Goal: Task Accomplishment & Management: Manage account settings

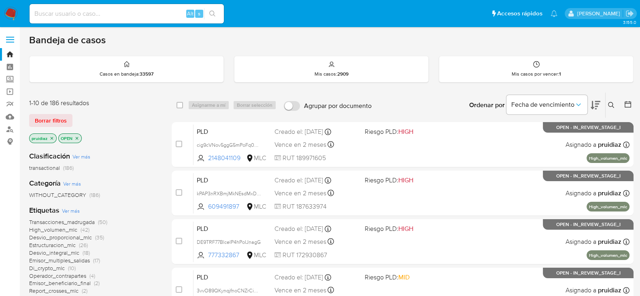
click at [596, 108] on icon at bounding box center [595, 105] width 10 height 8
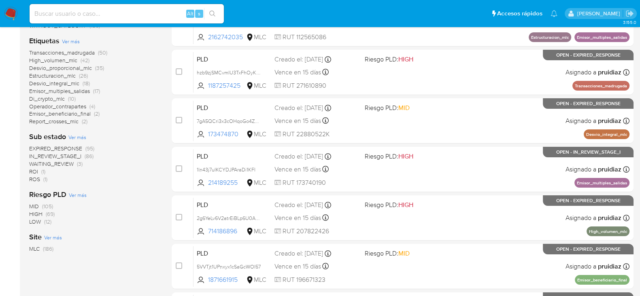
scroll to position [170, 0]
click at [30, 172] on span "ROI" at bounding box center [33, 172] width 9 height 8
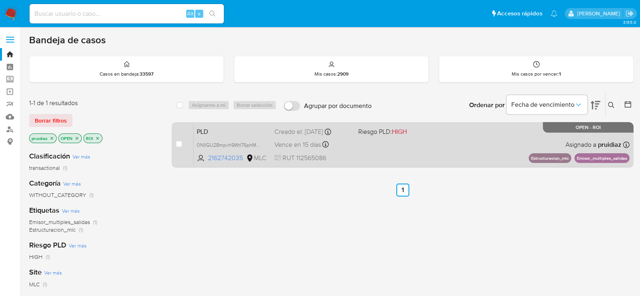
click at [458, 148] on div "PLD 0NIIGU28mpvh9WtI76phMsZ6 2162742035 MLC Riesgo PLD: HIGH Creado el: 12/06/2…" at bounding box center [411, 144] width 436 height 41
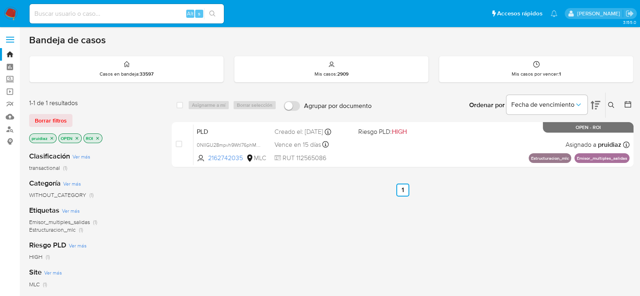
click at [8, 8] on img at bounding box center [11, 14] width 14 height 14
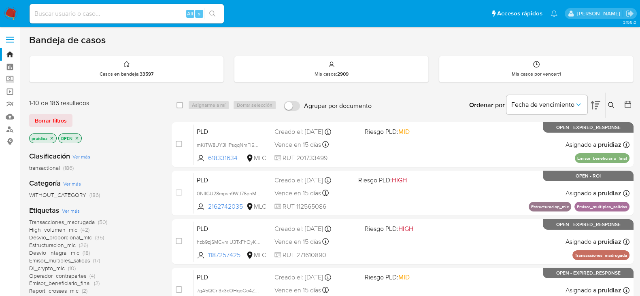
click at [134, 21] on div "Alt s" at bounding box center [127, 13] width 194 height 19
click at [95, 17] on input at bounding box center [127, 13] width 194 height 11
paste input "1ln43j7uIKCYDJPAraDi1KFI"
type input "1ln43j7uIKCYDJPAraDi1KFI"
click at [210, 11] on icon "search-icon" at bounding box center [212, 14] width 6 height 6
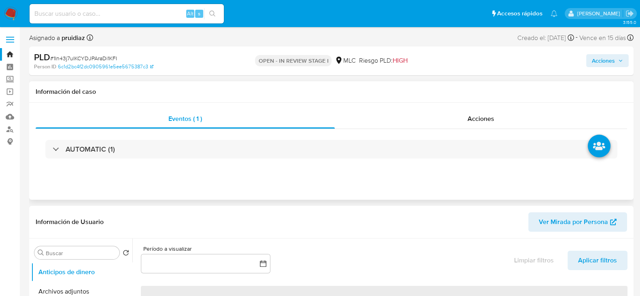
scroll to position [14, 0]
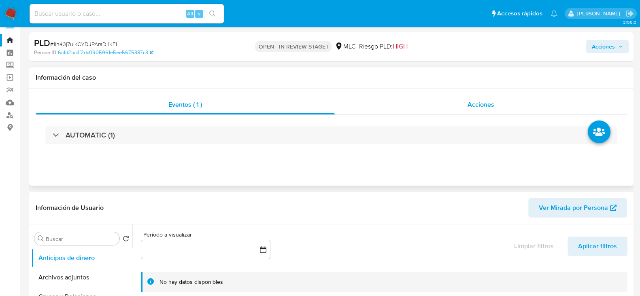
click at [493, 106] on span "Acciones" at bounding box center [480, 104] width 27 height 9
select select "10"
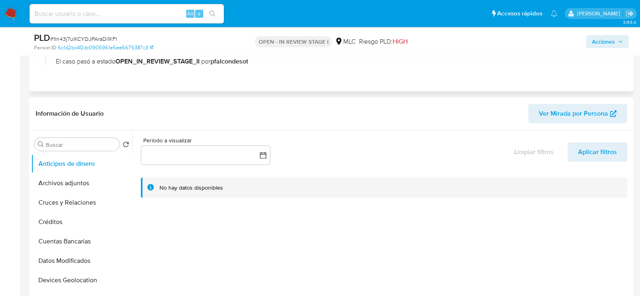
scroll to position [144, 0]
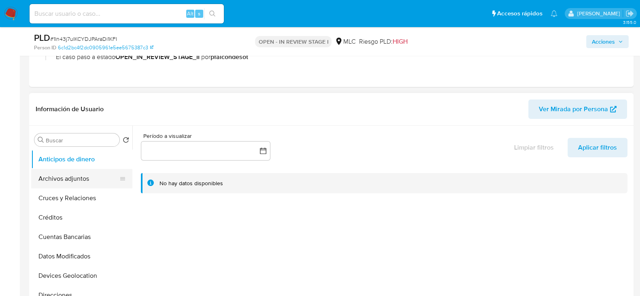
click at [83, 179] on button "Archivos adjuntos" at bounding box center [78, 178] width 95 height 19
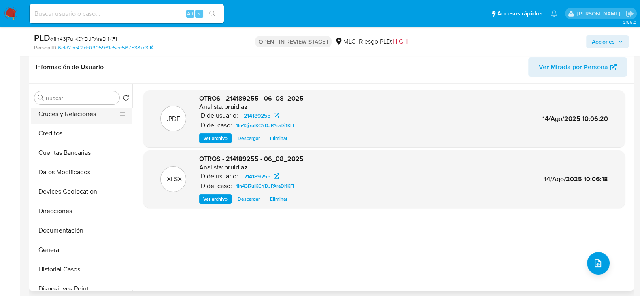
scroll to position [43, 0]
click at [68, 229] on button "Documentación" at bounding box center [78, 229] width 95 height 19
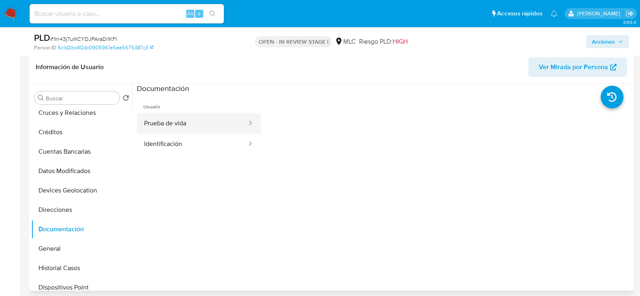
click at [195, 122] on button "Prueba de vida" at bounding box center [192, 123] width 111 height 21
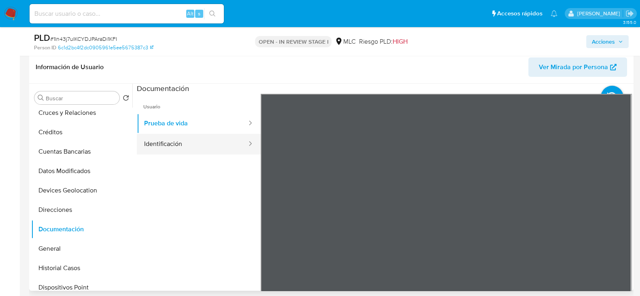
click at [177, 149] on button "Identificación" at bounding box center [192, 144] width 111 height 21
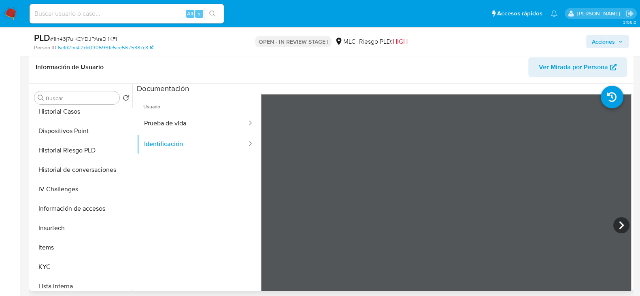
scroll to position [201, 0]
click at [38, 265] on button "KYC" at bounding box center [78, 266] width 95 height 19
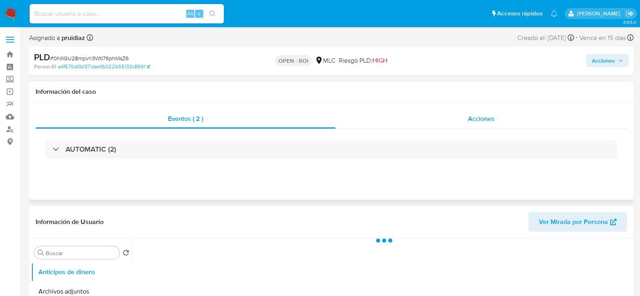
click at [491, 117] on span "Acciones" at bounding box center [481, 118] width 27 height 9
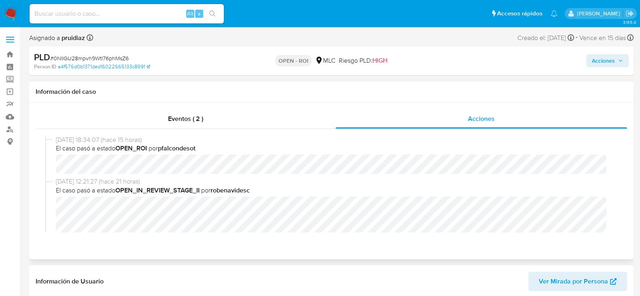
select select "10"
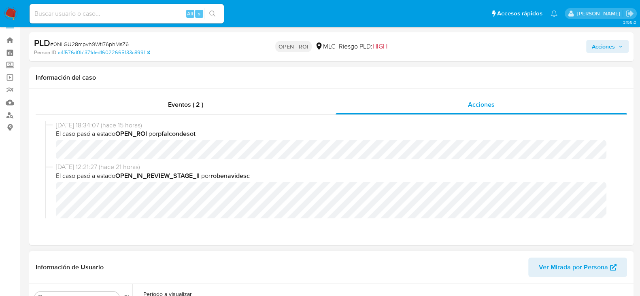
scroll to position [4, 0]
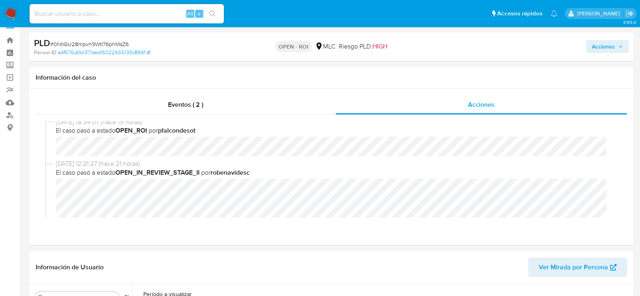
click at [615, 55] on div "Acciones" at bounding box center [531, 46] width 196 height 19
click at [609, 52] on span "Acciones" at bounding box center [603, 46] width 23 height 13
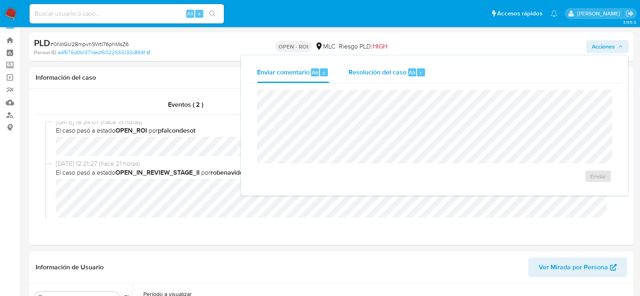
click at [403, 69] on span "Resolución del caso" at bounding box center [377, 72] width 58 height 9
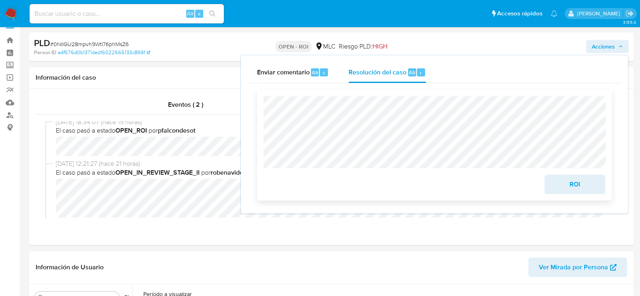
click at [584, 192] on span "ROI" at bounding box center [575, 185] width 40 height 18
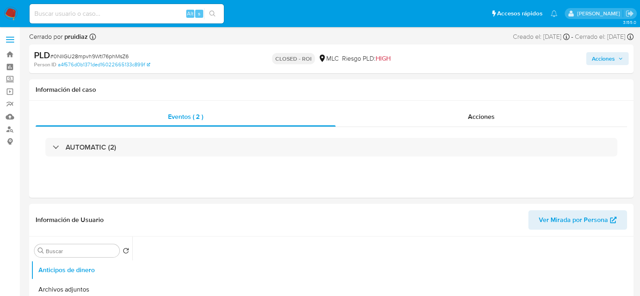
select select "10"
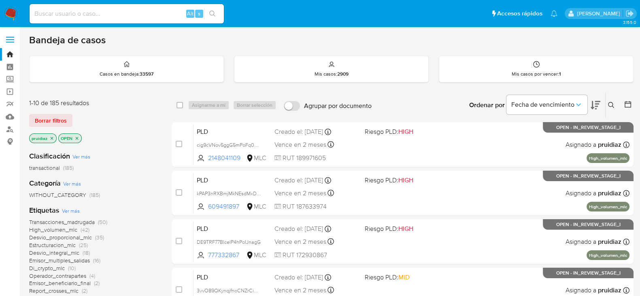
click at [597, 108] on icon at bounding box center [595, 105] width 10 height 10
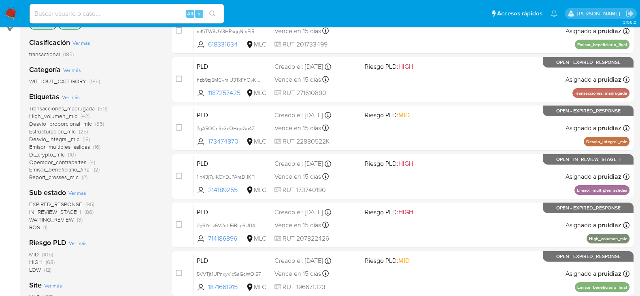
scroll to position [129, 0]
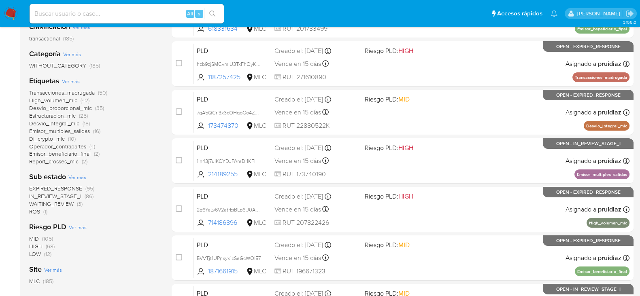
click at [65, 202] on span "WAITING_REVIEW" at bounding box center [51, 204] width 45 height 8
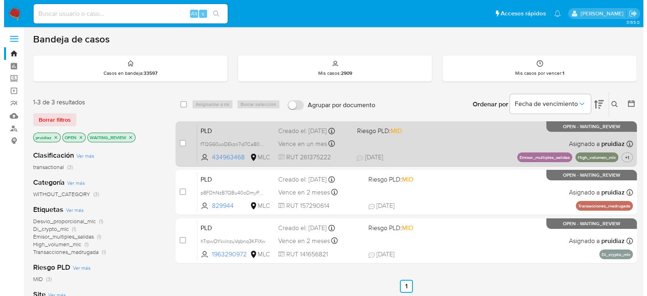
scroll to position [19, 0]
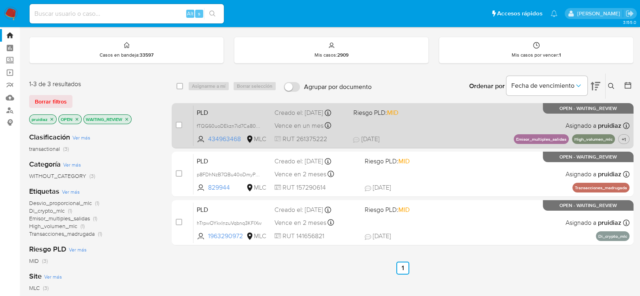
click at [461, 132] on div "PLD fTQG60uoDEkzn7id7Ca80ekS 434963468 MLC Riesgo PLD: MID Creado el: 12/07/202…" at bounding box center [411, 125] width 436 height 41
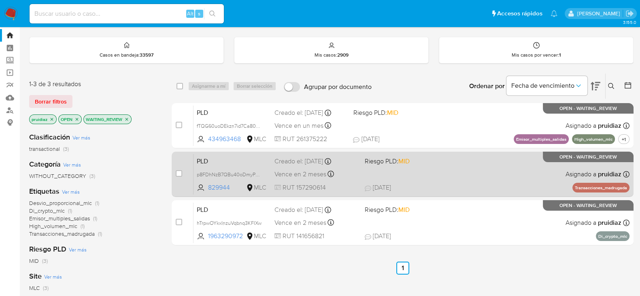
click at [447, 161] on span "Riesgo PLD: MID" at bounding box center [407, 160] width 84 height 11
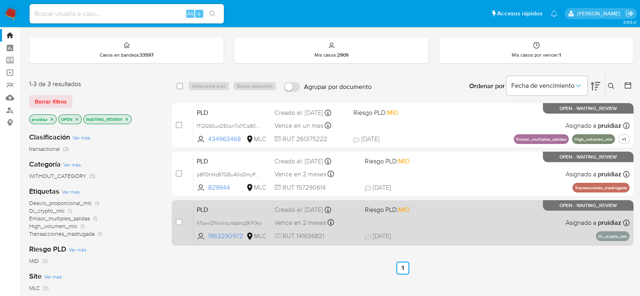
click at [458, 221] on div "PLD hTrpwOYkxInzuVqbnq3KFIXw 1963290972 MLC Riesgo PLD: MID Creado el: 12/08/20…" at bounding box center [411, 222] width 436 height 41
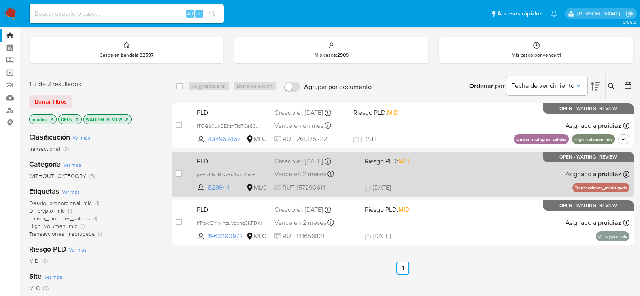
click at [182, 169] on div "case-item-checkbox No es posible asignar el caso" at bounding box center [185, 174] width 18 height 41
click at [179, 171] on input "checkbox" at bounding box center [179, 173] width 6 height 6
checkbox input "true"
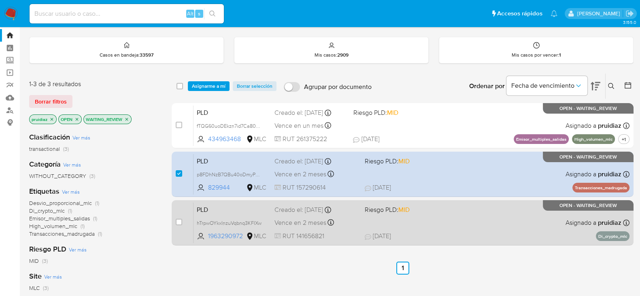
click at [178, 225] on div "case-item-checkbox" at bounding box center [179, 222] width 6 height 8
click at [178, 223] on input "checkbox" at bounding box center [179, 222] width 6 height 6
checkbox input "true"
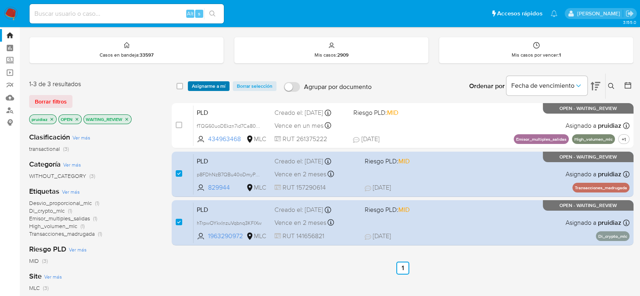
click at [207, 83] on span "Asignarme a mí" at bounding box center [209, 86] width 34 height 8
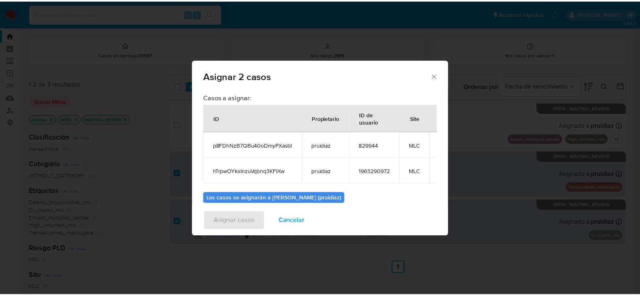
scroll to position [47, 0]
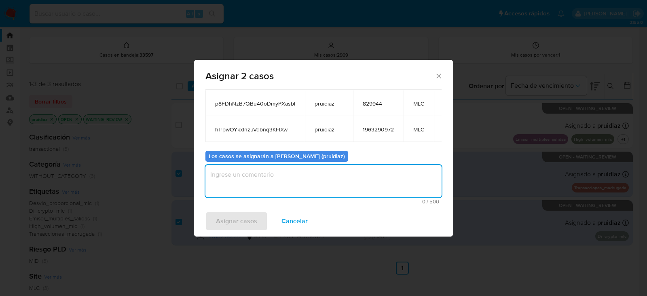
click at [267, 184] on textarea "assign-modal" at bounding box center [324, 181] width 236 height 32
type textarea "-"
click at [237, 221] on span "Asignar casos" at bounding box center [236, 221] width 41 height 18
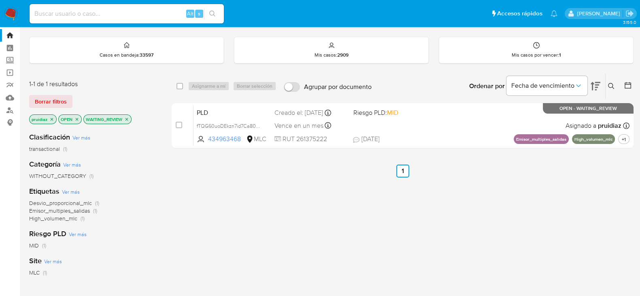
click at [5, 10] on img at bounding box center [11, 14] width 14 height 14
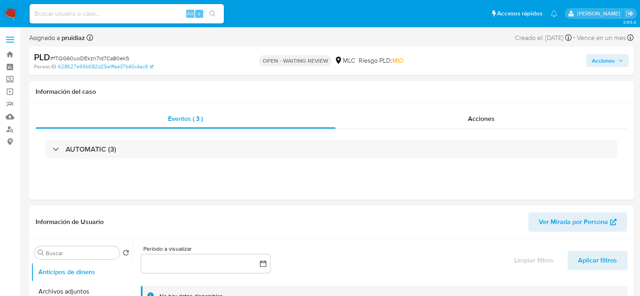
select select "10"
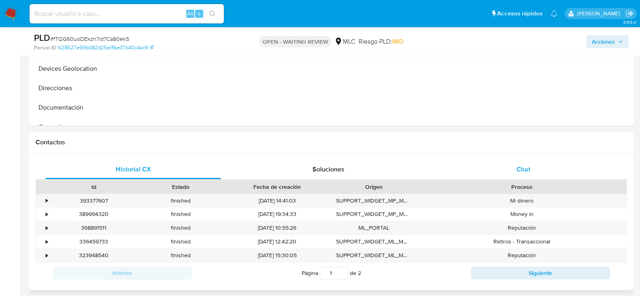
click at [511, 167] on div "Chat" at bounding box center [523, 169] width 176 height 19
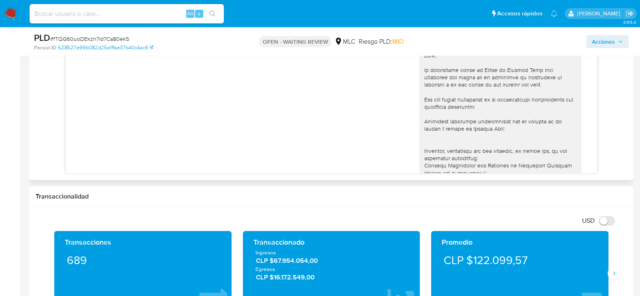
scroll to position [308, 0]
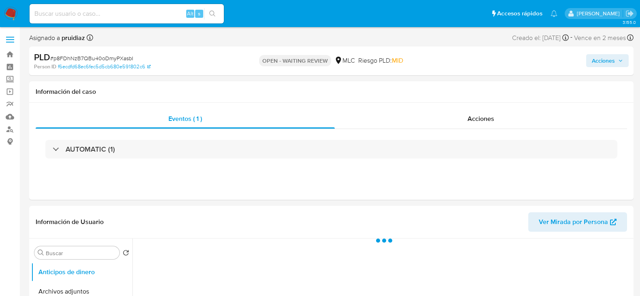
select select "10"
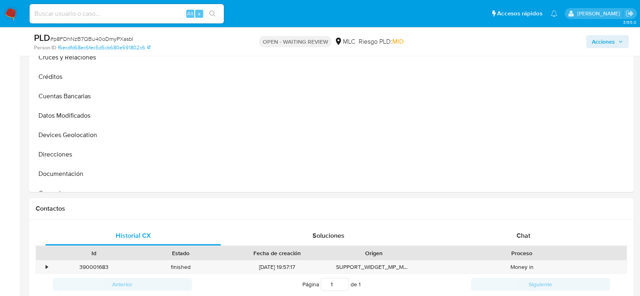
scroll to position [237, 0]
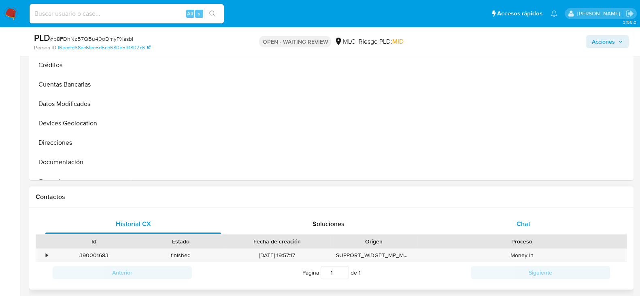
click at [525, 219] on span "Chat" at bounding box center [523, 223] width 14 height 9
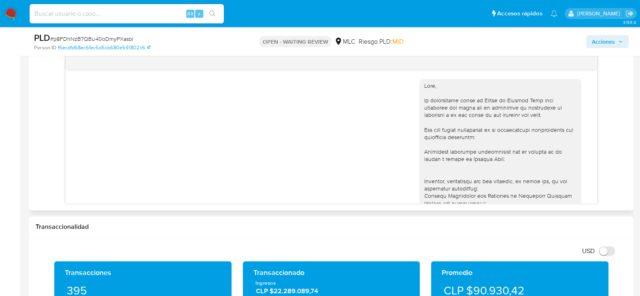
scroll to position [421, 0]
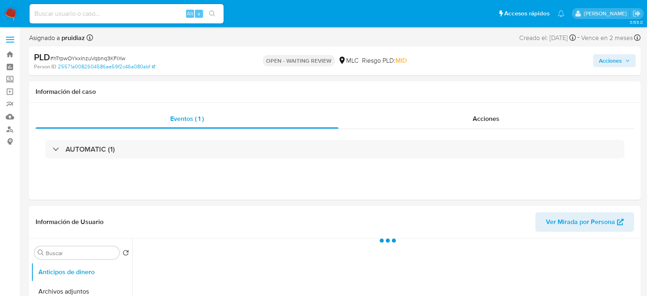
select select "10"
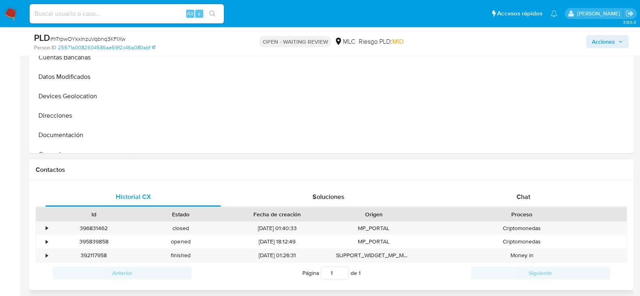
scroll to position [263, 0]
click at [527, 191] on div "Chat" at bounding box center [523, 197] width 176 height 19
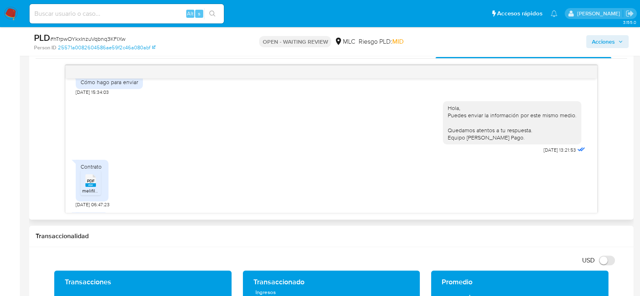
scroll to position [488, 0]
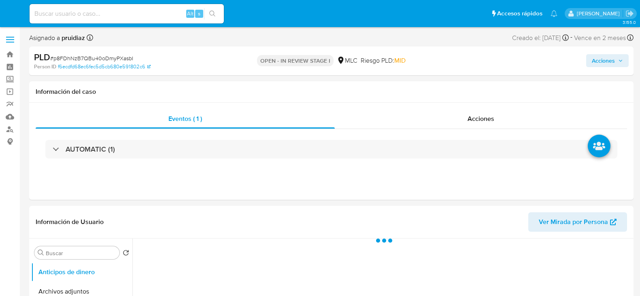
select select "10"
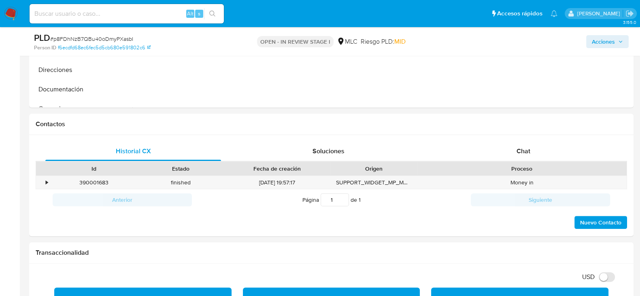
scroll to position [315, 0]
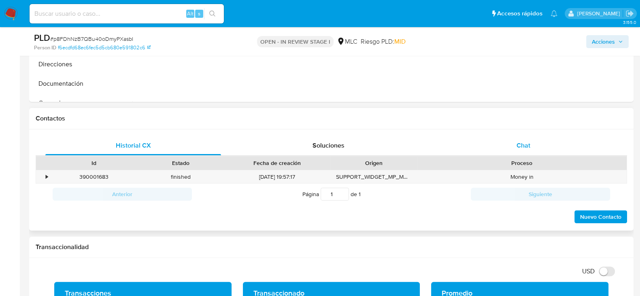
click at [534, 139] on div "Chat" at bounding box center [523, 145] width 176 height 19
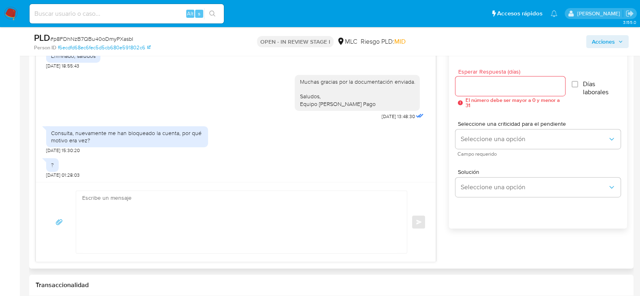
scroll to position [444, 0]
click at [473, 84] on input "Esperar Respuesta (días)" at bounding box center [509, 86] width 109 height 11
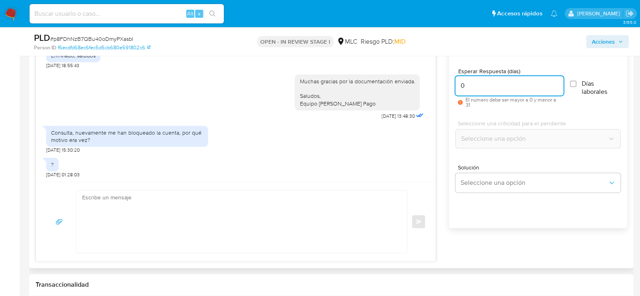
type input "0"
click at [223, 205] on textarea at bounding box center [239, 222] width 314 height 62
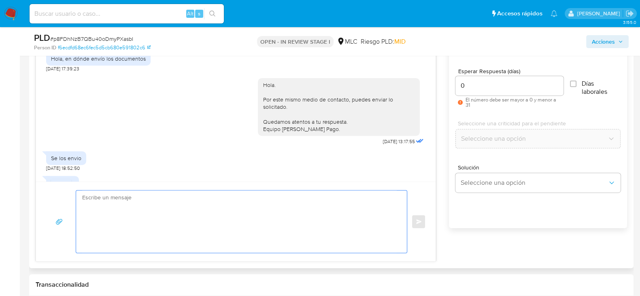
scroll to position [494, 0]
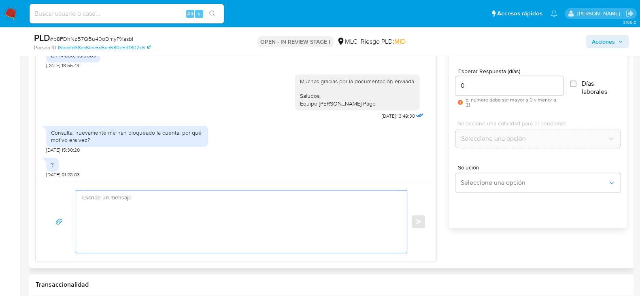
drag, startPoint x: 205, startPoint y: 224, endPoint x: 197, endPoint y: 202, distance: 23.7
click at [206, 223] on textarea at bounding box center [239, 222] width 314 height 62
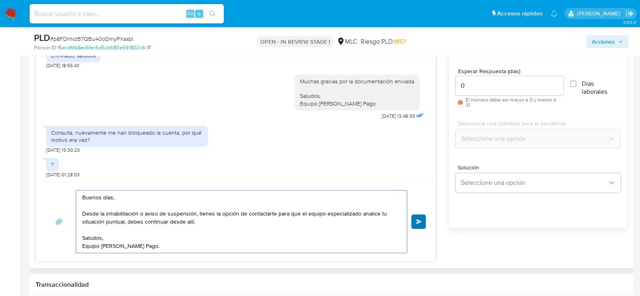
type textarea "Buenos días, Desde la inhabilitación o aviso de suspensión, tienes la opción de…"
click at [419, 225] on button "Enviar" at bounding box center [418, 221] width 15 height 15
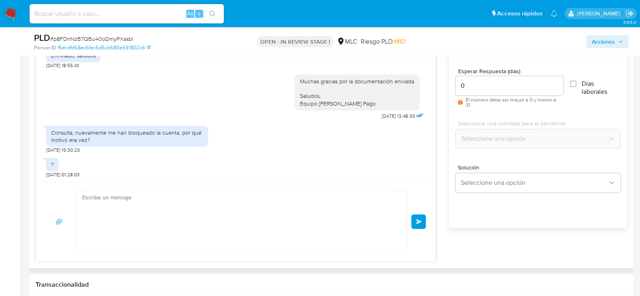
scroll to position [576, 0]
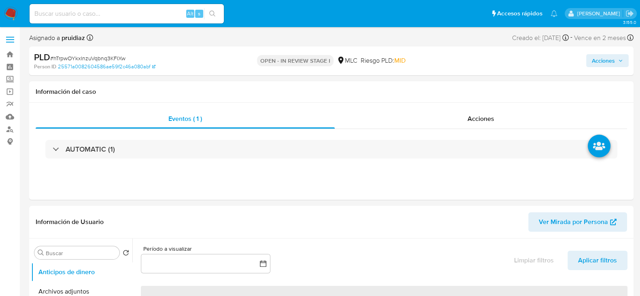
select select "10"
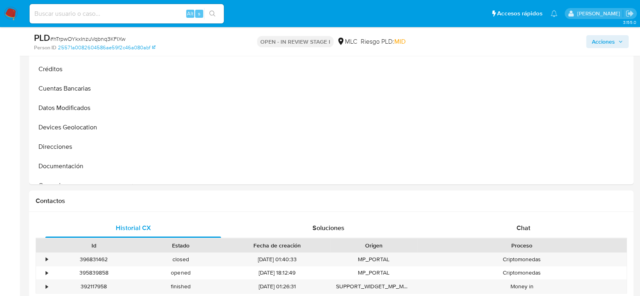
scroll to position [233, 0]
click at [513, 227] on div "Chat" at bounding box center [523, 227] width 176 height 19
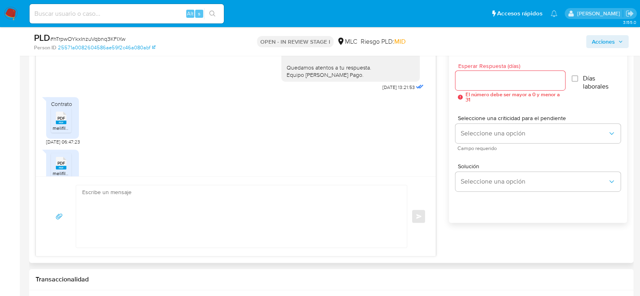
scroll to position [365, 0]
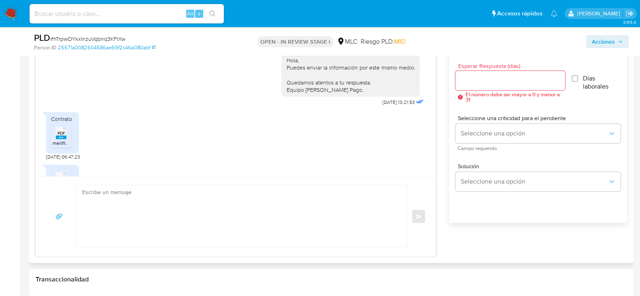
click at [65, 120] on div "Contrato" at bounding box center [62, 118] width 23 height 7
click at [62, 124] on div "PDF PDF" at bounding box center [61, 132] width 17 height 16
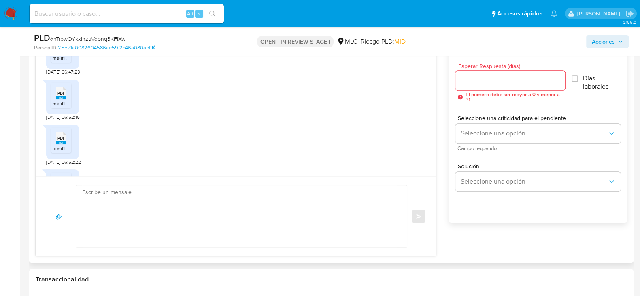
scroll to position [450, 0]
click at [56, 97] on icon "PDF" at bounding box center [61, 93] width 11 height 14
click at [61, 143] on icon "PDF" at bounding box center [61, 138] width 11 height 14
click at [61, 153] on span "melifile5228805748773642114.pdf" at bounding box center [90, 155] width 74 height 7
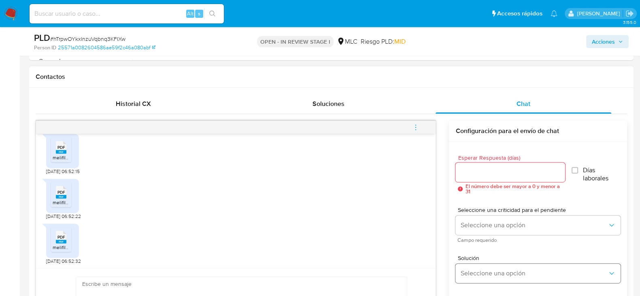
scroll to position [357, 0]
click at [480, 175] on input "Esperar Respuesta (días)" at bounding box center [509, 173] width 109 height 11
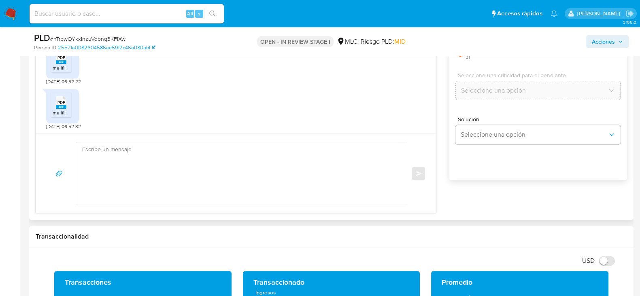
scroll to position [491, 0]
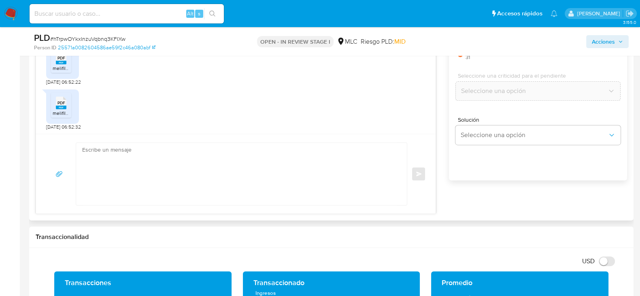
type input "0"
click at [139, 163] on textarea at bounding box center [239, 174] width 314 height 62
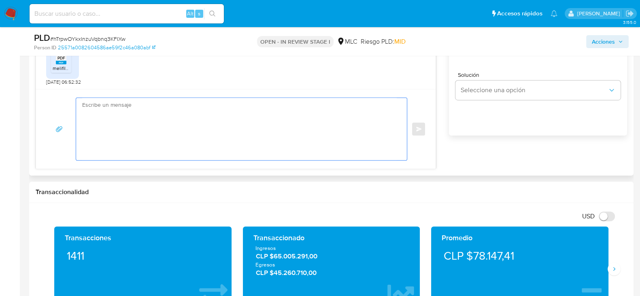
scroll to position [544, 0]
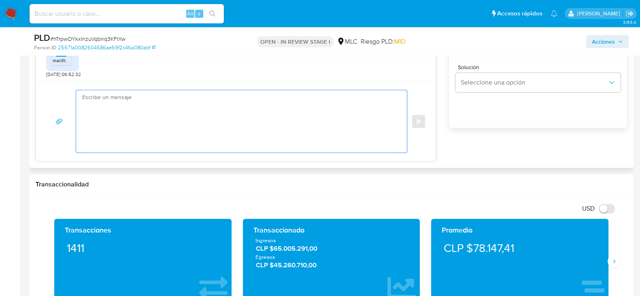
click at [155, 102] on textarea at bounding box center [239, 121] width 314 height 62
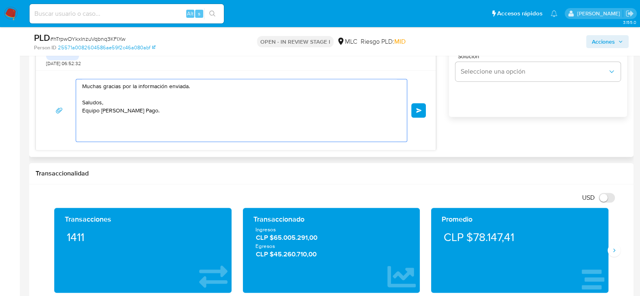
scroll to position [555, 0]
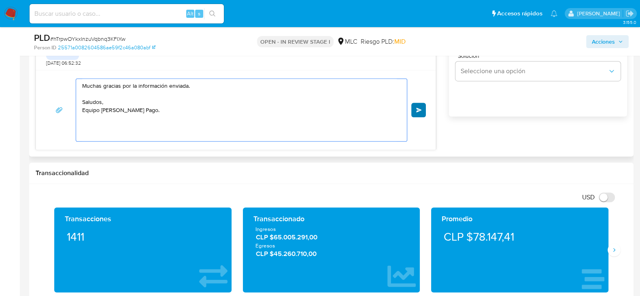
type textarea "Muchas gracias por la información enviada. Saludos, Equipo de Mercado Pago."
click at [415, 109] on button "Enviar" at bounding box center [418, 110] width 15 height 15
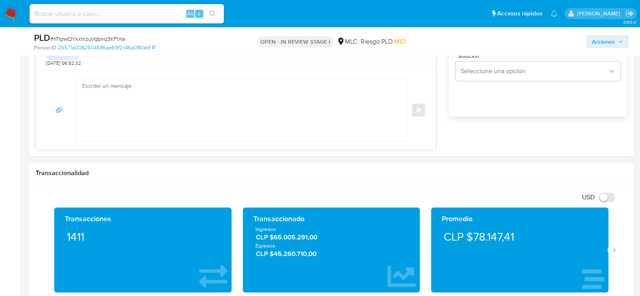
scroll to position [541, 0]
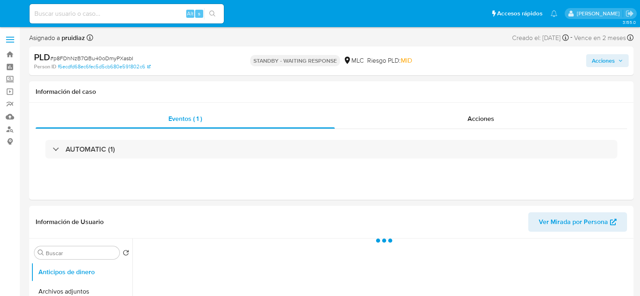
select select "10"
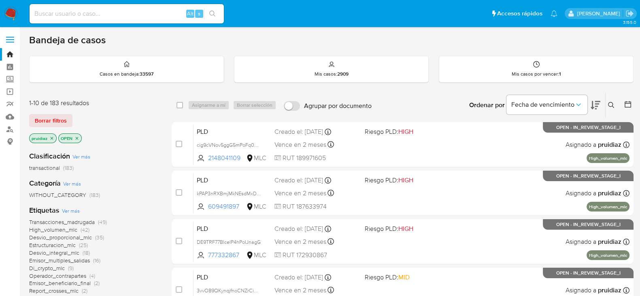
click at [598, 99] on button at bounding box center [595, 105] width 10 height 25
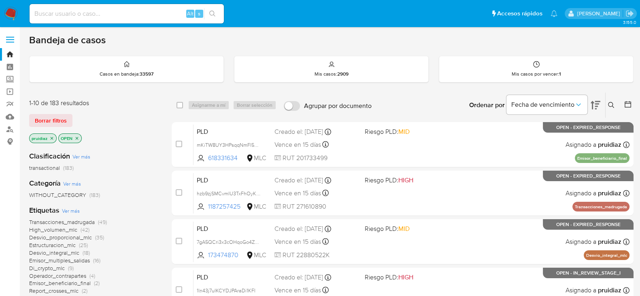
click at [615, 106] on button at bounding box center [611, 105] width 13 height 10
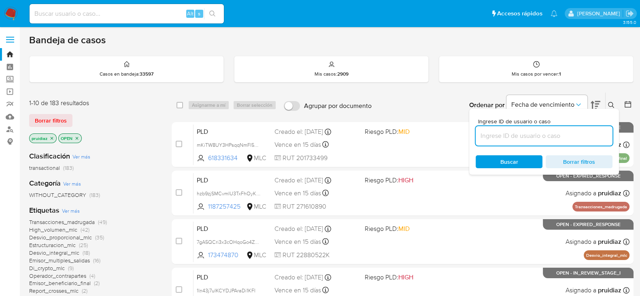
click at [505, 140] on input at bounding box center [543, 136] width 137 height 11
type input "2155364817"
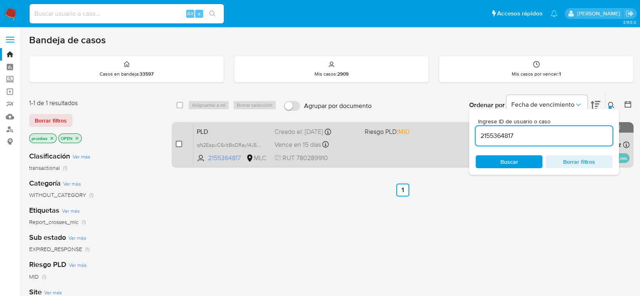
click at [178, 144] on input "checkbox" at bounding box center [179, 144] width 6 height 6
checkbox input "true"
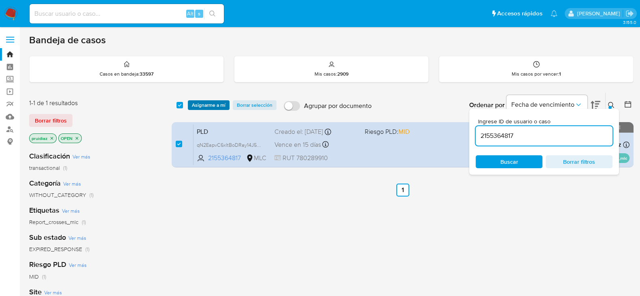
click at [201, 106] on span "Asignarme a mí" at bounding box center [209, 105] width 34 height 8
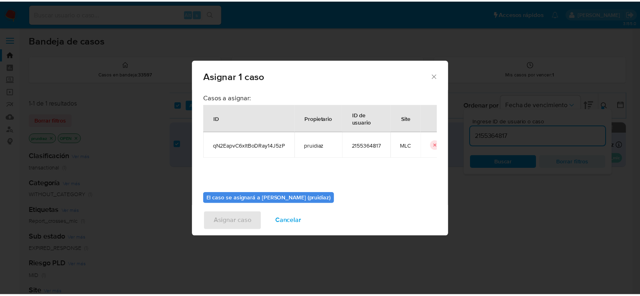
scroll to position [42, 0]
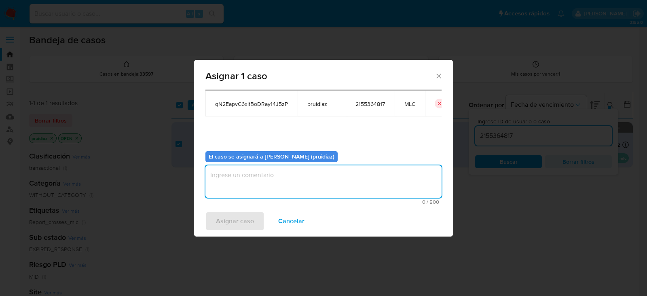
click at [274, 192] on textarea "assign-modal" at bounding box center [324, 182] width 236 height 32
type textarea "-"
click at [248, 216] on span "Asignar caso" at bounding box center [235, 221] width 38 height 18
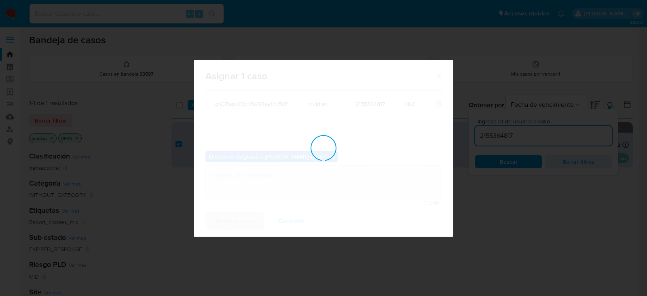
checkbox input "false"
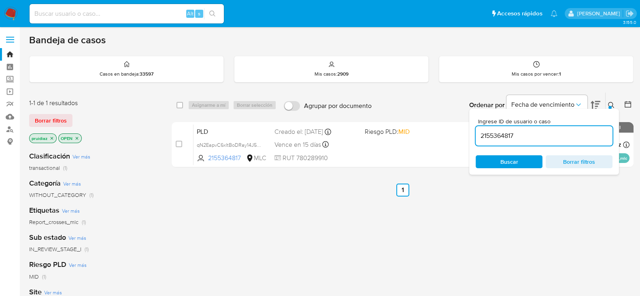
click at [9, 13] on img at bounding box center [11, 14] width 14 height 14
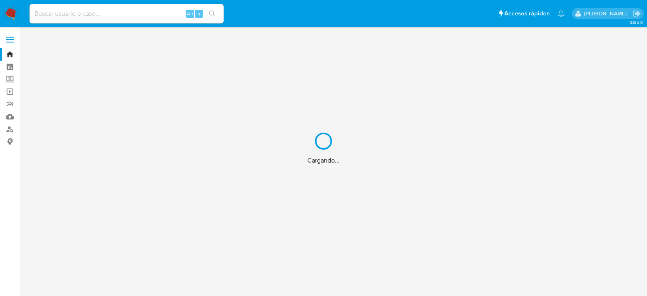
click at [93, 5] on div "Cargando..." at bounding box center [323, 148] width 647 height 296
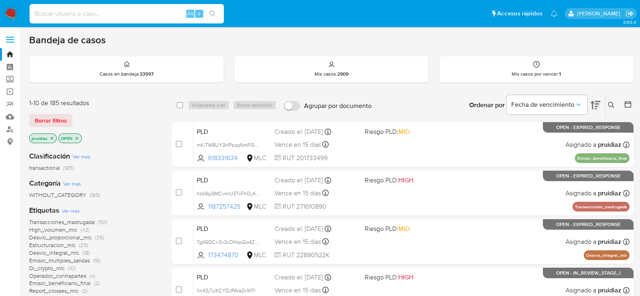
click at [78, 15] on input at bounding box center [127, 13] width 194 height 11
paste input "YLI0xbnmaZEHZCaDNQV1uo1H"
type input "YLI0xbnmaZEHZCaDNQV1uo1H"
click at [211, 13] on icon "search-icon" at bounding box center [212, 14] width 6 height 6
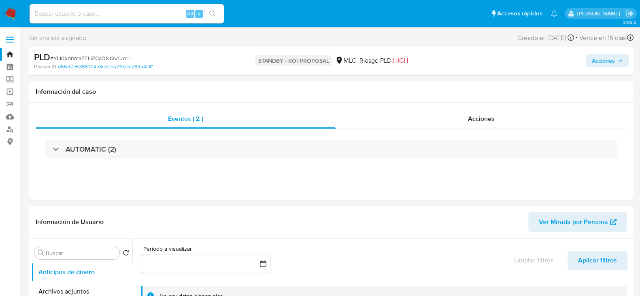
select select "10"
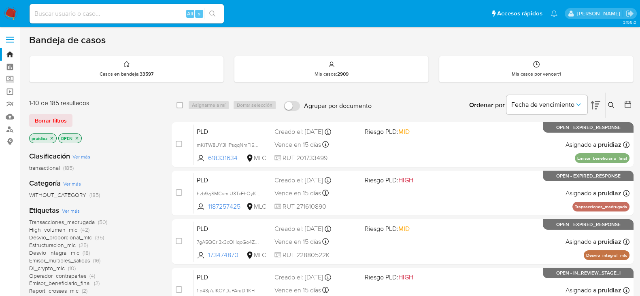
click at [91, 15] on input at bounding box center [127, 13] width 194 height 11
type input "v"
paste input "qN2EapvC6xltBoDRay14J5zP"
type input "qN2EapvC6xltBoDRay14J5zP"
click at [207, 13] on button "search-icon" at bounding box center [212, 13] width 17 height 11
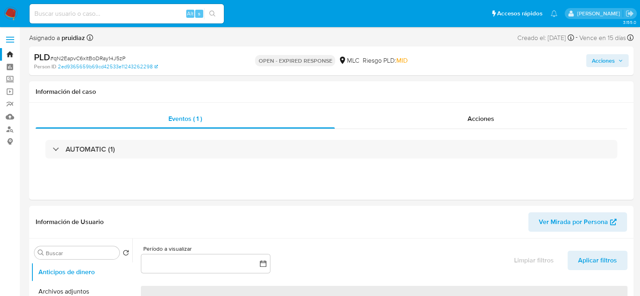
select select "10"
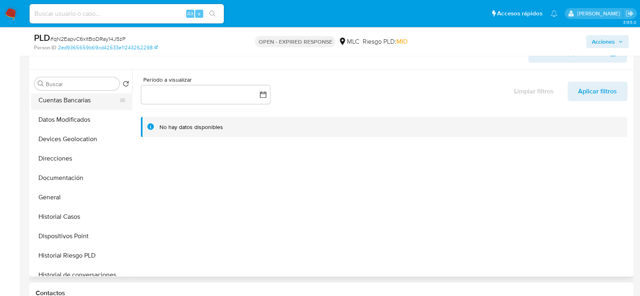
scroll to position [85, 0]
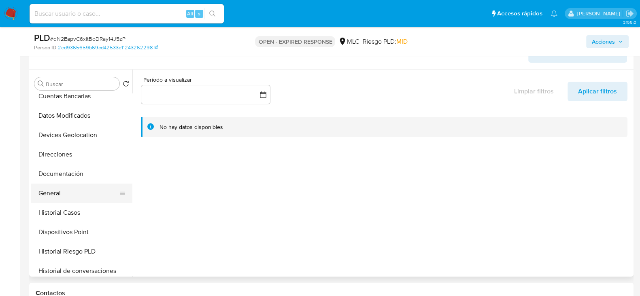
click at [55, 202] on button "General" at bounding box center [78, 193] width 95 height 19
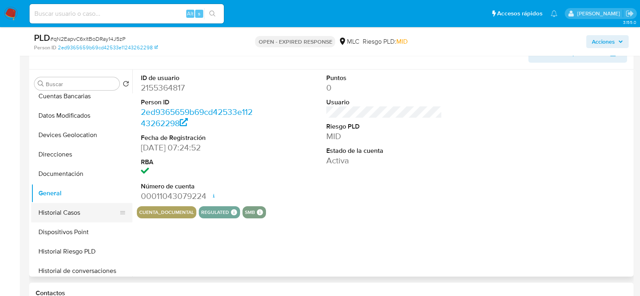
click at [50, 213] on button "Historial Casos" at bounding box center [78, 212] width 95 height 19
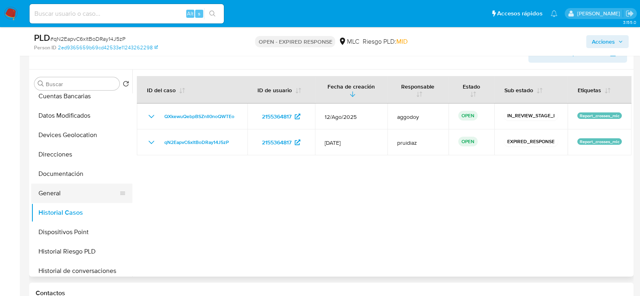
click at [49, 195] on button "General" at bounding box center [78, 193] width 95 height 19
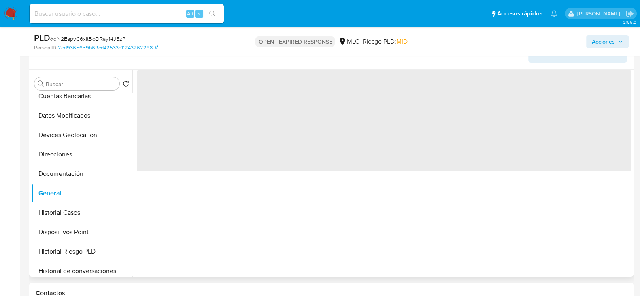
scroll to position [87, 0]
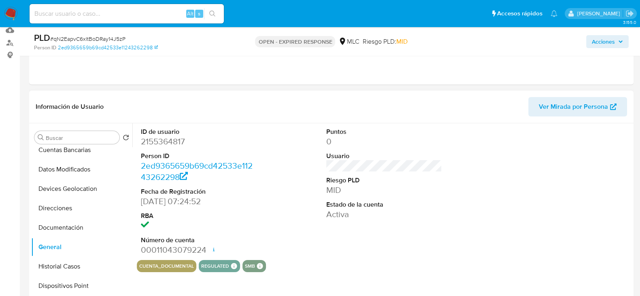
click at [166, 142] on dd "2155364817" at bounding box center [199, 141] width 116 height 11
copy dd "2155364817"
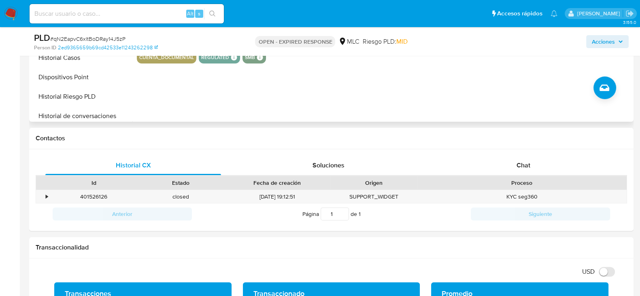
scroll to position [297, 0]
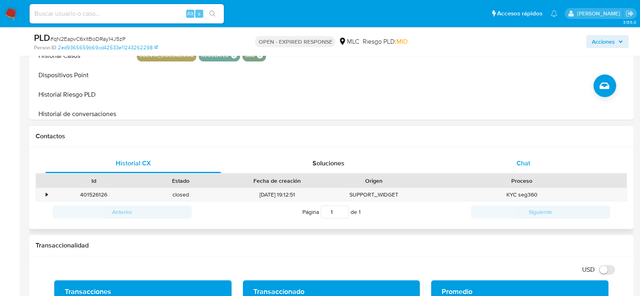
click at [516, 162] on div "Chat" at bounding box center [523, 163] width 176 height 19
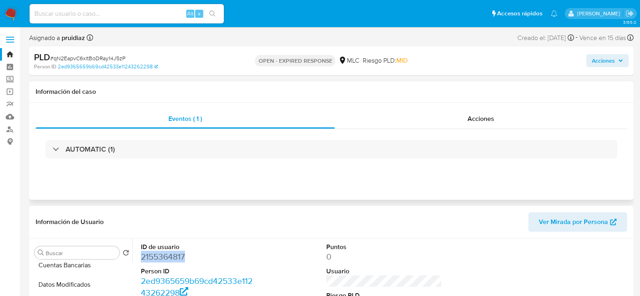
scroll to position [0, 0]
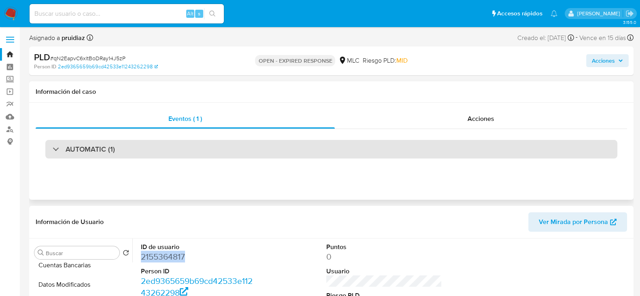
click at [97, 147] on h3 "AUTOMATIC (1)" at bounding box center [90, 149] width 49 height 9
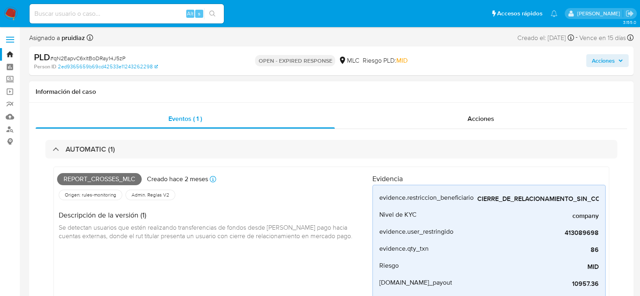
click at [100, 178] on span "Report_crosses_mlc" at bounding box center [99, 179] width 85 height 12
copy span "Report_crosses_mlc"
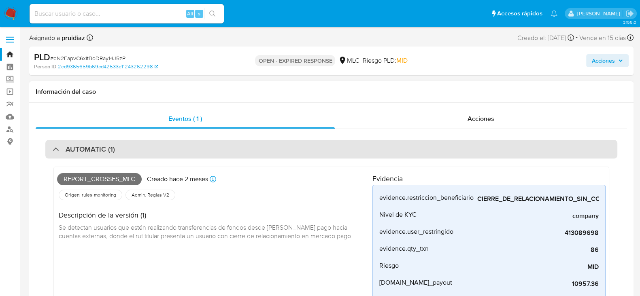
click at [148, 152] on div "AUTOMATIC (1)" at bounding box center [331, 149] width 572 height 19
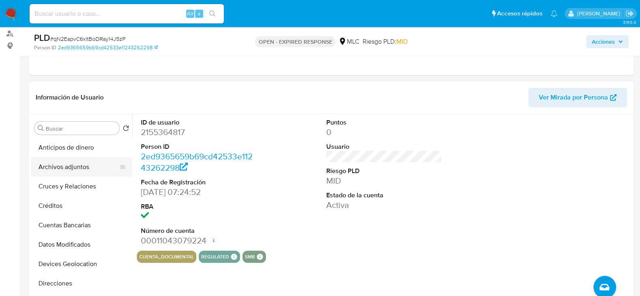
click at [60, 168] on button "Archivos adjuntos" at bounding box center [78, 166] width 95 height 19
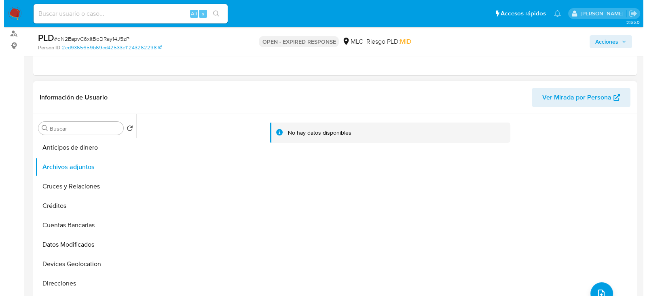
scroll to position [155, 0]
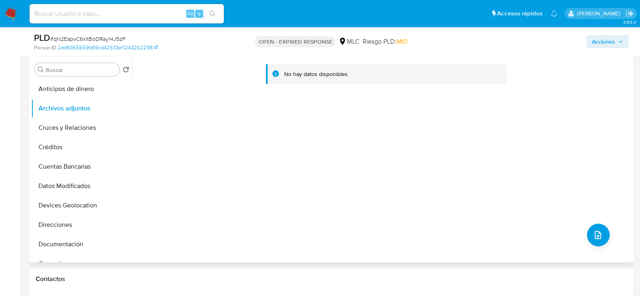
click at [581, 229] on div "No hay datos disponibles" at bounding box center [381, 158] width 499 height 207
click at [590, 229] on button "upload-file" at bounding box center [598, 235] width 23 height 23
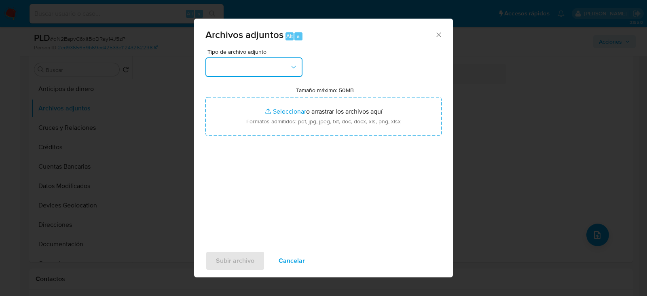
click at [282, 66] on button "button" at bounding box center [254, 66] width 97 height 19
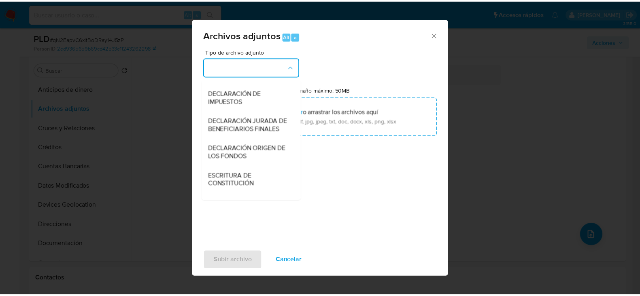
scroll to position [140, 0]
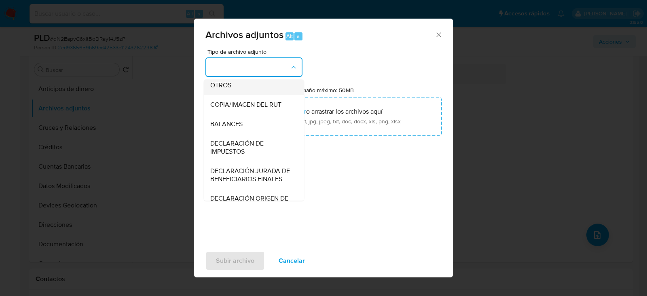
click at [223, 89] on span "OTROS" at bounding box center [220, 85] width 21 height 8
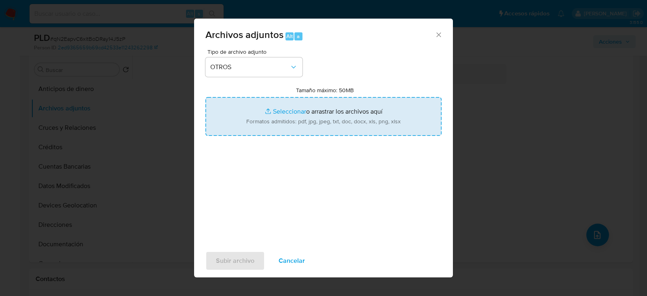
click at [297, 122] on input "Tamaño máximo: 50MB Seleccionar archivos" at bounding box center [324, 116] width 236 height 39
type input "C:\fakepath\2155364817 - 18_08_2025.xlsx"
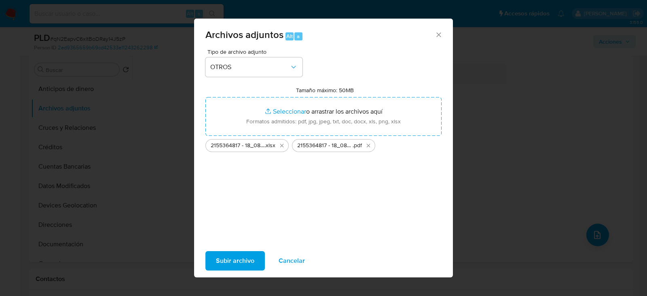
click at [229, 258] on span "Subir archivo" at bounding box center [235, 261] width 38 height 18
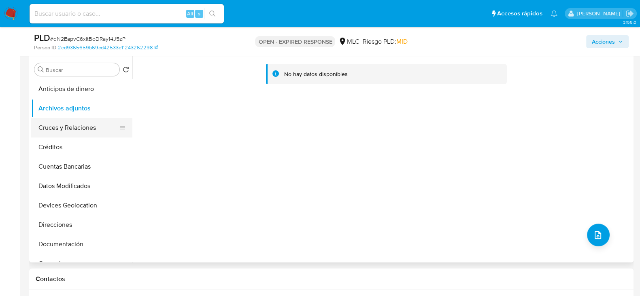
click at [94, 130] on button "Cruces y Relaciones" at bounding box center [78, 127] width 95 height 19
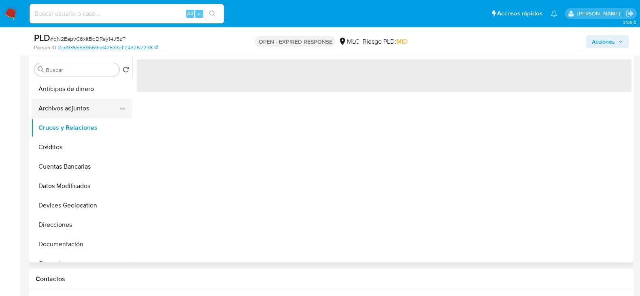
click at [85, 104] on button "Archivos adjuntos" at bounding box center [78, 108] width 95 height 19
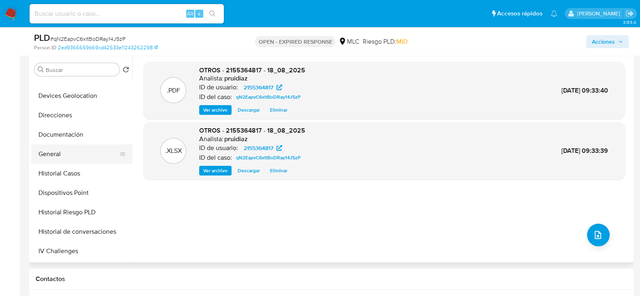
scroll to position [111, 0]
click at [54, 153] on button "General" at bounding box center [78, 152] width 95 height 19
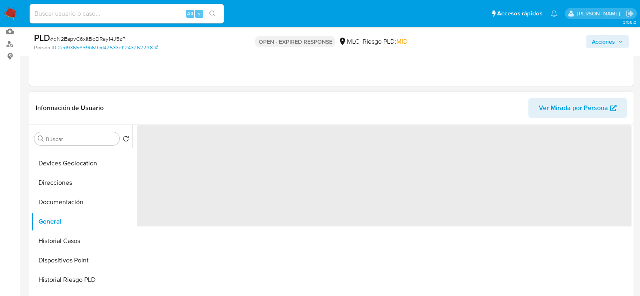
scroll to position [85, 0]
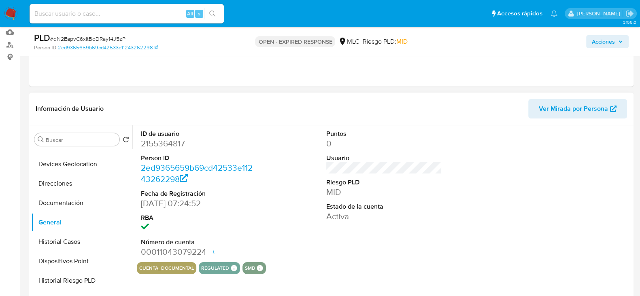
click at [170, 150] on dl "ID de usuario 2155364817 Person ID 2ed9365659b69cd42533e11243262298 Fecha de Re…" at bounding box center [199, 193] width 116 height 129
click at [179, 144] on dd "2155364817" at bounding box center [199, 143] width 116 height 11
copy dd "2155364817"
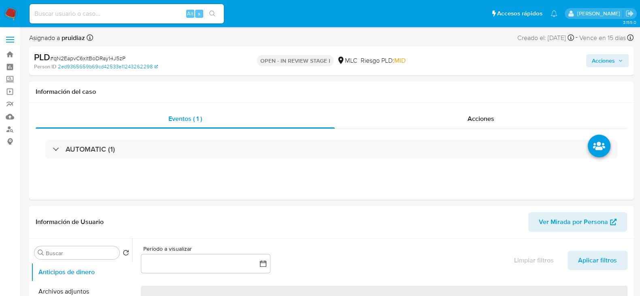
click at [608, 65] on span "Acciones" at bounding box center [603, 60] width 23 height 13
select select "10"
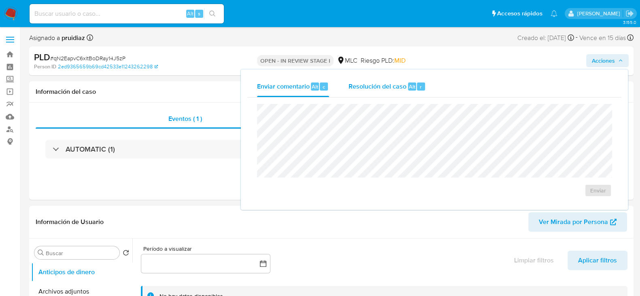
click at [398, 90] on span "Resolución del caso" at bounding box center [377, 86] width 58 height 9
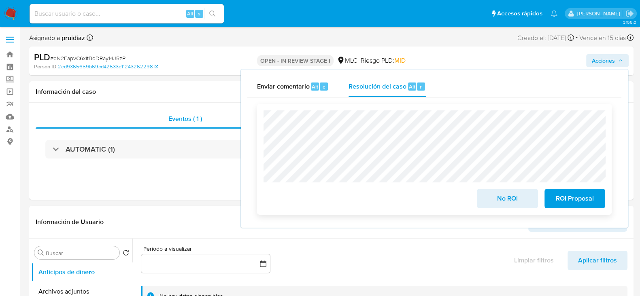
click at [596, 203] on button "ROI Proposal" at bounding box center [574, 198] width 61 height 19
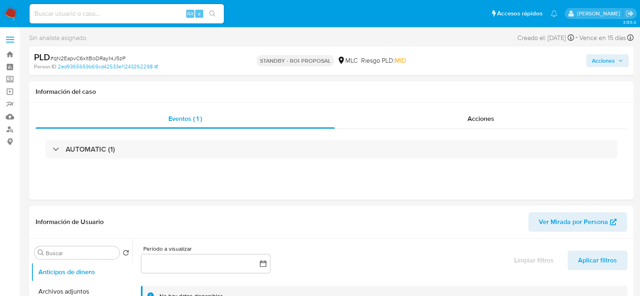
select select "10"
click at [101, 17] on input at bounding box center [127, 13] width 194 height 11
paste input "mKiTW8UY3HPsqqNmFl5BSeK4"
type input "mKiTW8UY3HPsqqNmFl5BSeK4"
click at [214, 12] on icon "search-icon" at bounding box center [212, 14] width 6 height 6
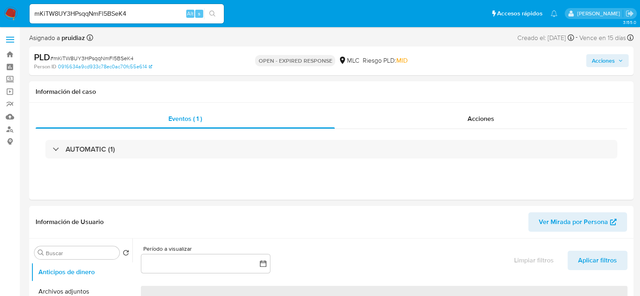
select select "10"
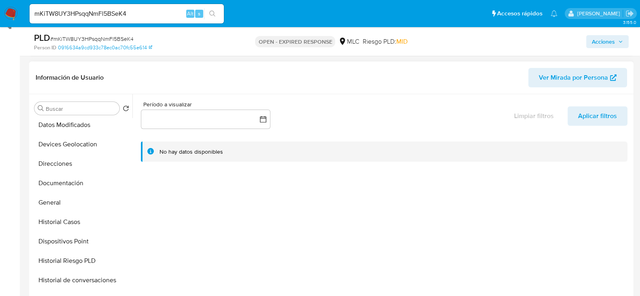
scroll to position [102, 0]
click at [53, 198] on button "General" at bounding box center [78, 200] width 95 height 19
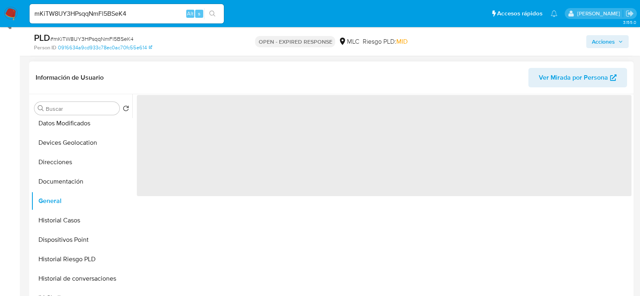
scroll to position [88, 0]
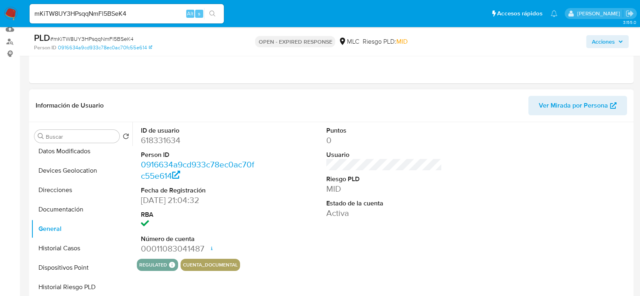
click at [172, 144] on dd "618331634" at bounding box center [199, 140] width 116 height 11
copy dd "618331634"
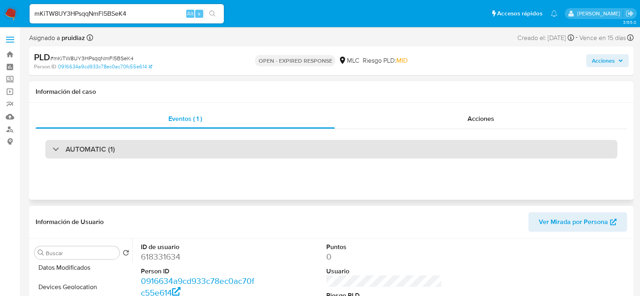
click at [168, 144] on div "AUTOMATIC (1)" at bounding box center [331, 149] width 572 height 19
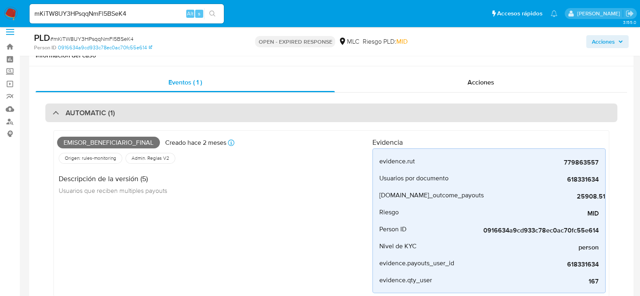
scroll to position [4, 0]
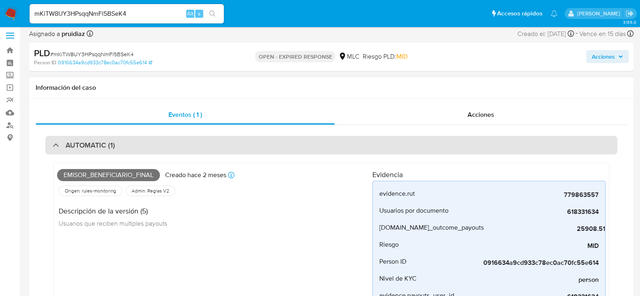
click at [158, 146] on div "AUTOMATIC (1)" at bounding box center [331, 145] width 572 height 19
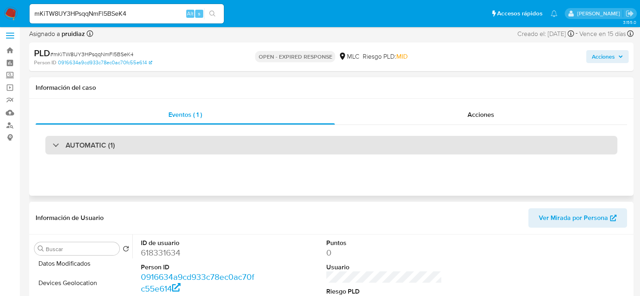
click at [115, 152] on div "AUTOMATIC (1)" at bounding box center [331, 145] width 572 height 19
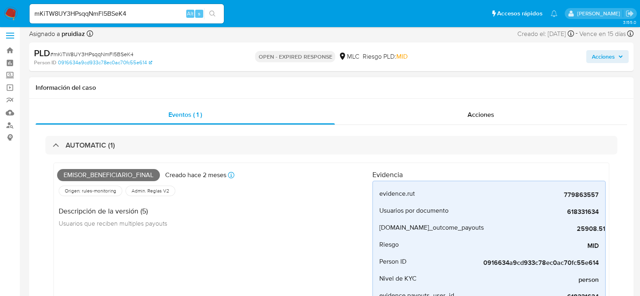
click at [83, 176] on span "Emisor_beneficiario_final" at bounding box center [108, 175] width 103 height 12
copy span "Emisor_beneficiario_final"
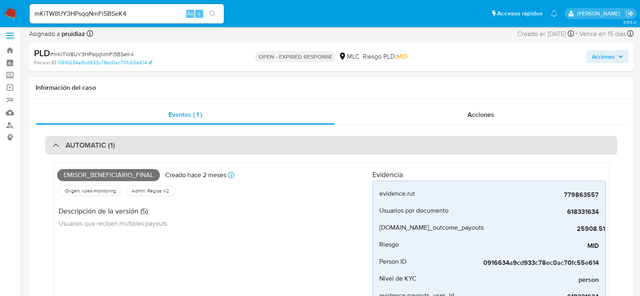
click at [133, 144] on div "AUTOMATIC (1)" at bounding box center [331, 145] width 572 height 19
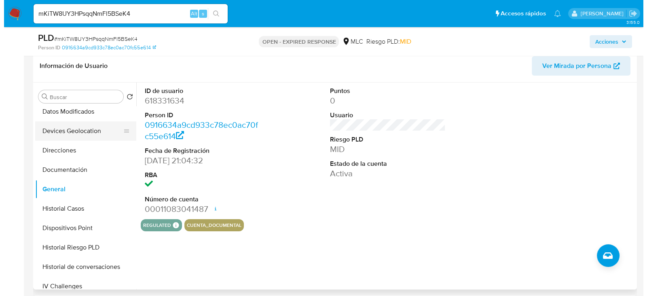
scroll to position [0, 0]
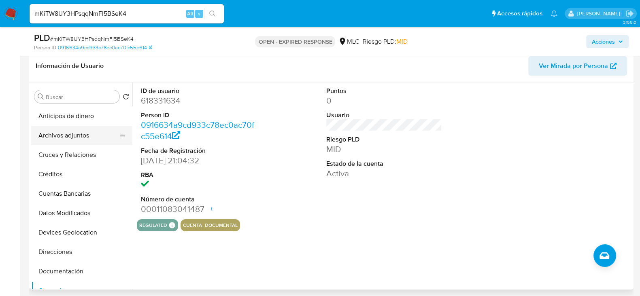
click at [79, 134] on button "Archivos adjuntos" at bounding box center [78, 135] width 95 height 19
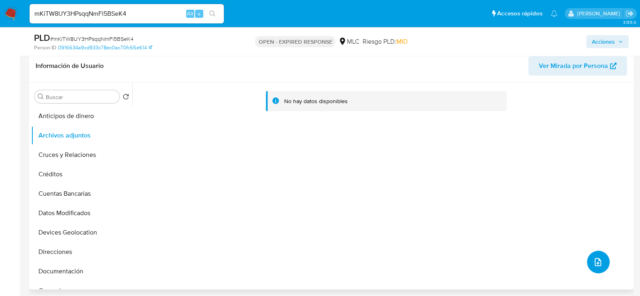
click at [601, 264] on button "upload-file" at bounding box center [598, 262] width 23 height 23
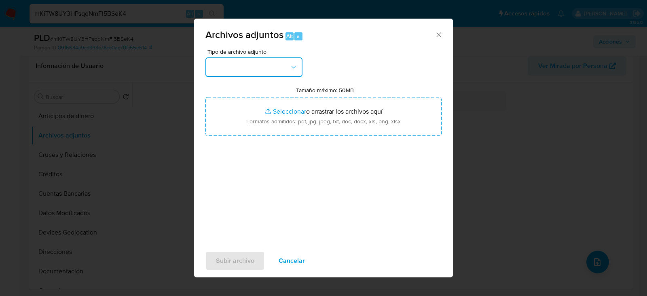
click at [245, 59] on button "button" at bounding box center [254, 66] width 97 height 19
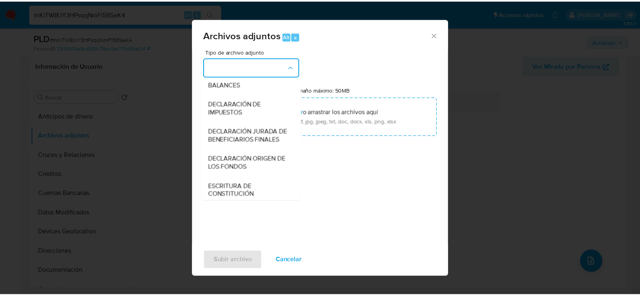
scroll to position [144, 0]
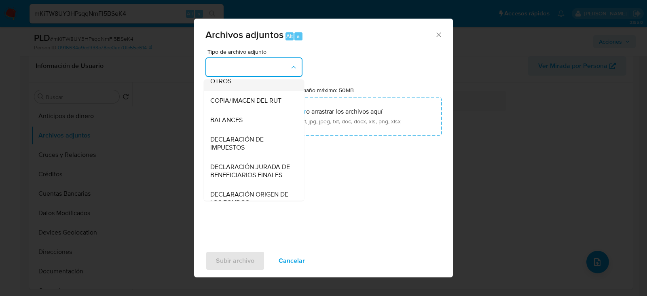
click at [225, 85] on span "OTROS" at bounding box center [220, 81] width 21 height 8
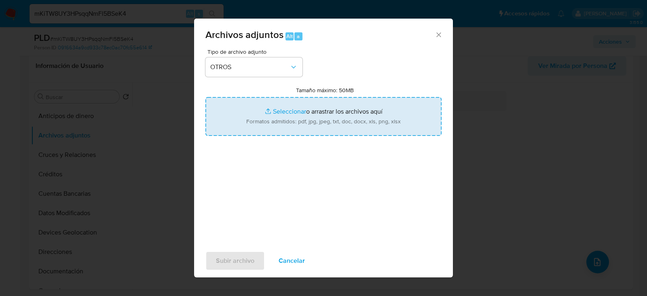
click at [338, 125] on input "Tamaño máximo: 50MB Seleccionar archivos" at bounding box center [324, 116] width 236 height 39
type input "C:\fakepath\779863557_BBFF (2).xlsx"
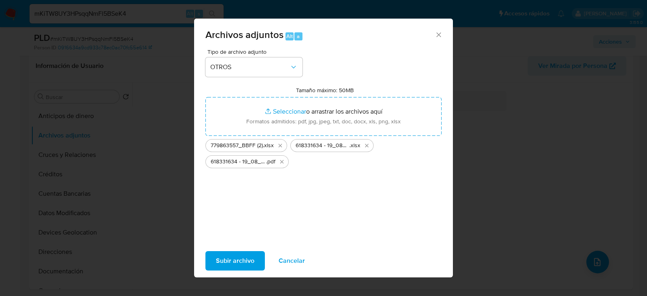
click at [241, 267] on span "Subir archivo" at bounding box center [235, 261] width 38 height 18
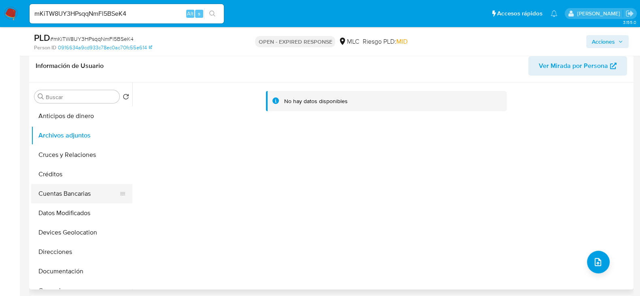
click at [54, 195] on button "Cuentas Bancarias" at bounding box center [78, 193] width 95 height 19
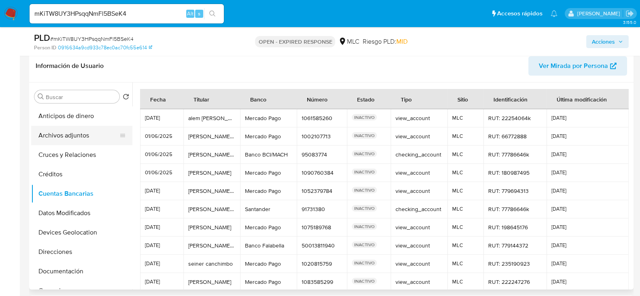
click at [83, 135] on button "Archivos adjuntos" at bounding box center [78, 135] width 95 height 19
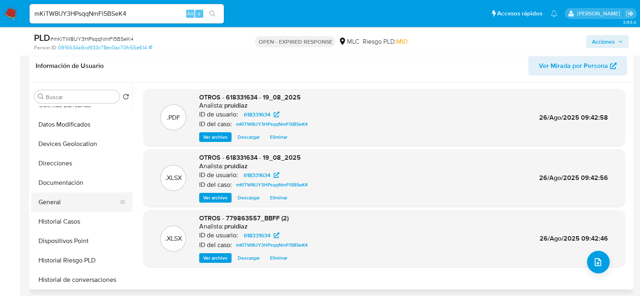
scroll to position [89, 0]
click at [53, 199] on button "General" at bounding box center [78, 202] width 95 height 19
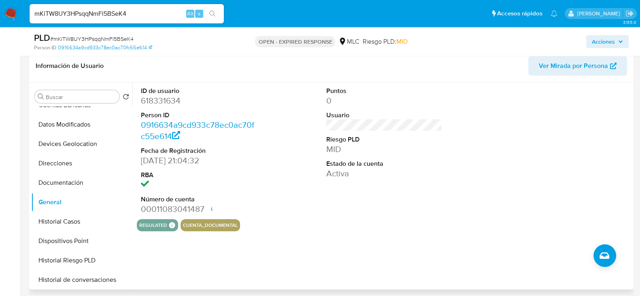
click at [158, 111] on dt "Person ID" at bounding box center [199, 115] width 116 height 9
click at [171, 101] on dd "618331634" at bounding box center [199, 100] width 116 height 11
copy dd "618331634"
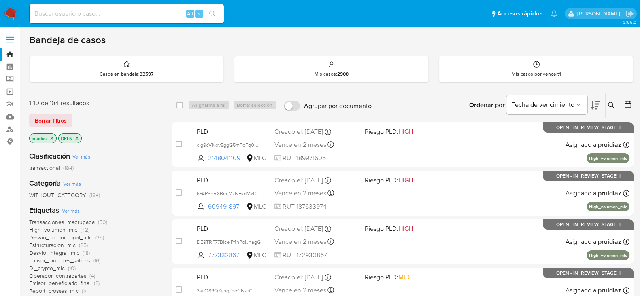
click at [607, 108] on button at bounding box center [611, 105] width 13 height 10
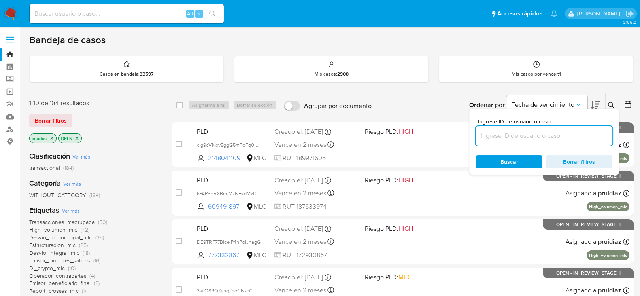
click at [570, 138] on input at bounding box center [543, 136] width 137 height 11
type input "618331634"
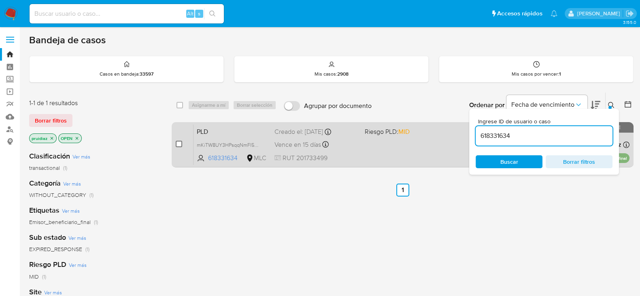
click at [180, 146] on input "checkbox" at bounding box center [179, 144] width 6 height 6
checkbox input "true"
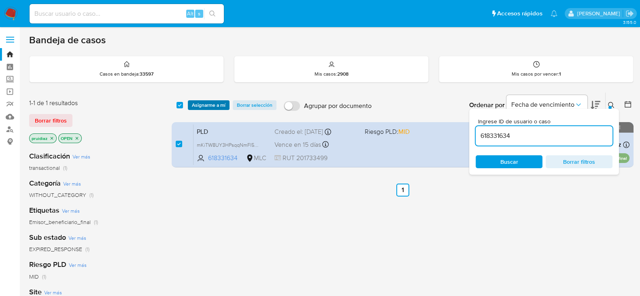
click at [210, 108] on span "Asignarme a mí" at bounding box center [209, 105] width 34 height 8
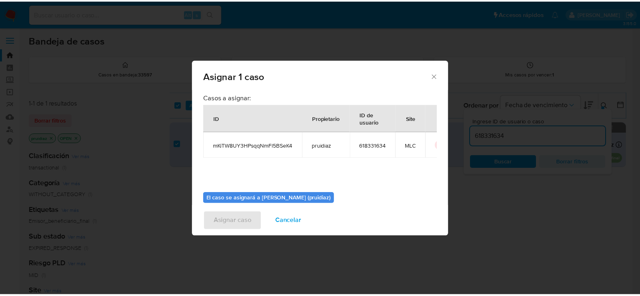
scroll to position [42, 0]
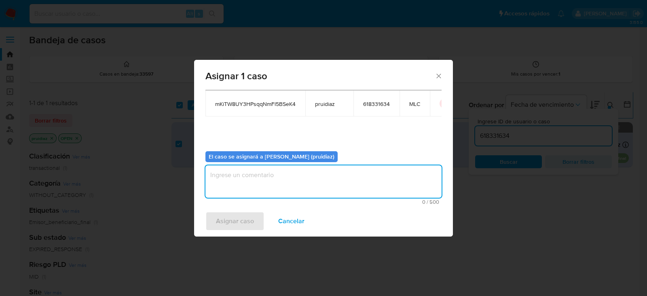
click at [310, 185] on textarea "assign-modal" at bounding box center [324, 182] width 236 height 32
type textarea "-"
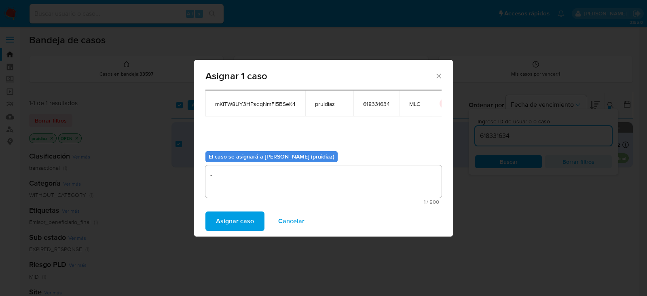
click at [230, 223] on span "Asignar caso" at bounding box center [235, 221] width 38 height 18
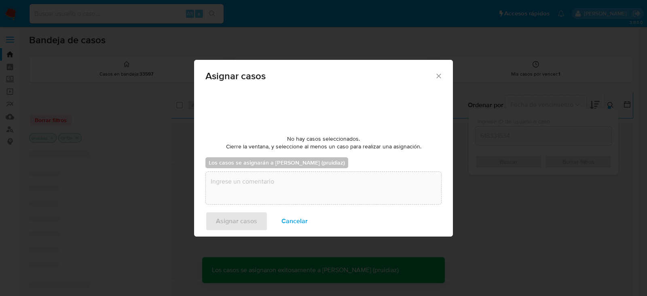
checkbox input "false"
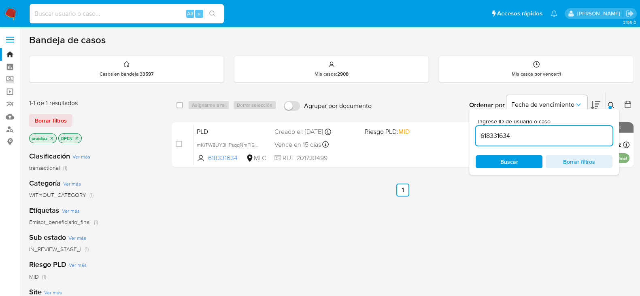
click at [10, 14] on img at bounding box center [11, 14] width 14 height 14
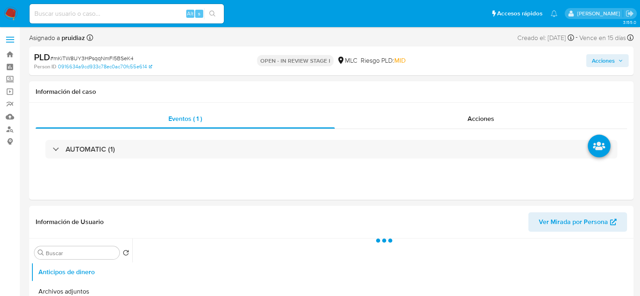
click at [605, 61] on span "Acciones" at bounding box center [603, 60] width 23 height 13
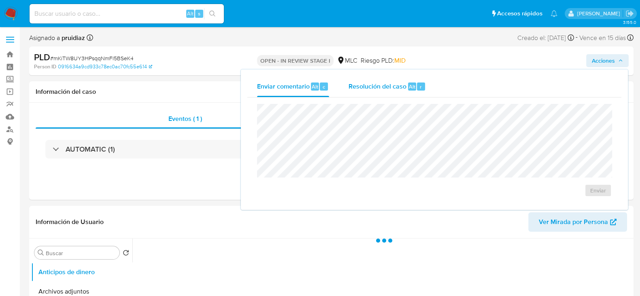
click at [388, 76] on div "Resolución del caso Alt r" at bounding box center [386, 86] width 77 height 21
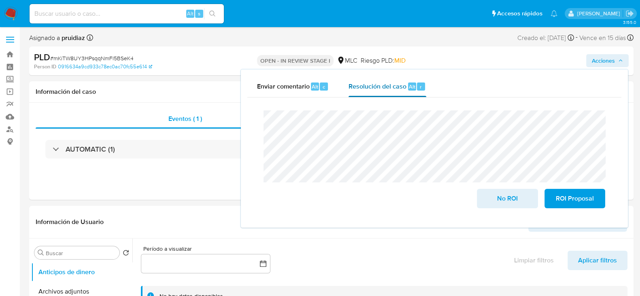
select select "10"
click at [580, 190] on div "ROI Proposal" at bounding box center [573, 197] width 64 height 23
click at [566, 197] on span "ROI Proposal" at bounding box center [575, 199] width 40 height 18
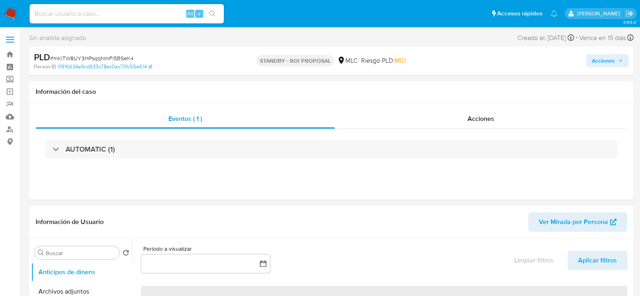
select select "10"
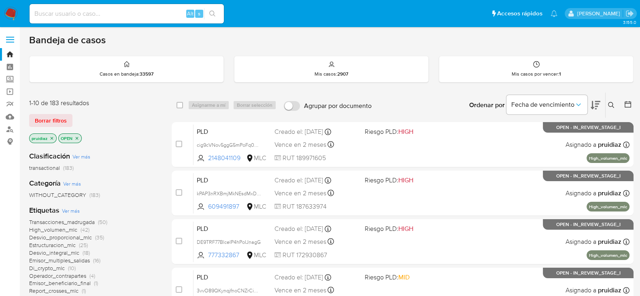
click at [593, 102] on icon at bounding box center [595, 105] width 10 height 8
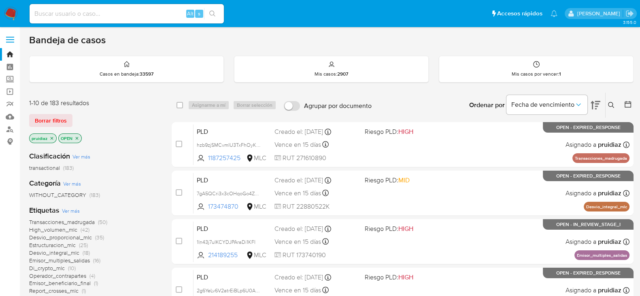
click at [630, 100] on icon at bounding box center [628, 104] width 8 height 8
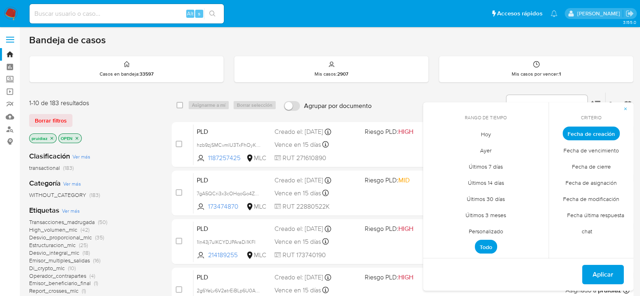
click at [488, 229] on span "Personalizado" at bounding box center [485, 231] width 51 height 17
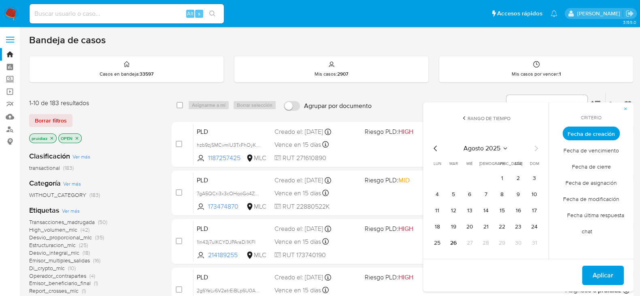
click at [436, 149] on icon "Mes anterior" at bounding box center [436, 149] width 10 height 10
click at [536, 150] on icon "Mes siguiente" at bounding box center [536, 149] width 3 height 6
click at [532, 176] on button "1" at bounding box center [534, 178] width 13 height 13
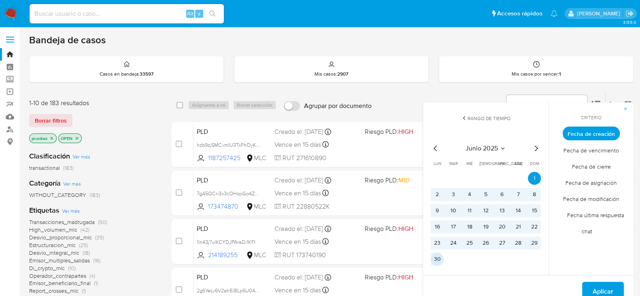
click at [434, 257] on button "30" at bounding box center [437, 259] width 13 height 13
click at [607, 289] on span "Aplicar" at bounding box center [602, 292] width 21 height 18
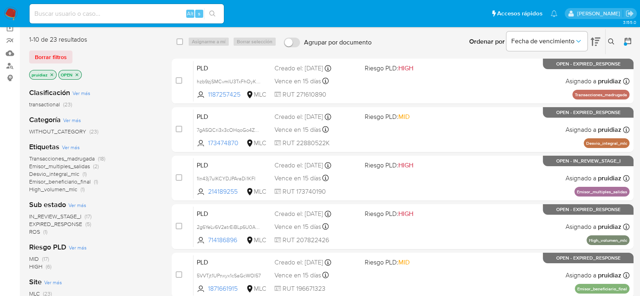
scroll to position [52, 0]
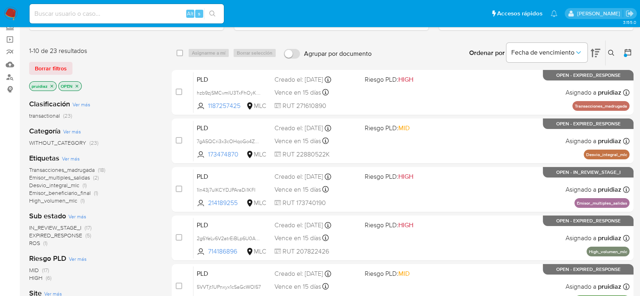
click at [74, 226] on span "IN_REVIEW_STAGE_I" at bounding box center [55, 228] width 52 height 8
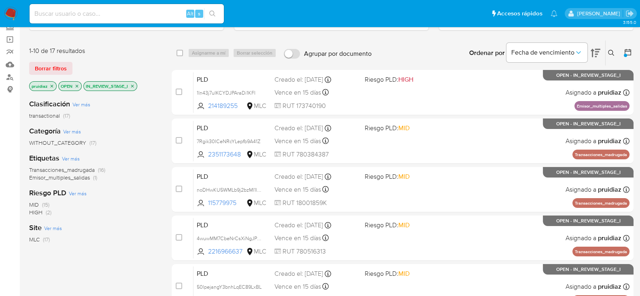
click at [73, 178] on span "Emisor_multiples_salidas" at bounding box center [59, 178] width 61 height 8
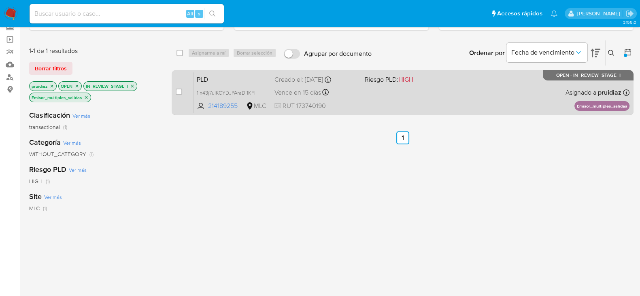
click at [464, 95] on div "PLD 1ln43j7uIKCYDJPAraDi1KFI 214189255 MLC Riesgo PLD: HIGH Creado el: 12/06/20…" at bounding box center [411, 92] width 436 height 41
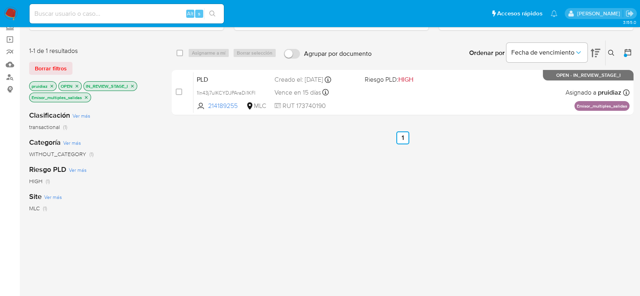
click at [11, 11] on img at bounding box center [11, 14] width 14 height 14
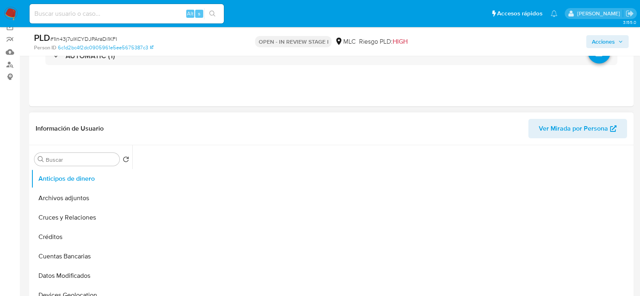
scroll to position [27, 0]
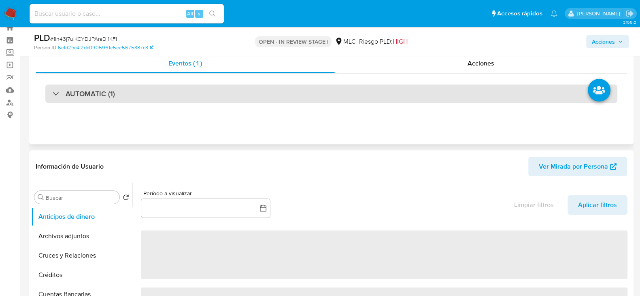
select select "10"
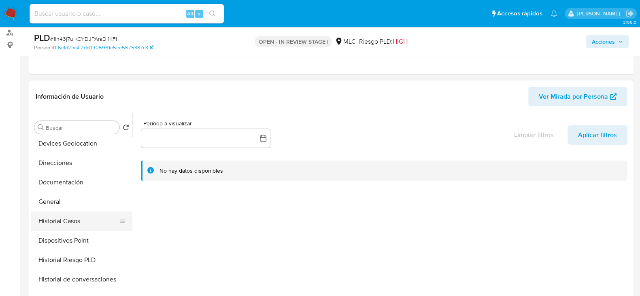
scroll to position [120, 0]
click at [57, 217] on button "Historial Casos" at bounding box center [78, 220] width 95 height 19
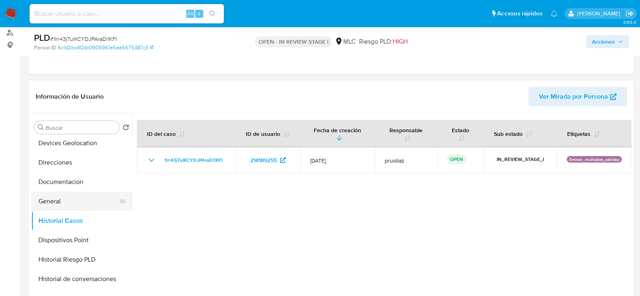
click at [62, 202] on button "General" at bounding box center [78, 201] width 95 height 19
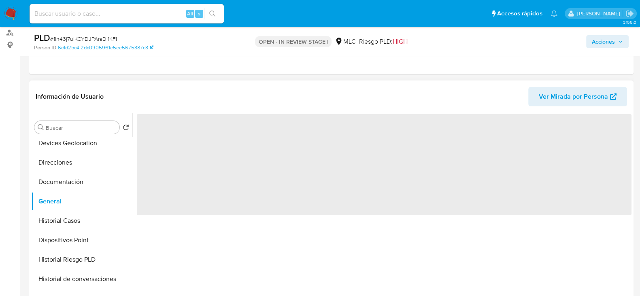
scroll to position [57, 0]
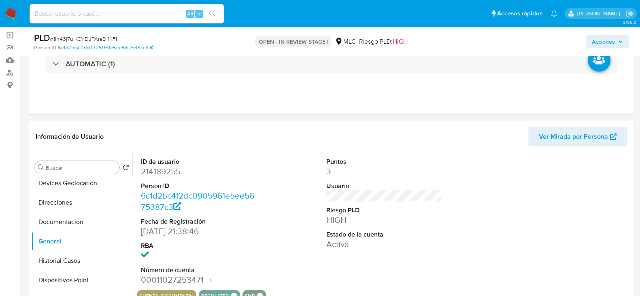
click at [161, 172] on dd "214189255" at bounding box center [199, 171] width 116 height 11
copy dd "214189255"
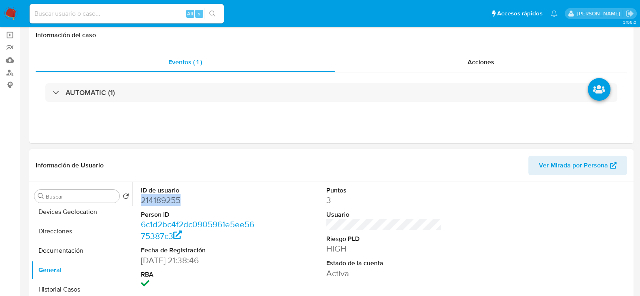
scroll to position [0, 0]
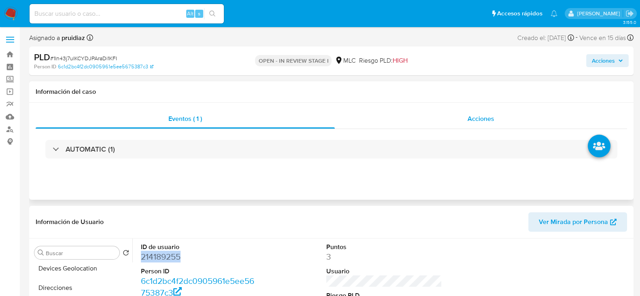
click at [479, 118] on span "Acciones" at bounding box center [480, 118] width 27 height 9
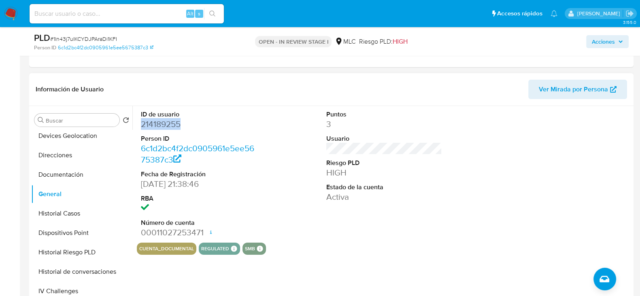
scroll to position [306, 0]
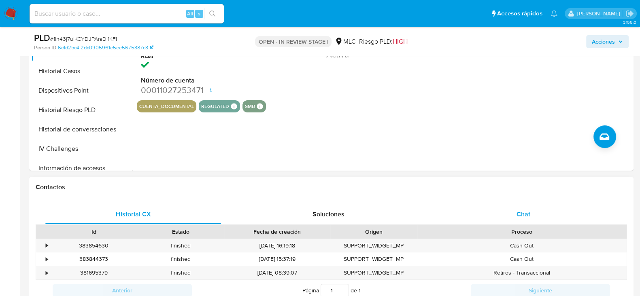
click at [535, 205] on div "Chat" at bounding box center [523, 214] width 176 height 19
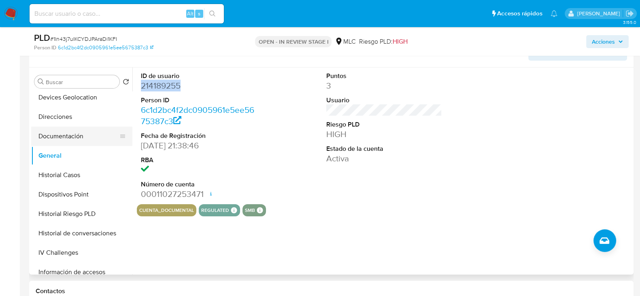
scroll to position [0, 0]
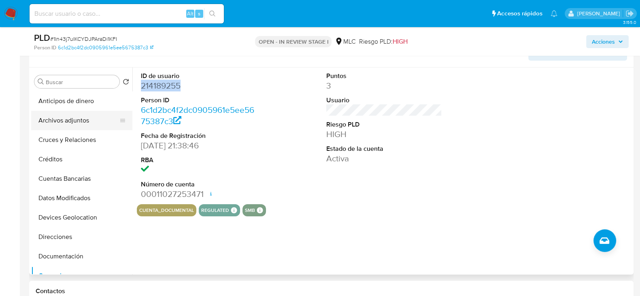
click at [56, 114] on button "Archivos adjuntos" at bounding box center [78, 120] width 95 height 19
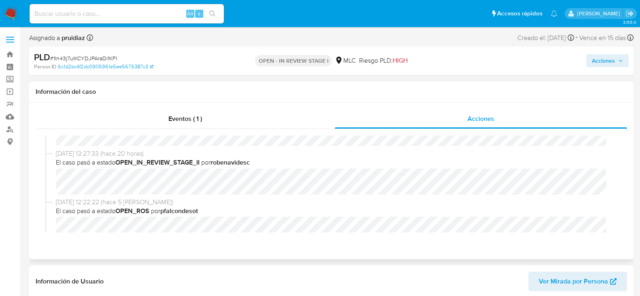
scroll to position [30, 0]
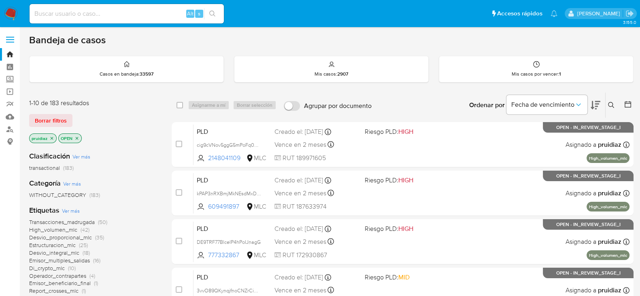
click at [8, 11] on img at bounding box center [11, 14] width 14 height 14
click at [596, 102] on icon at bounding box center [595, 105] width 10 height 10
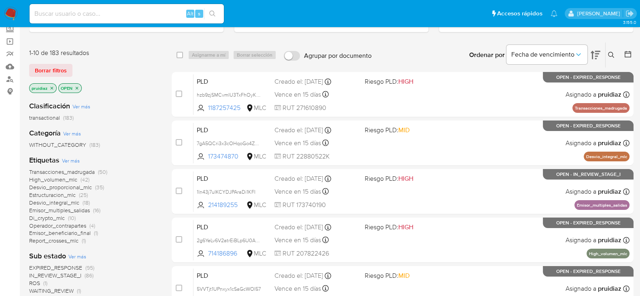
scroll to position [54, 0]
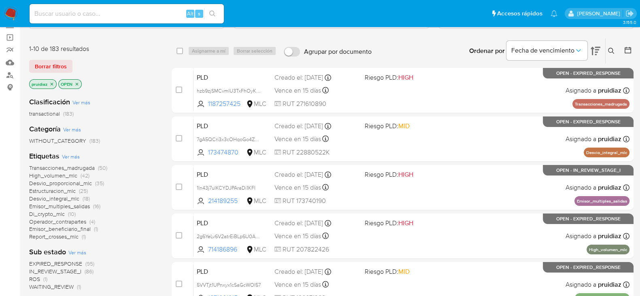
click at [631, 52] on icon at bounding box center [628, 50] width 8 height 8
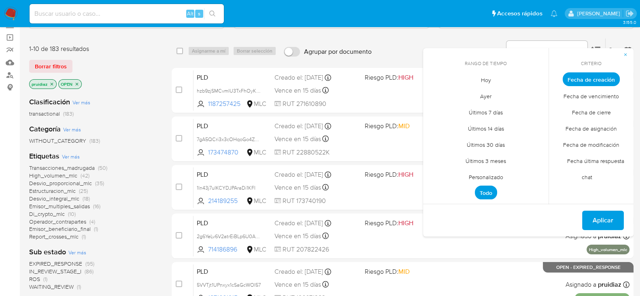
click at [481, 178] on span "Personalizado" at bounding box center [485, 177] width 51 height 17
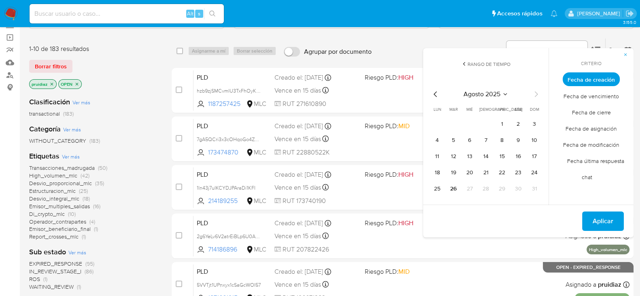
click at [437, 94] on icon "Mes anterior" at bounding box center [436, 94] width 10 height 10
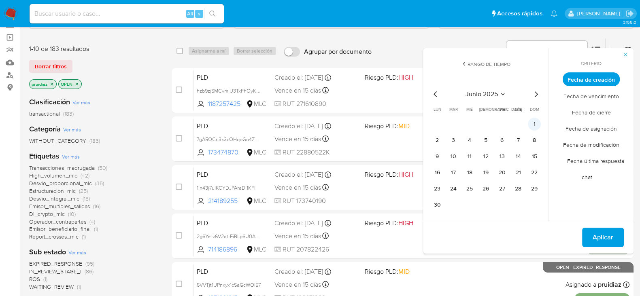
click at [534, 124] on button "1" at bounding box center [534, 124] width 13 height 13
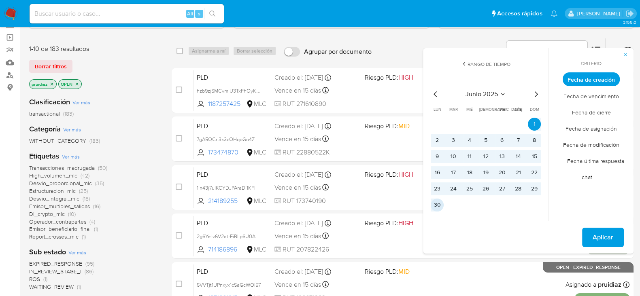
click at [439, 204] on button "30" at bounding box center [437, 205] width 13 height 13
click at [605, 235] on span "Aplicar" at bounding box center [602, 238] width 21 height 18
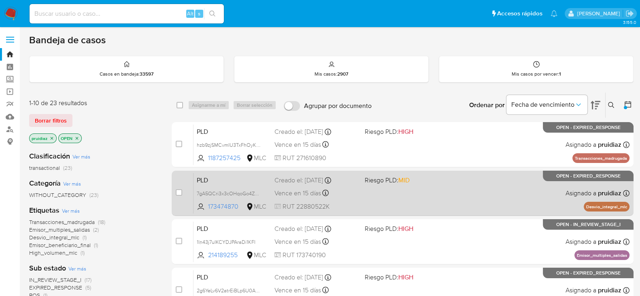
click at [481, 199] on div "PLD 7gA5QCri3x3cOHqoGo4ZR8ow 173474870 MLC Riesgo PLD: MID Creado el: 12/06/202…" at bounding box center [411, 193] width 436 height 41
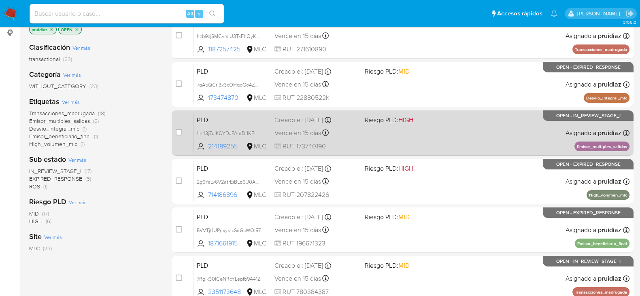
scroll to position [123, 0]
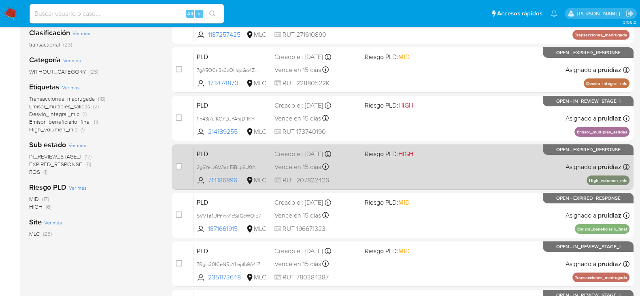
click at [411, 173] on div "PLD 2g6YeLv6V2atrEiBLp6U0AAB 714186896 MLC Riesgo PLD: HIGH Creado el: 12/06/20…" at bounding box center [411, 166] width 436 height 41
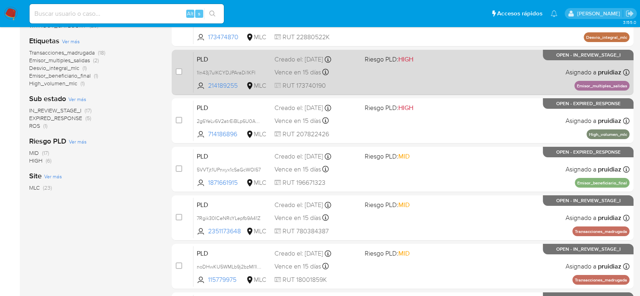
scroll to position [170, 0]
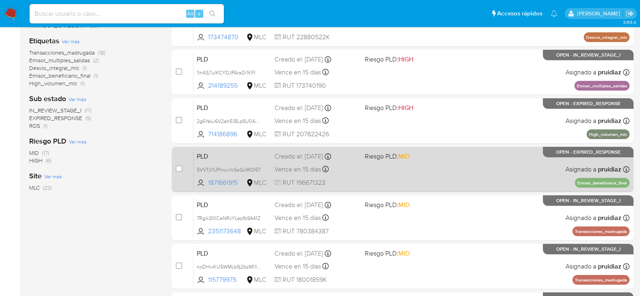
click at [431, 186] on div "PLD 5VVTjt1UPnxyx1cSaGcWOI57 1871661915 MLC Riesgo PLD: MID Creado el: 12/06/20…" at bounding box center [411, 169] width 436 height 41
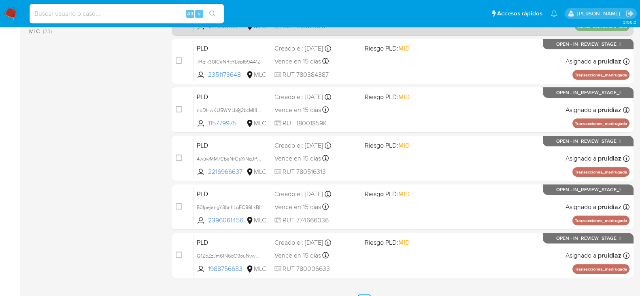
scroll to position [342, 0]
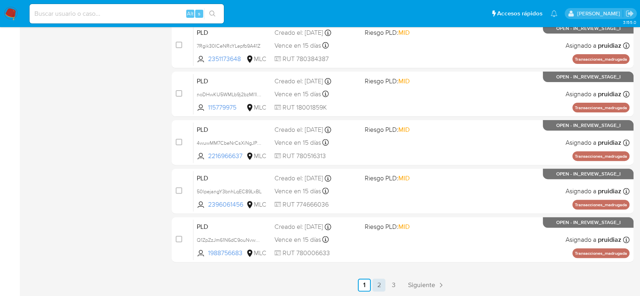
click at [376, 285] on link "2" at bounding box center [378, 285] width 13 height 13
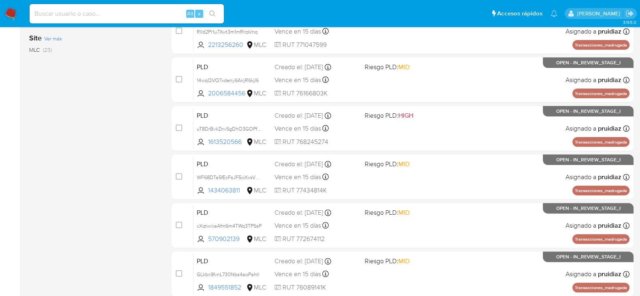
scroll to position [342, 0]
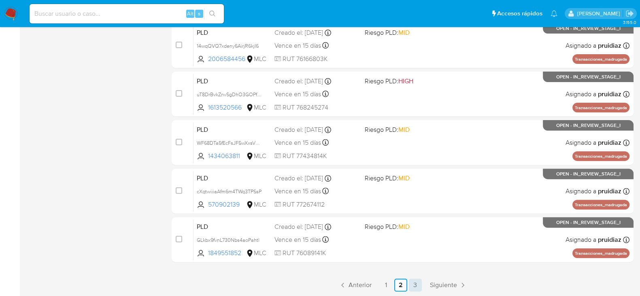
click at [412, 279] on link "3" at bounding box center [415, 285] width 13 height 13
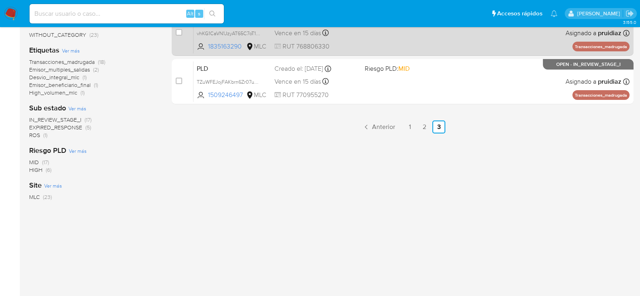
scroll to position [167, 0]
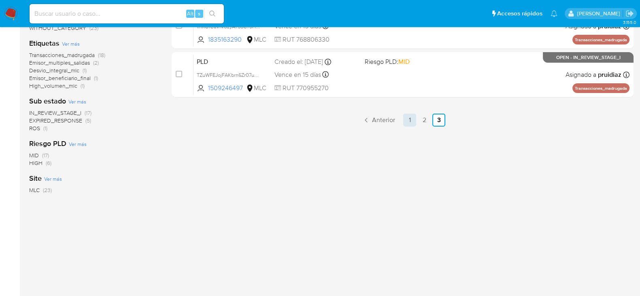
click at [410, 124] on link "1" at bounding box center [409, 120] width 13 height 13
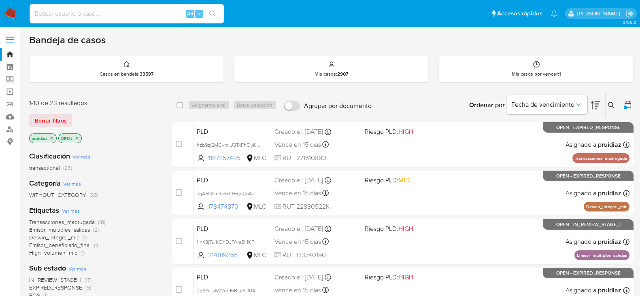
click at [610, 102] on icon at bounding box center [611, 105] width 6 height 6
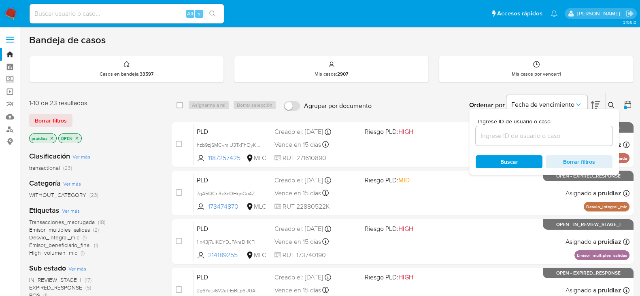
click at [509, 132] on input at bounding box center [543, 136] width 137 height 11
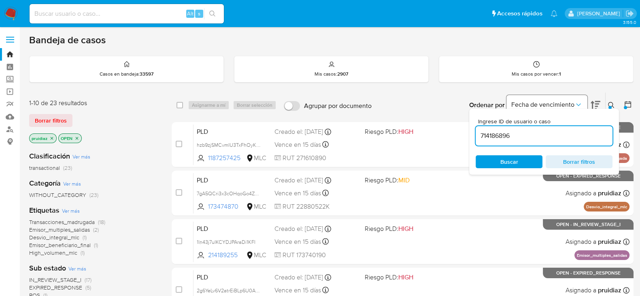
type input "714186896"
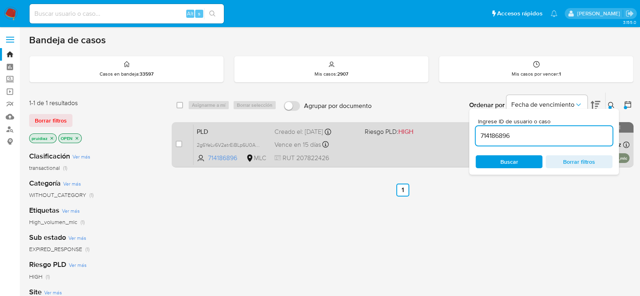
click at [184, 144] on div "case-item-checkbox No es posible asignar el caso" at bounding box center [185, 144] width 18 height 41
click at [179, 143] on input "checkbox" at bounding box center [179, 144] width 6 height 6
checkbox input "true"
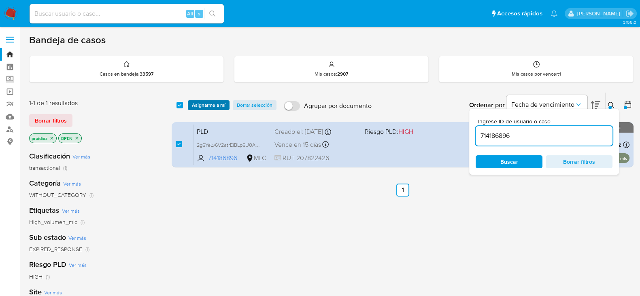
click at [211, 102] on span "Asignarme a mí" at bounding box center [209, 105] width 34 height 8
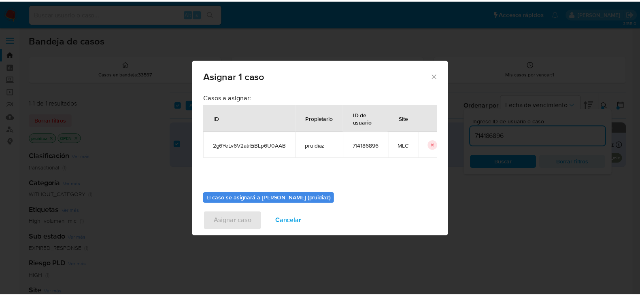
scroll to position [42, 0]
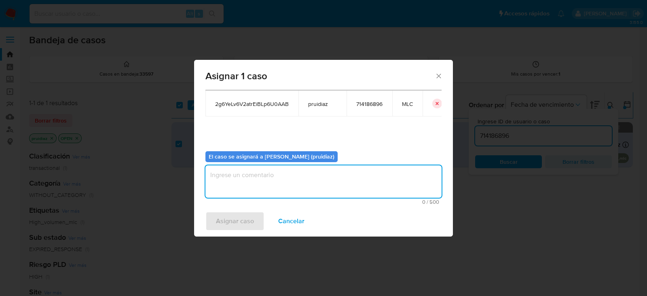
click at [247, 170] on textarea "assign-modal" at bounding box center [324, 182] width 236 height 32
type textarea "-"
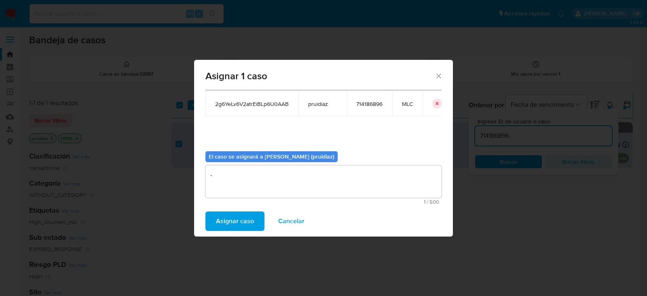
click at [233, 218] on span "Asignar caso" at bounding box center [235, 221] width 38 height 18
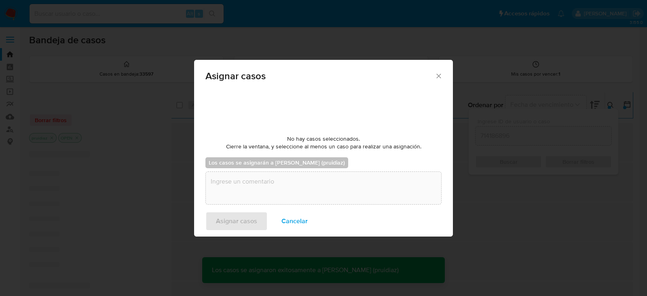
checkbox input "false"
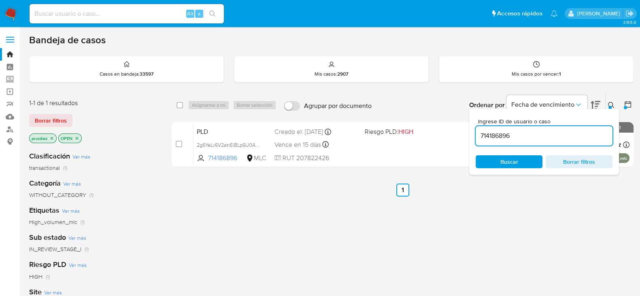
click at [11, 15] on img at bounding box center [11, 14] width 14 height 14
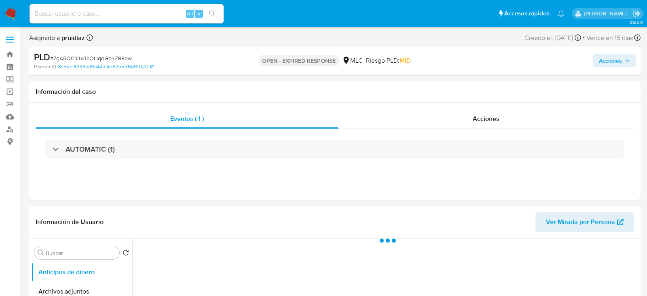
select select "10"
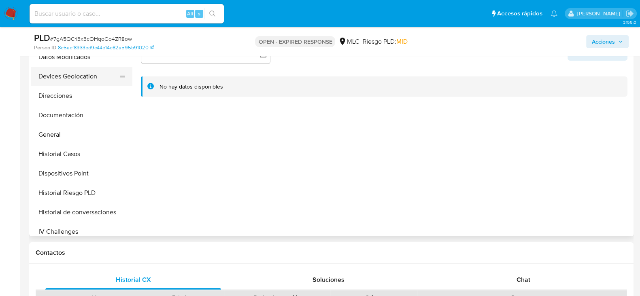
scroll to position [103, 0]
click at [71, 150] on button "Historial Casos" at bounding box center [78, 153] width 95 height 19
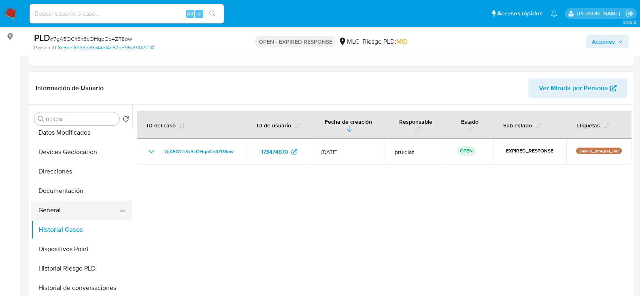
scroll to position [116, 0]
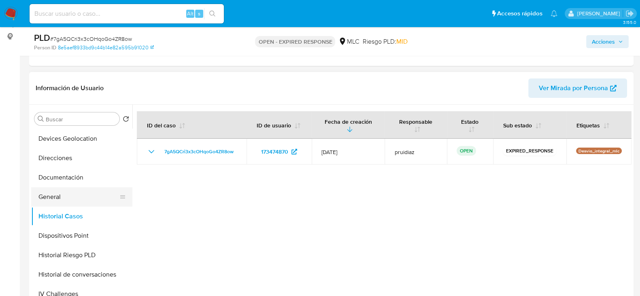
click at [60, 200] on button "General" at bounding box center [78, 196] width 95 height 19
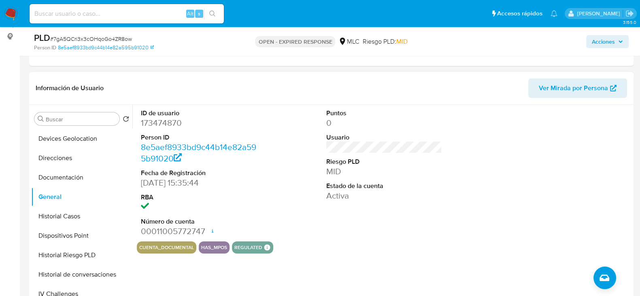
click at [164, 124] on dd "173474870" at bounding box center [199, 122] width 116 height 11
copy dd "173474870"
click at [172, 119] on dd "173474870" at bounding box center [199, 122] width 116 height 11
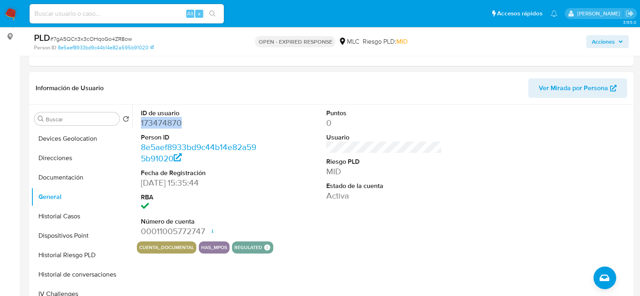
click at [163, 124] on dd "173474870" at bounding box center [199, 122] width 116 height 11
click at [160, 118] on dd "173474870" at bounding box center [199, 122] width 116 height 11
click at [88, 33] on div "PLD # 7gA5QCri3x3cOHqoGo4ZR8ow" at bounding box center [131, 38] width 195 height 12
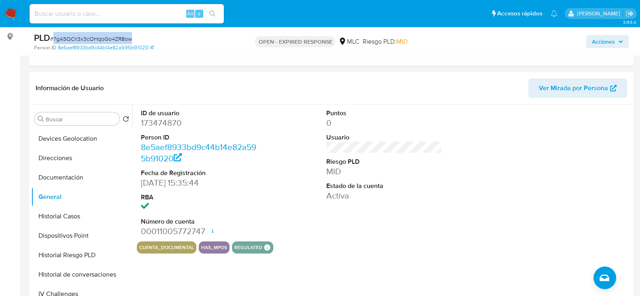
click at [88, 33] on div "PLD # 7gA5QCri3x3cOHqoGo4ZR8ow" at bounding box center [131, 38] width 195 height 12
copy span "7gA5QCri3x3cOHqoGo4ZR8ow"
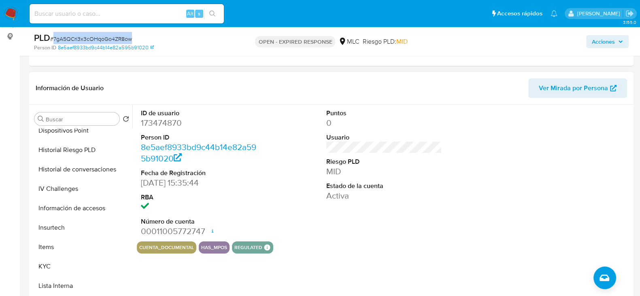
scroll to position [222, 0]
click at [42, 264] on button "KYC" at bounding box center [78, 265] width 95 height 19
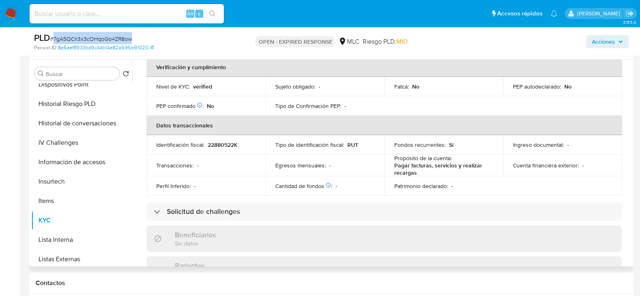
scroll to position [0, 0]
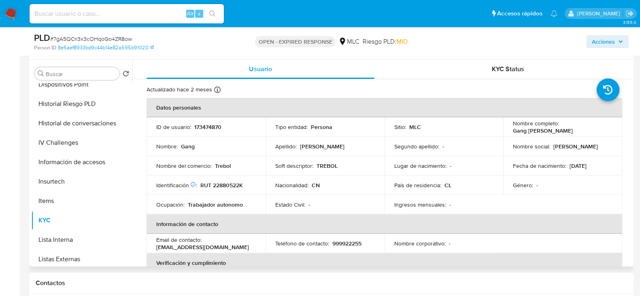
click at [229, 182] on p "RUT 22880522K" at bounding box center [221, 185] width 42 height 7
click at [230, 185] on p "RUT 22880522K" at bounding box center [221, 185] width 42 height 7
copy p "22880522K"
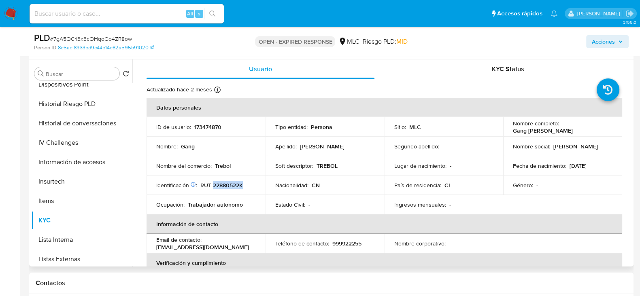
scroll to position [102, 0]
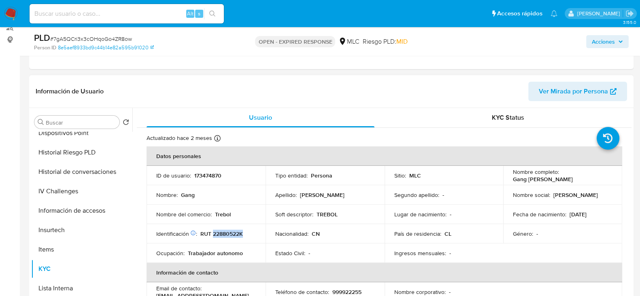
click at [225, 236] on p "RUT 22880522K" at bounding box center [221, 233] width 42 height 7
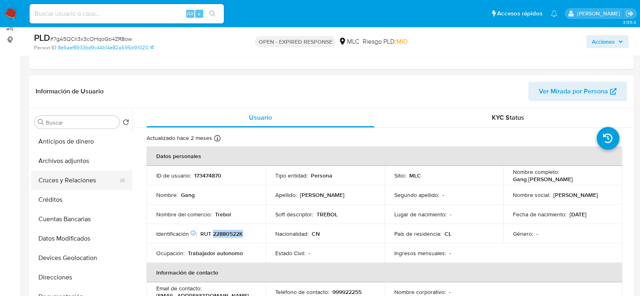
click at [51, 177] on button "Cruces y Relaciones" at bounding box center [78, 180] width 95 height 19
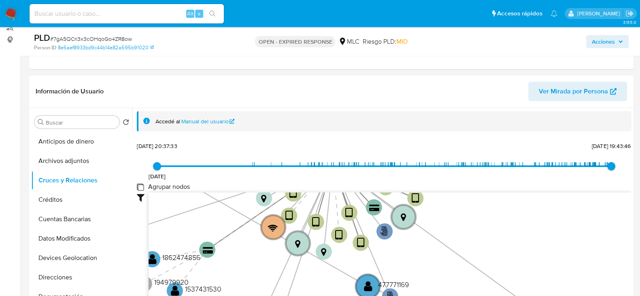
click at [138, 187] on group_nodes "Agrupar nodos" at bounding box center [140, 187] width 6 height 6
checkbox group_nodes "true"
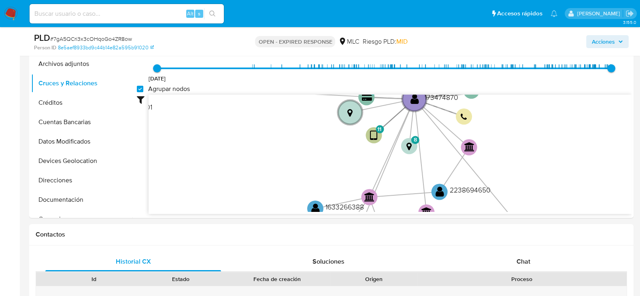
scroll to position [211, 0]
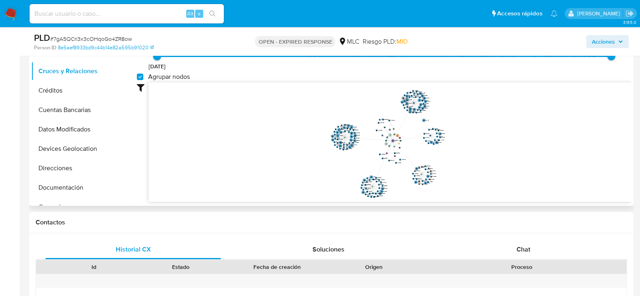
drag, startPoint x: 454, startPoint y: 108, endPoint x: 439, endPoint y: 144, distance: 38.3
click at [439, 144] on icon "phone-6fa7cd887f70c64785572b7273faeaac  user-173474870  173474870 person-8e5a…" at bounding box center [390, 141] width 483 height 117
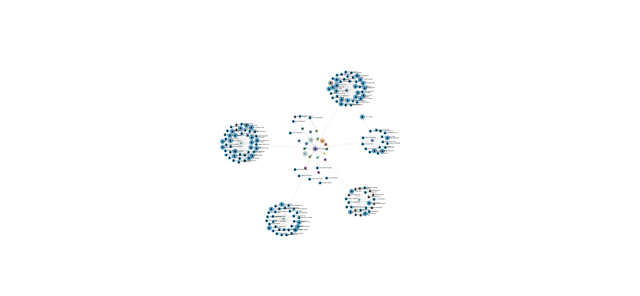
drag, startPoint x: 465, startPoint y: 125, endPoint x: 424, endPoint y: 134, distance: 41.7
click at [424, 134] on icon "phone-6fa7cd887f70c64785572b7273faeaac  user-173474870  173474870 person-8e5a…" at bounding box center [390, 140] width 483 height 117
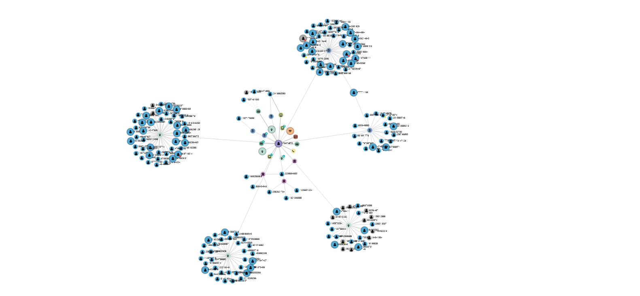
drag, startPoint x: 424, startPoint y: 134, endPoint x: 438, endPoint y: 128, distance: 15.0
click at [438, 128] on icon "phone-6fa7cd887f70c64785572b7273faeaac  user-173474870  173474870 person-8e5a…" at bounding box center [390, 140] width 483 height 117
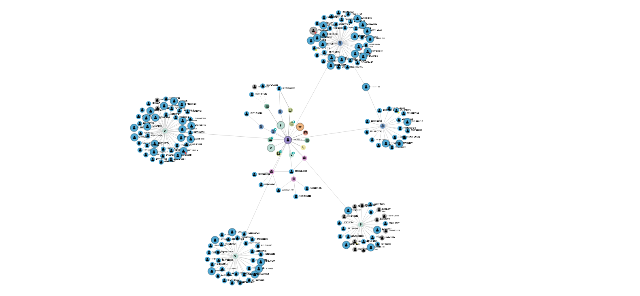
drag, startPoint x: 438, startPoint y: 128, endPoint x: 443, endPoint y: 127, distance: 5.0
click at [443, 127] on icon "phone-6fa7cd887f70c64785572b7273faeaac  user-173474870  173474870 person-8e5a…" at bounding box center [390, 140] width 483 height 117
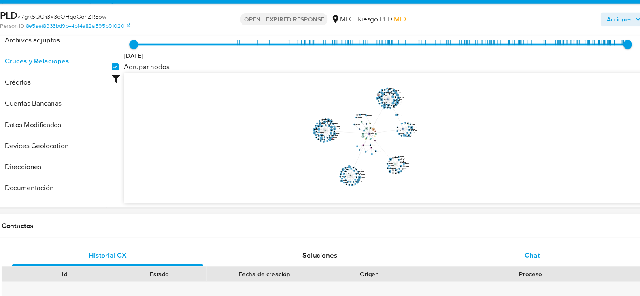
click at [515, 255] on div "Chat" at bounding box center [523, 258] width 176 height 19
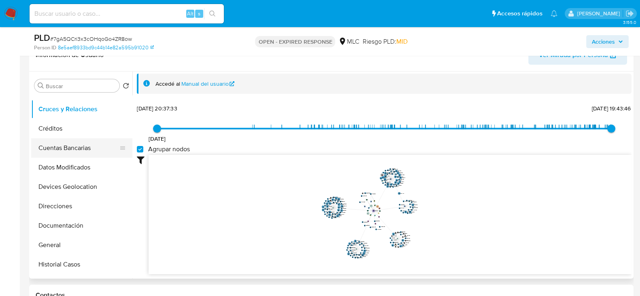
scroll to position [34, 0]
click at [53, 231] on button "Documentación" at bounding box center [78, 225] width 95 height 19
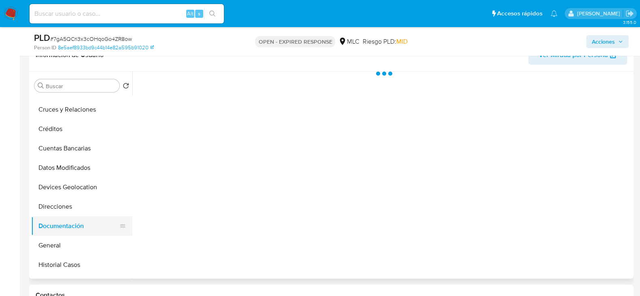
scroll to position [0, 0]
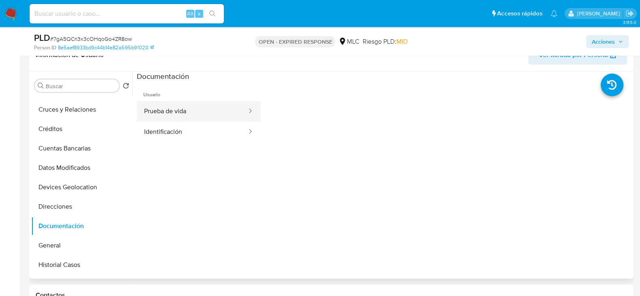
click at [178, 105] on button "Prueba de vida" at bounding box center [192, 111] width 111 height 21
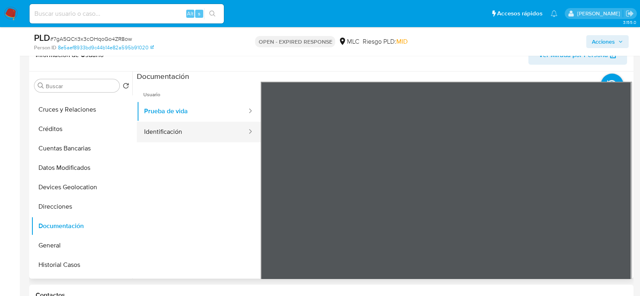
click at [198, 136] on button "Identificación" at bounding box center [192, 132] width 111 height 21
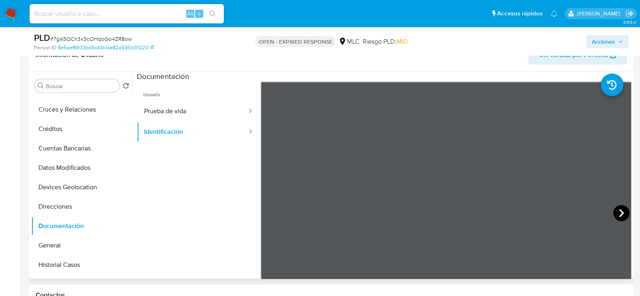
click at [615, 212] on icon at bounding box center [621, 213] width 16 height 16
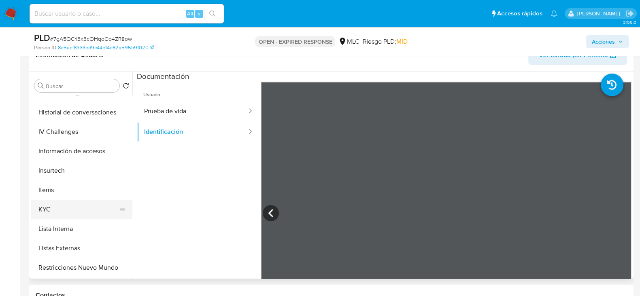
scroll to position [247, 0]
click at [55, 208] on button "KYC" at bounding box center [78, 207] width 95 height 19
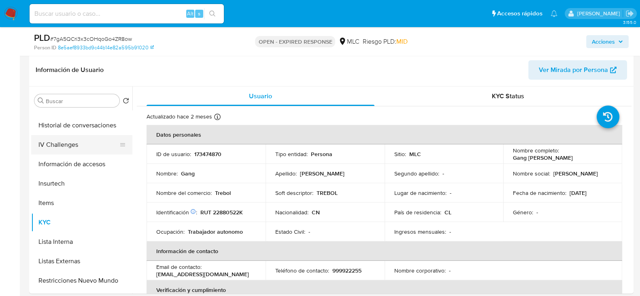
scroll to position [0, 0]
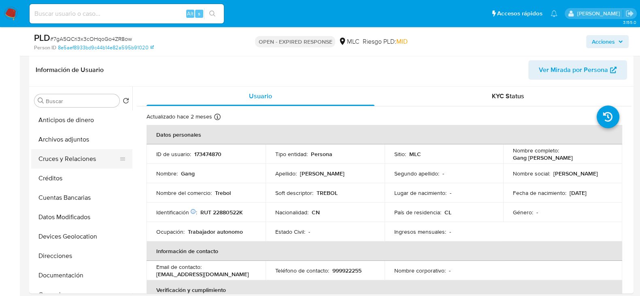
click at [62, 159] on button "Cruces y Relaciones" at bounding box center [78, 158] width 95 height 19
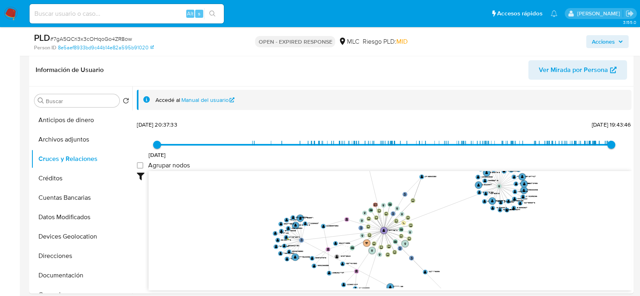
drag, startPoint x: 473, startPoint y: 216, endPoint x: 449, endPoint y: 244, distance: 36.1
click at [449, 244] on icon "phone-6fa7cd887f70c64785572b7273faeaac  user-173474870  173474870 person-8e5a…" at bounding box center [390, 229] width 483 height 117
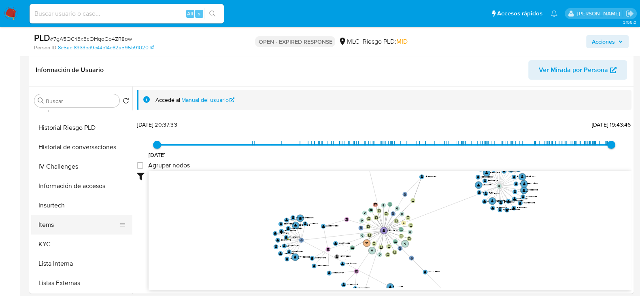
scroll to position [226, 0]
click at [47, 241] on button "KYC" at bounding box center [78, 243] width 95 height 19
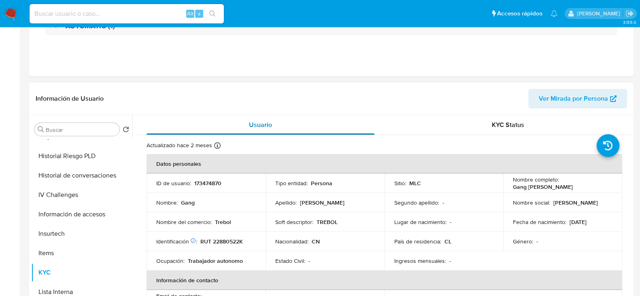
scroll to position [0, 0]
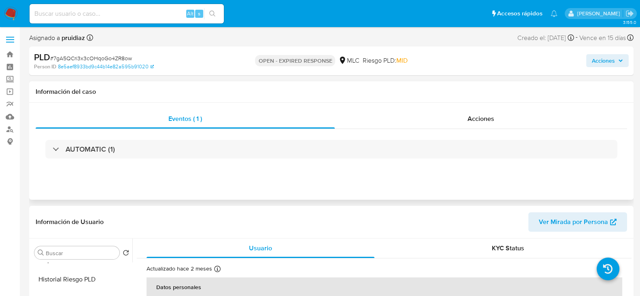
click at [107, 164] on div "AUTOMATIC (1)" at bounding box center [331, 149] width 591 height 40
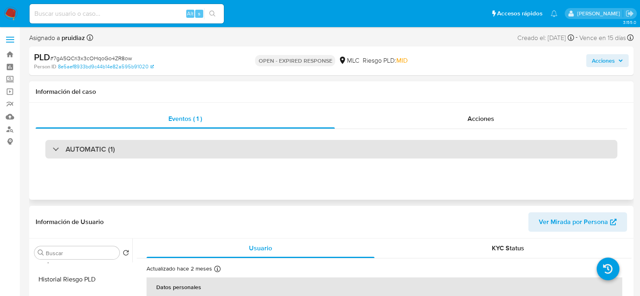
click at [103, 155] on div "AUTOMATIC (1)" at bounding box center [331, 149] width 572 height 19
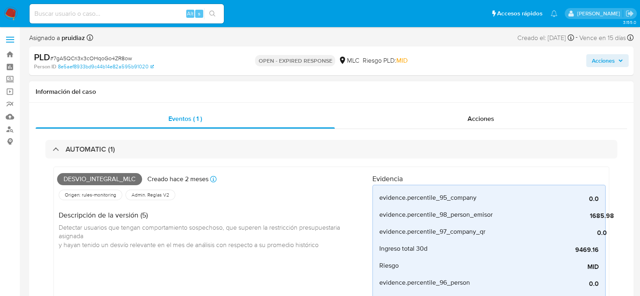
click at [77, 175] on span "Desvio_integral_mlc" at bounding box center [99, 179] width 85 height 12
copy span "Desvio_integral_mlc"
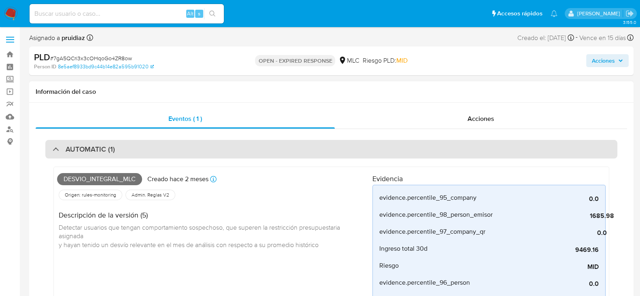
click at [87, 149] on h3 "AUTOMATIC (1)" at bounding box center [90, 149] width 49 height 9
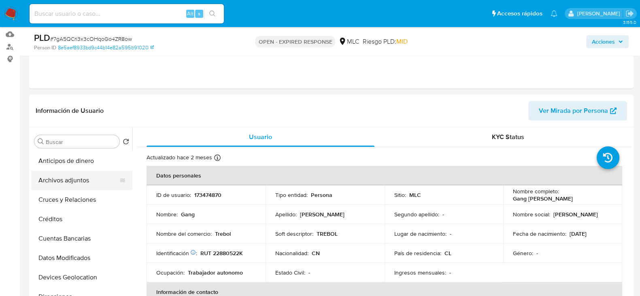
click at [75, 182] on button "Archivos adjuntos" at bounding box center [78, 180] width 95 height 19
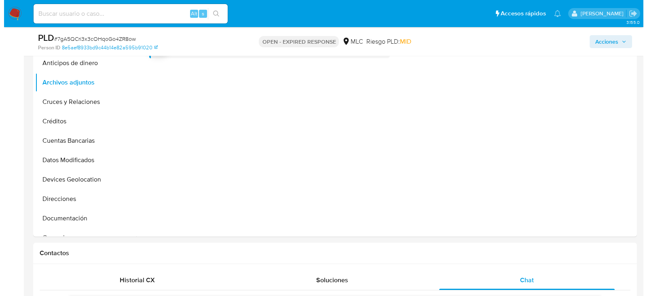
scroll to position [189, 0]
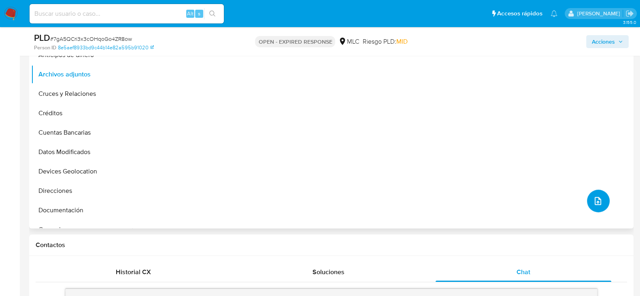
click at [592, 193] on button "upload-file" at bounding box center [598, 201] width 23 height 23
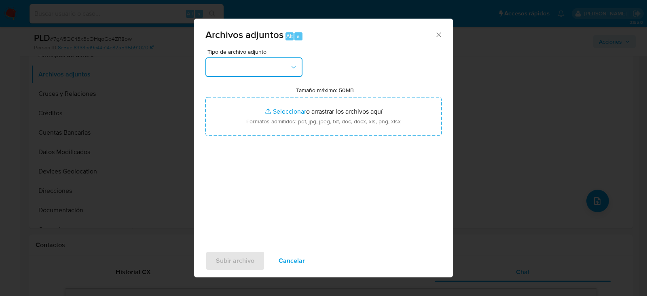
click at [233, 71] on button "button" at bounding box center [254, 66] width 97 height 19
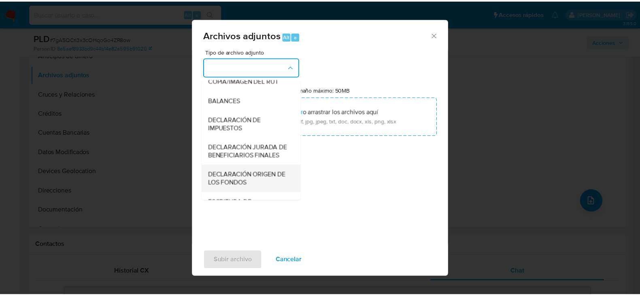
scroll to position [128, 0]
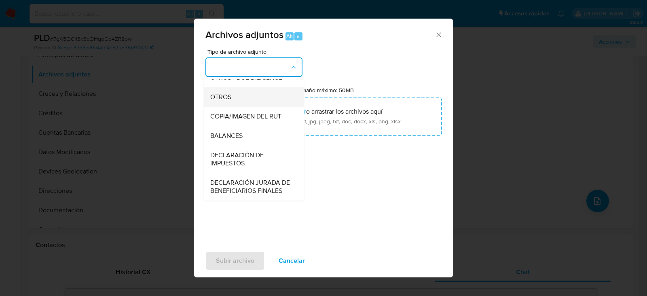
click at [223, 101] on span "OTROS" at bounding box center [220, 97] width 21 height 8
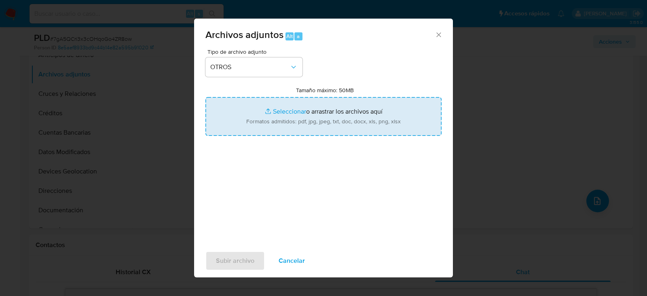
click at [334, 107] on input "Tamaño máximo: 50MB Seleccionar archivos" at bounding box center [324, 116] width 236 height 39
type input "C:\fakepath\173474870 - 26_08_2025.xlsx"
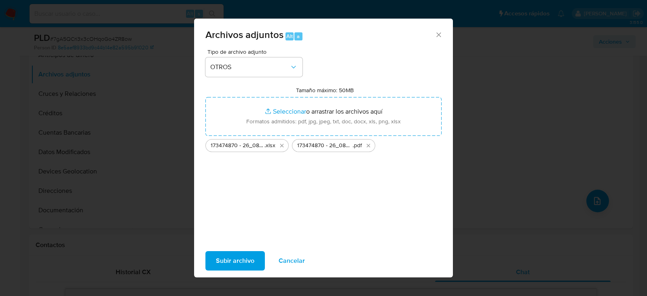
click at [230, 260] on span "Subir archivo" at bounding box center [235, 261] width 38 height 18
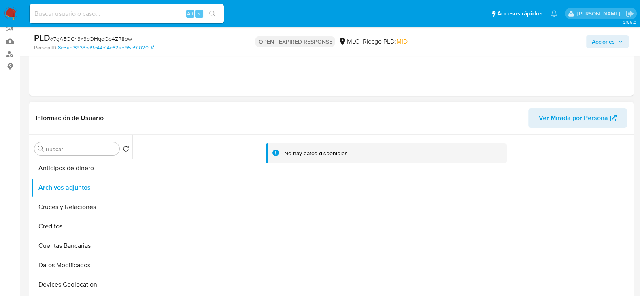
scroll to position [70, 0]
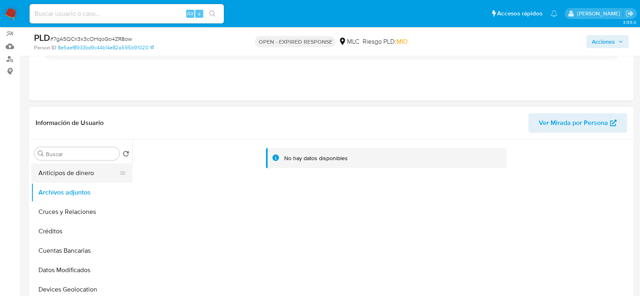
click at [71, 172] on button "Anticipos de dinero" at bounding box center [78, 172] width 95 height 19
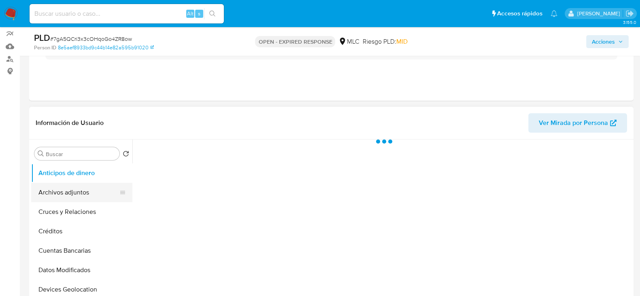
click at [65, 190] on button "Archivos adjuntos" at bounding box center [78, 192] width 95 height 19
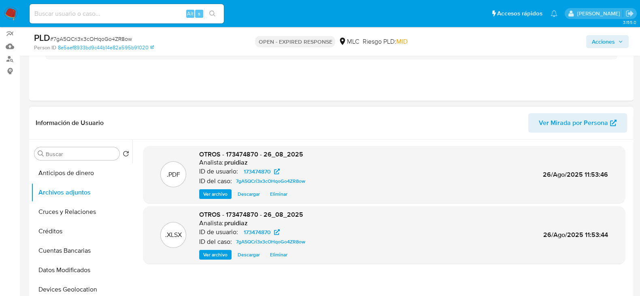
scroll to position [0, 0]
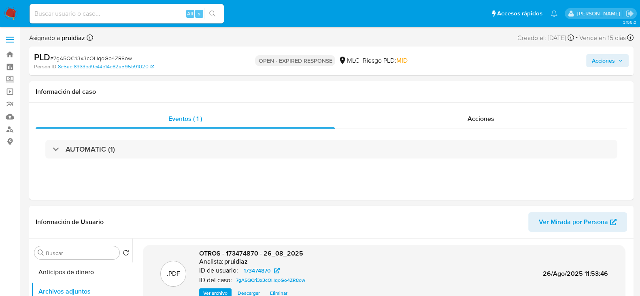
click at [592, 63] on span "Acciones" at bounding box center [603, 60] width 23 height 13
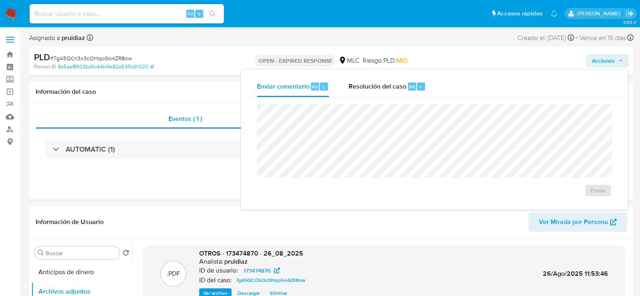
click at [241, 45] on div "Asignado a pruidiaz Asignado el: 04/08/2025 10:30:40 Creado el: 12/06/2025 Crea…" at bounding box center [331, 39] width 604 height 14
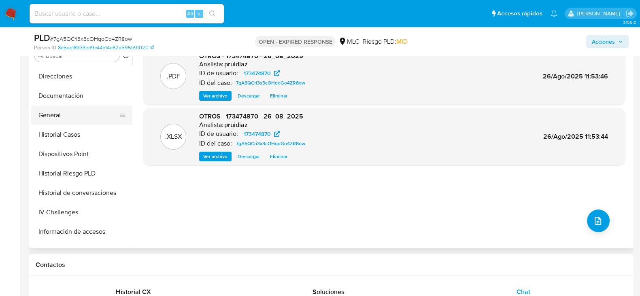
scroll to position [135, 0]
click at [51, 112] on button "General" at bounding box center [78, 114] width 95 height 19
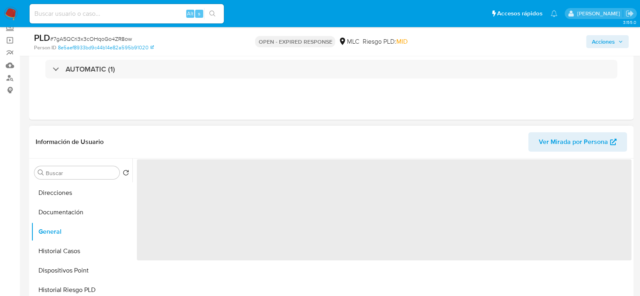
scroll to position [50, 0]
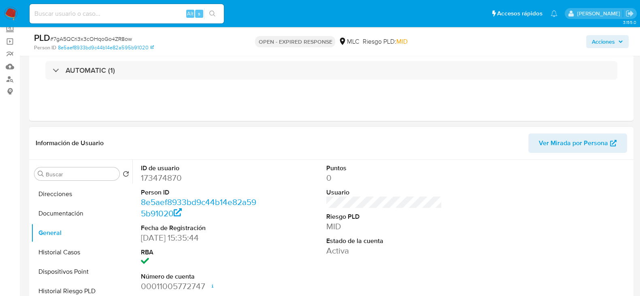
click at [159, 181] on dd "173474870" at bounding box center [199, 177] width 116 height 11
copy dd "173474870"
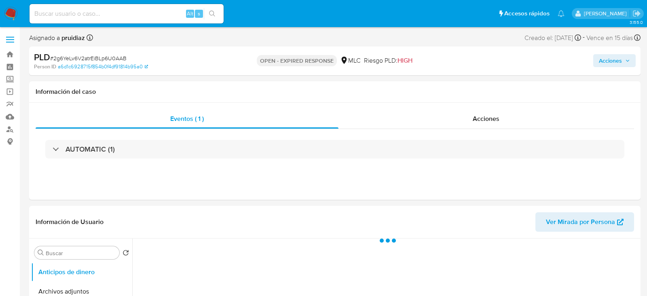
select select "10"
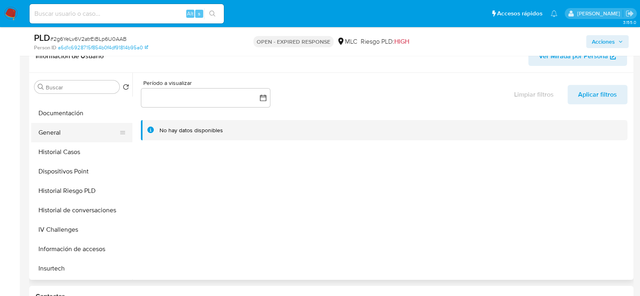
scroll to position [150, 0]
click at [45, 131] on button "General" at bounding box center [78, 130] width 95 height 19
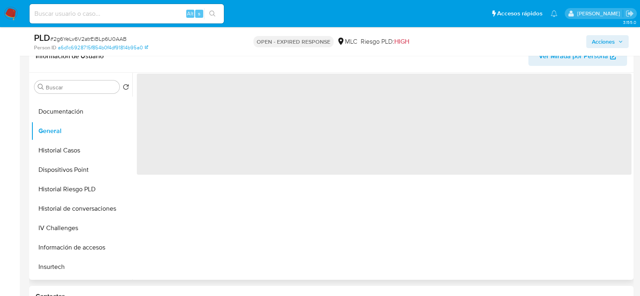
scroll to position [89, 0]
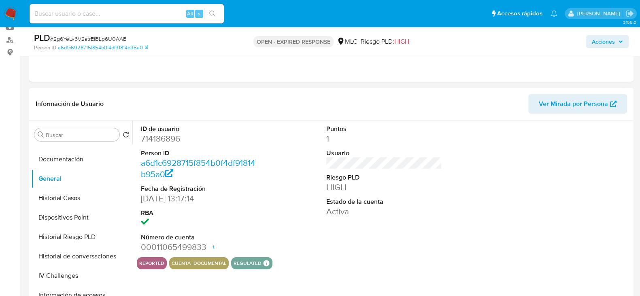
click at [162, 138] on dd "714186896" at bounding box center [199, 138] width 116 height 11
copy dd "714186896"
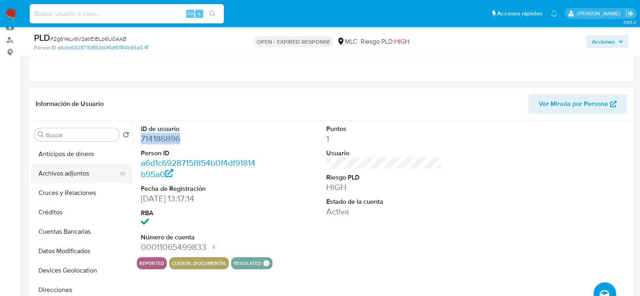
click at [73, 168] on button "Archivos adjuntos" at bounding box center [78, 173] width 95 height 19
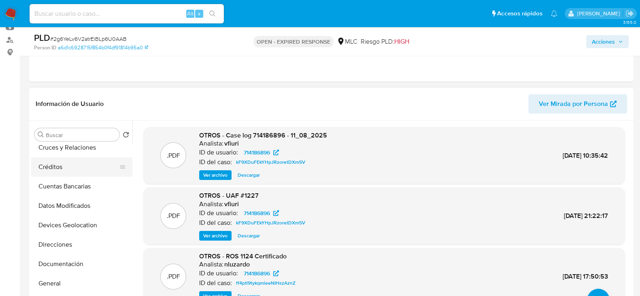
scroll to position [97, 0]
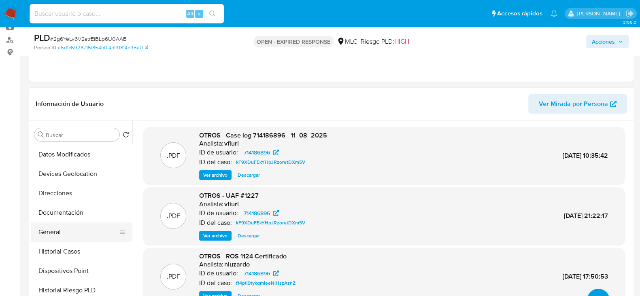
click at [53, 237] on button "General" at bounding box center [78, 232] width 95 height 19
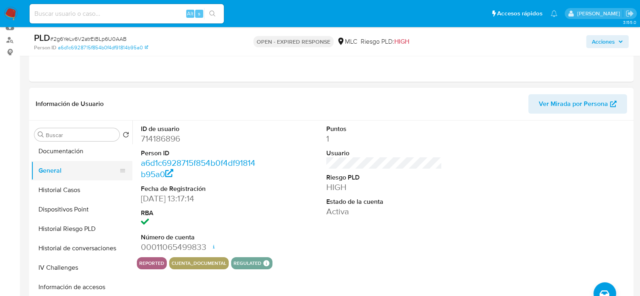
scroll to position [168, 0]
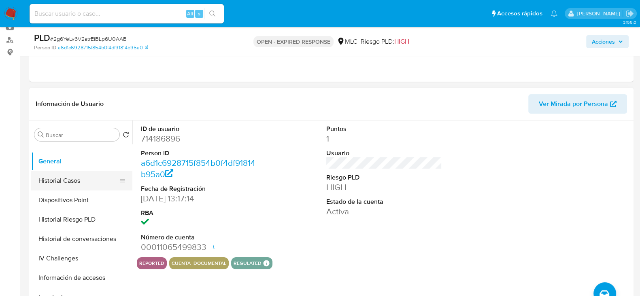
click at [68, 173] on button "Historial Casos" at bounding box center [78, 180] width 95 height 19
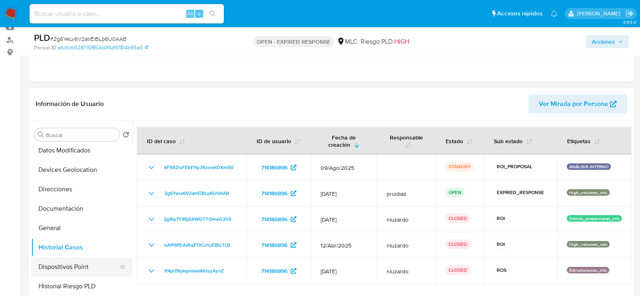
scroll to position [98, 0]
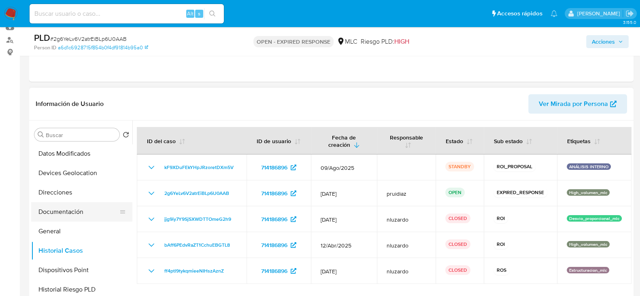
click at [63, 214] on button "Documentación" at bounding box center [78, 211] width 95 height 19
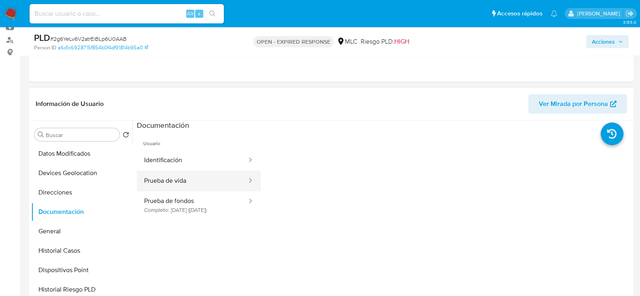
click at [215, 174] on button "Prueba de vida" at bounding box center [192, 181] width 111 height 21
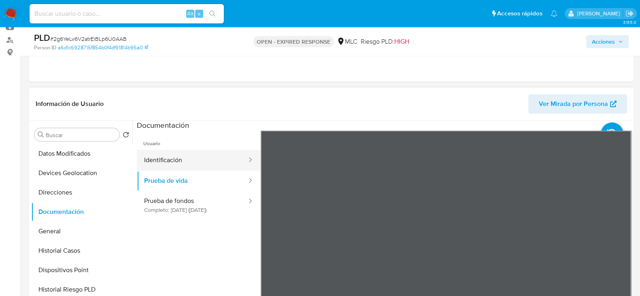
click at [193, 159] on button "Identificación" at bounding box center [192, 160] width 111 height 21
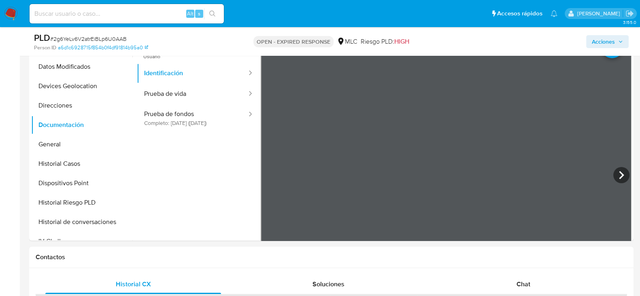
scroll to position [176, 0]
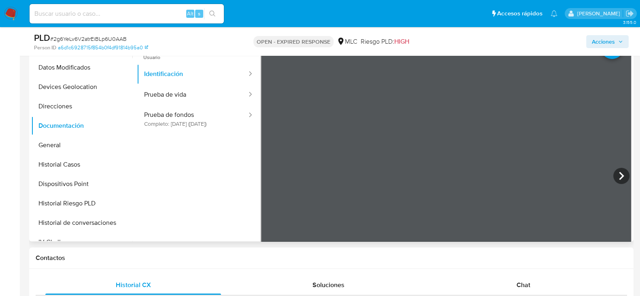
click at [424, 126] on div at bounding box center [446, 177] width 371 height 265
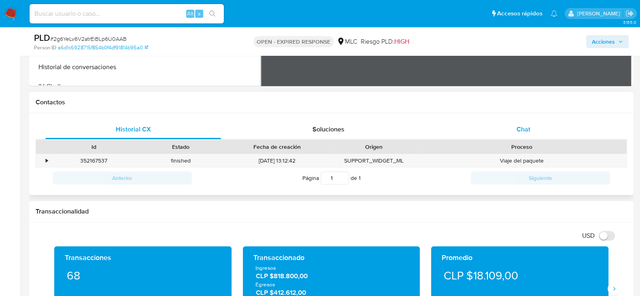
scroll to position [331, 0]
click at [511, 127] on div "Chat" at bounding box center [523, 129] width 176 height 19
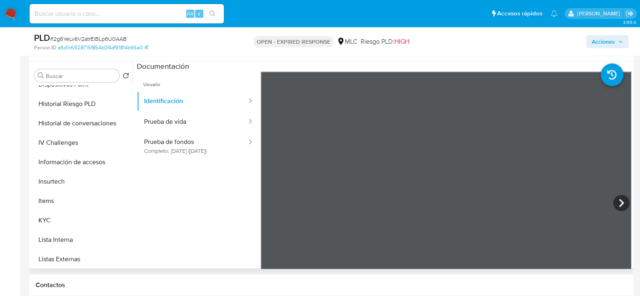
scroll to position [281, 0]
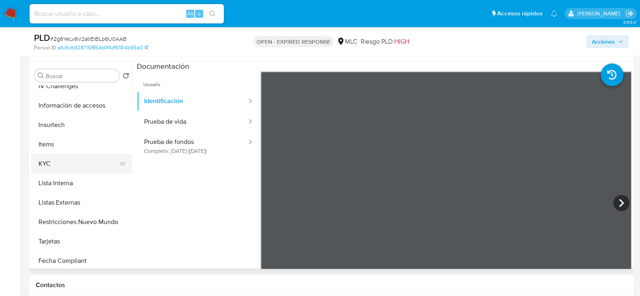
click at [65, 172] on button "KYC" at bounding box center [78, 163] width 95 height 19
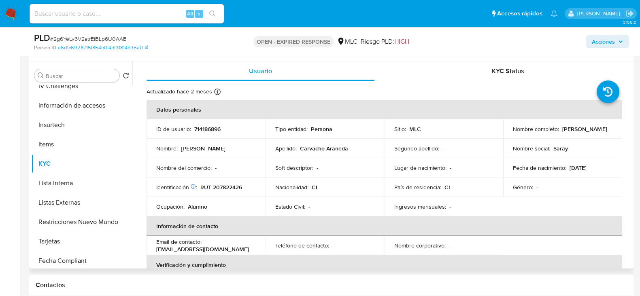
drag, startPoint x: 595, startPoint y: 136, endPoint x: 505, endPoint y: 134, distance: 89.5
click at [505, 134] on td "Nombre completo : [PERSON_NAME]" at bounding box center [562, 128] width 119 height 19
copy p "[PERSON_NAME]"
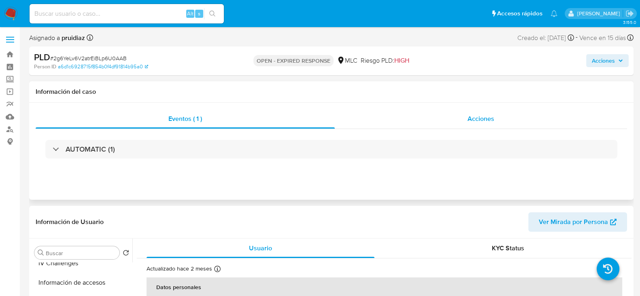
click at [477, 122] on span "Acciones" at bounding box center [480, 118] width 27 height 9
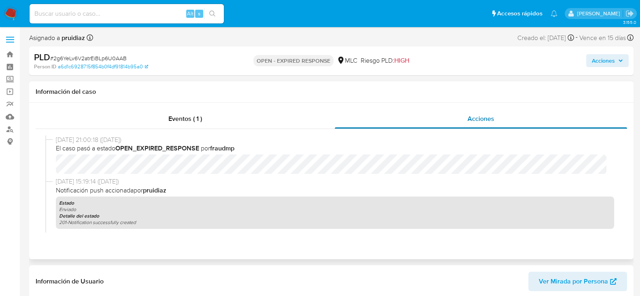
click at [477, 122] on span "Acciones" at bounding box center [480, 118] width 27 height 9
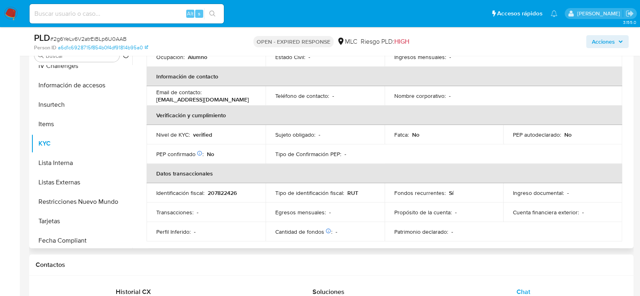
scroll to position [132, 0]
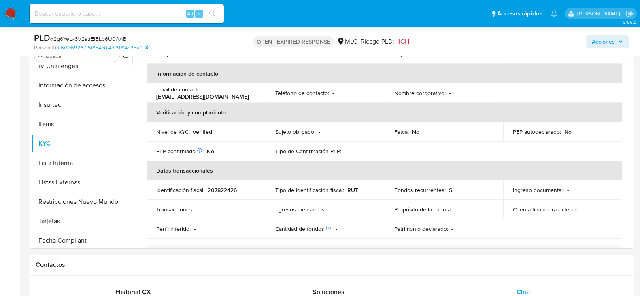
click at [500, 274] on div "Contactos" at bounding box center [331, 265] width 604 height 21
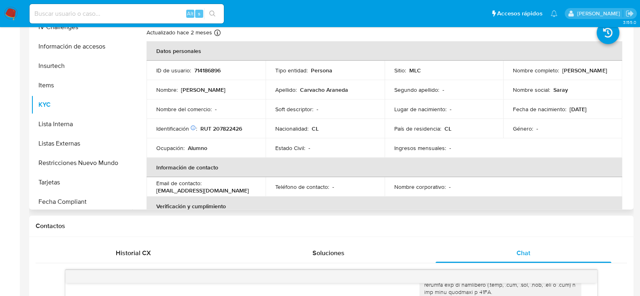
scroll to position [0, 0]
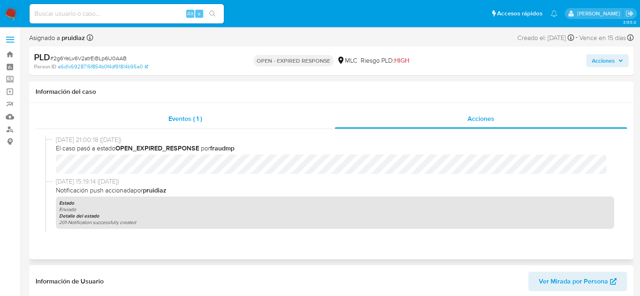
click at [189, 122] on span "Eventos ( 1 )" at bounding box center [185, 118] width 34 height 9
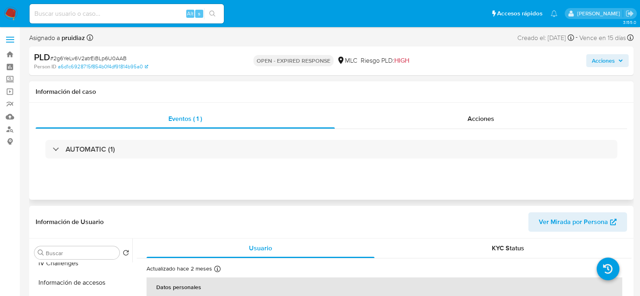
click at [137, 140] on div "AUTOMATIC (1)" at bounding box center [331, 149] width 591 height 40
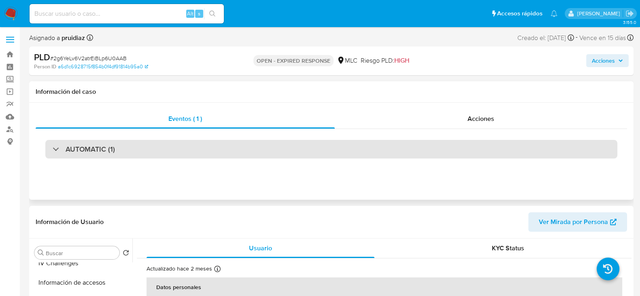
click at [126, 149] on div "AUTOMATIC (1)" at bounding box center [331, 149] width 572 height 19
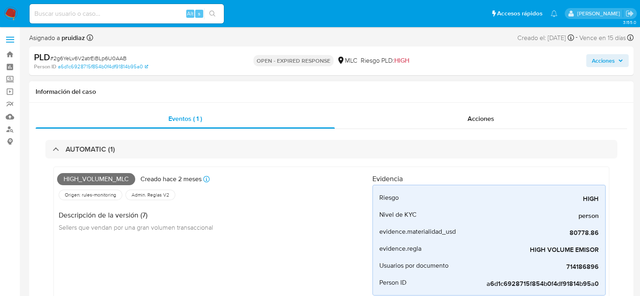
click at [95, 180] on span "High_volumen_mlc" at bounding box center [96, 179] width 78 height 12
copy span "High_volumen_mlc"
click at [136, 159] on div "High_volumen_mlc Creado hace 2 meses Creado: 12/06/2025 06:06:28 Origen: rules-…" at bounding box center [331, 235] width 572 height 153
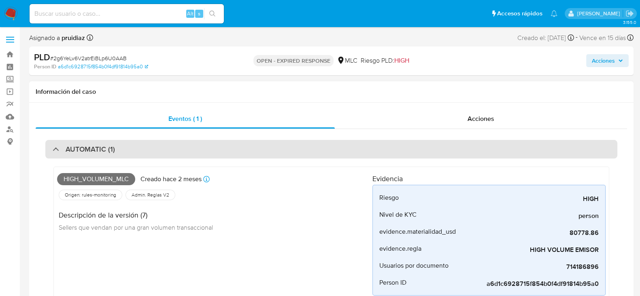
click at [149, 152] on div "AUTOMATIC (1)" at bounding box center [331, 149] width 572 height 19
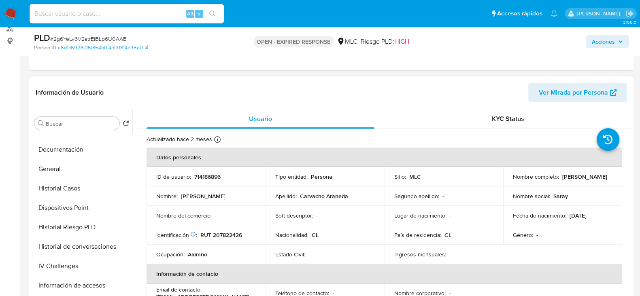
scroll to position [128, 0]
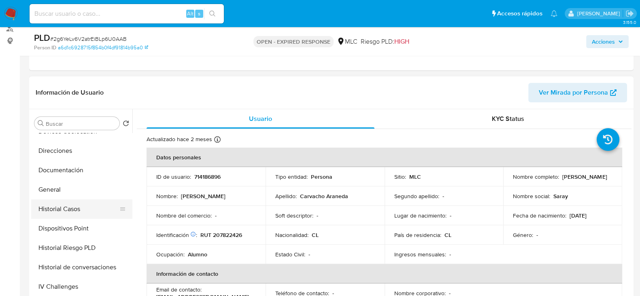
click at [59, 209] on button "Historial Casos" at bounding box center [78, 208] width 95 height 19
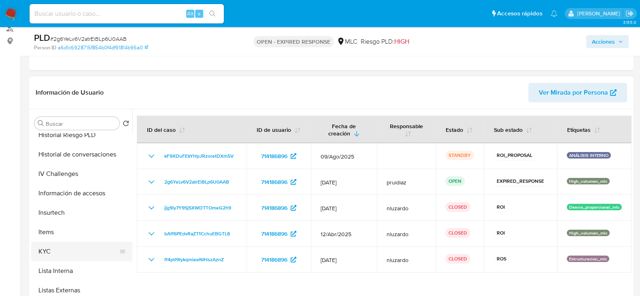
scroll to position [242, 0]
click at [43, 251] on button "KYC" at bounding box center [78, 249] width 95 height 19
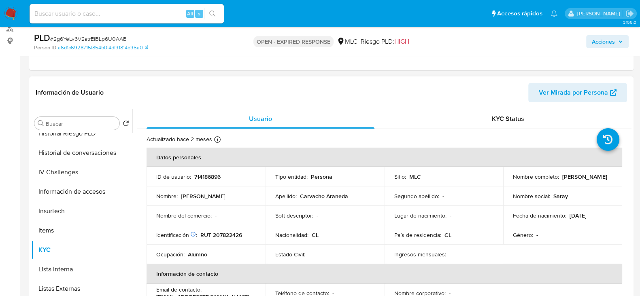
click at [229, 234] on p "RUT 207822426" at bounding box center [221, 234] width 42 height 7
copy p "207822426"
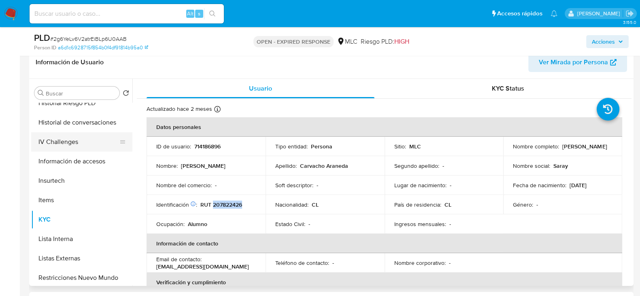
scroll to position [0, 0]
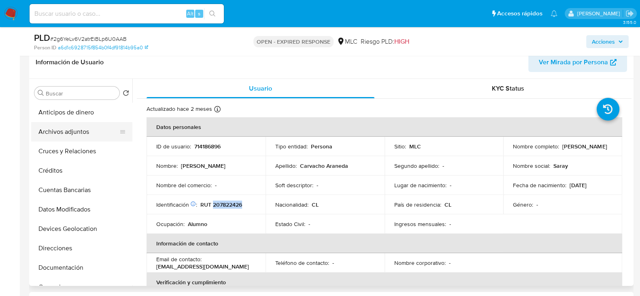
click at [66, 132] on button "Archivos adjuntos" at bounding box center [78, 131] width 95 height 19
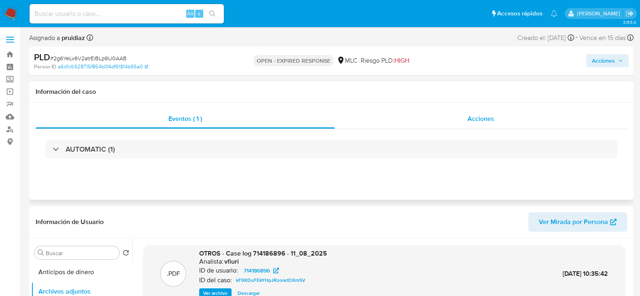
click at [502, 118] on div "Acciones" at bounding box center [481, 118] width 292 height 19
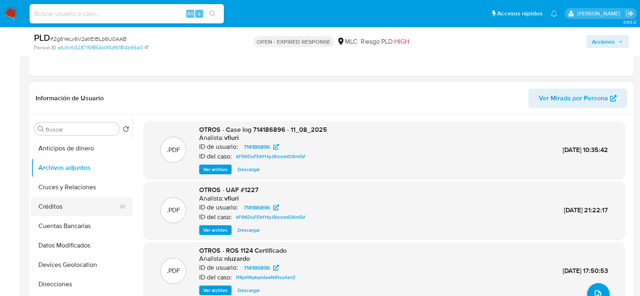
scroll to position [75, 0]
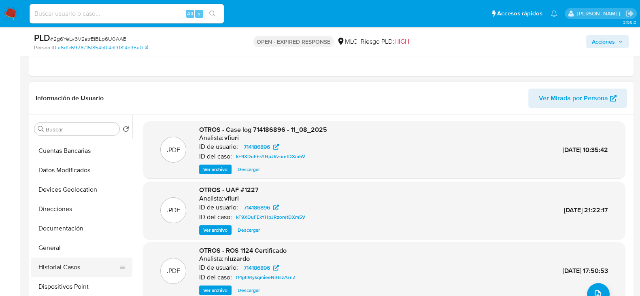
click at [60, 270] on button "Historial Casos" at bounding box center [78, 267] width 95 height 19
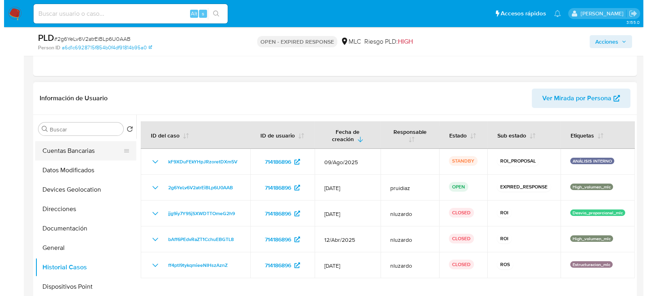
scroll to position [0, 0]
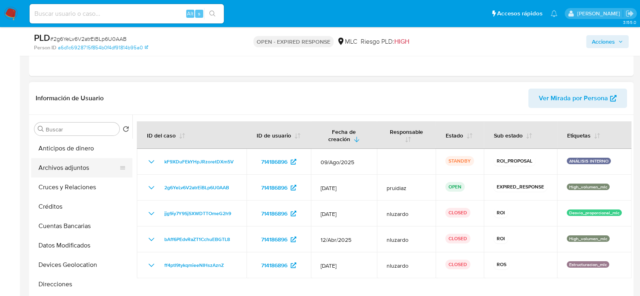
click at [54, 161] on button "Archivos adjuntos" at bounding box center [78, 167] width 95 height 19
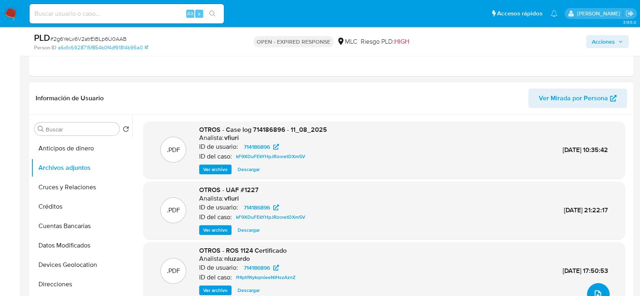
click at [587, 291] on button "upload-file" at bounding box center [598, 294] width 23 height 23
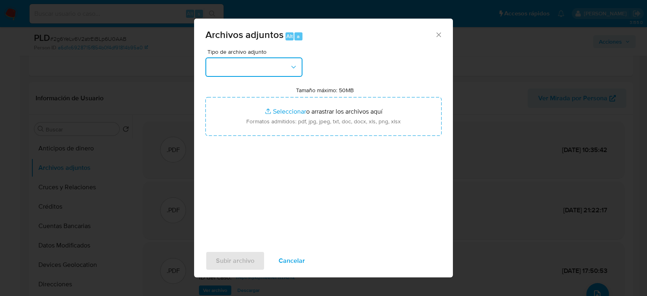
click at [253, 58] on button "button" at bounding box center [254, 66] width 97 height 19
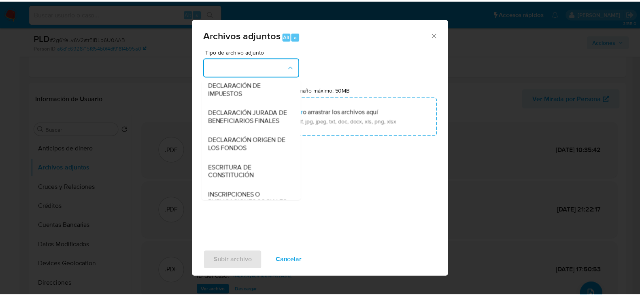
scroll to position [117, 0]
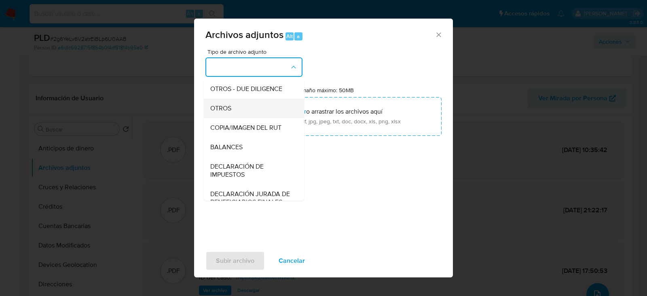
click at [218, 112] on span "OTROS" at bounding box center [220, 108] width 21 height 8
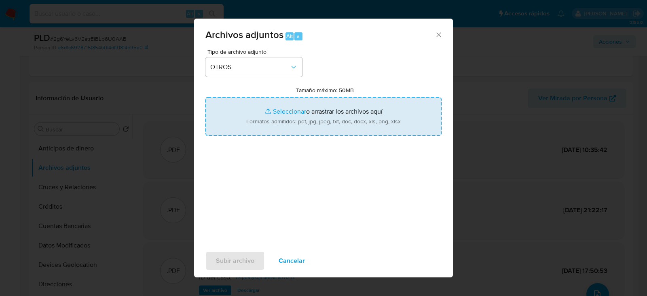
click at [325, 125] on input "Tamaño máximo: 50MB Seleccionar archivos" at bounding box center [324, 116] width 236 height 39
type input "C:\fakepath\714186896 - 12_08_2025.xlsx"
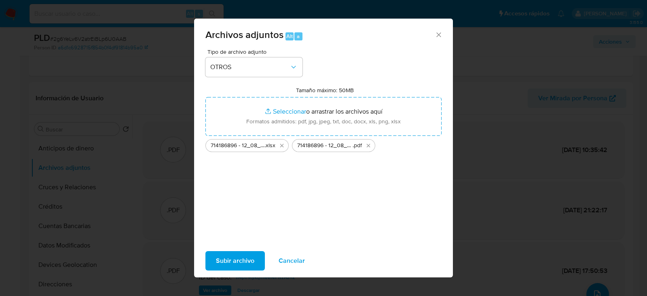
click at [235, 263] on span "Subir archivo" at bounding box center [235, 261] width 38 height 18
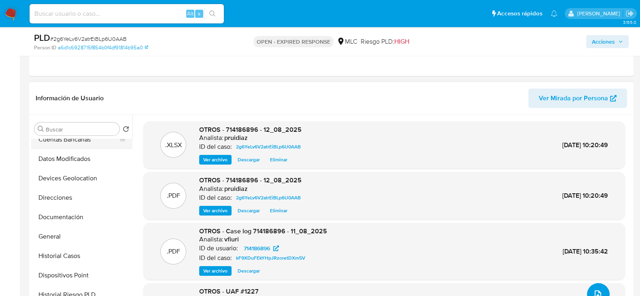
scroll to position [88, 0]
click at [53, 237] on button "General" at bounding box center [78, 235] width 95 height 19
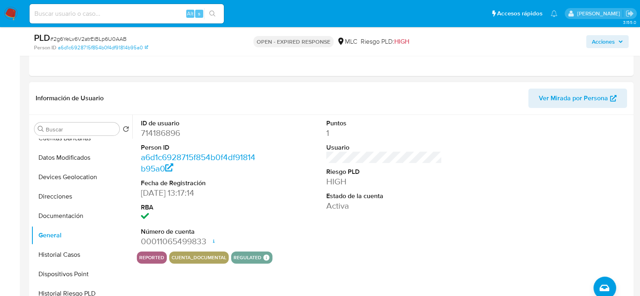
click at [158, 132] on dd "714186896" at bounding box center [199, 132] width 116 height 11
copy dd "714186896"
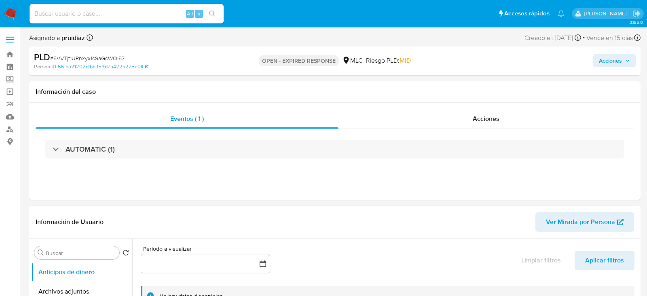
select select "10"
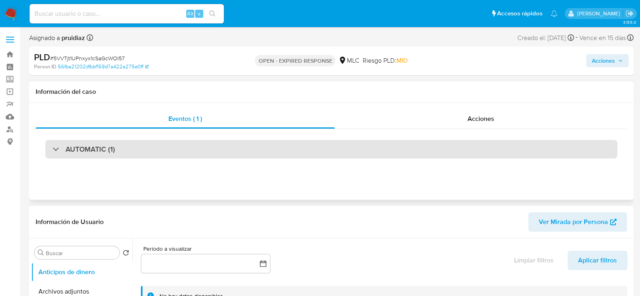
click at [114, 153] on div "AUTOMATIC (1)" at bounding box center [331, 149] width 572 height 19
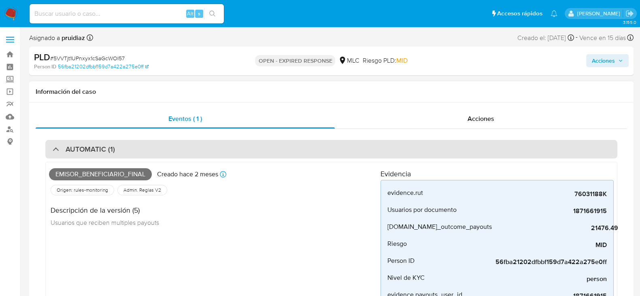
click at [114, 153] on div "AUTOMATIC (1)" at bounding box center [331, 149] width 572 height 19
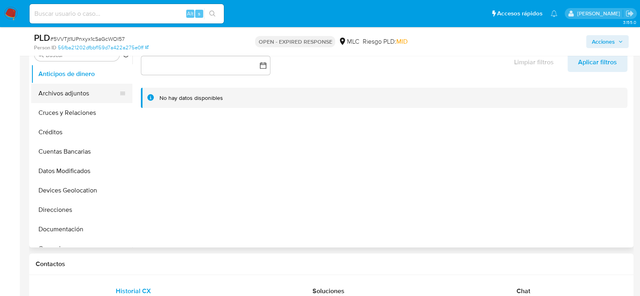
click at [62, 90] on button "Archivos adjuntos" at bounding box center [78, 93] width 95 height 19
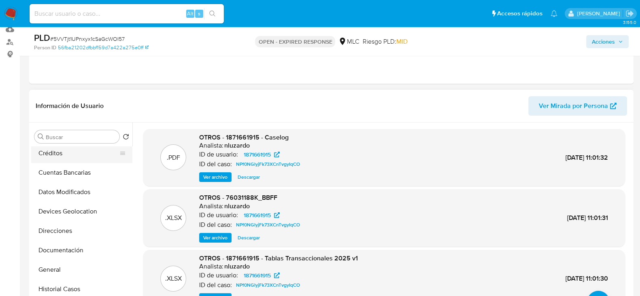
scroll to position [62, 0]
click at [51, 266] on button "General" at bounding box center [78, 269] width 95 height 19
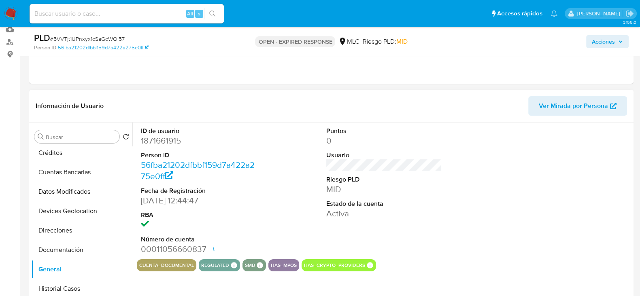
click at [168, 142] on dd "1871661915" at bounding box center [199, 140] width 116 height 11
copy dd "1871661915"
click at [170, 148] on dl "ID de usuario 1871661915 Person ID 56fba21202dfbbf159d7a422a275e0ff Fecha de Re…" at bounding box center [199, 191] width 116 height 129
click at [182, 142] on dd "1871661915" at bounding box center [199, 140] width 116 height 11
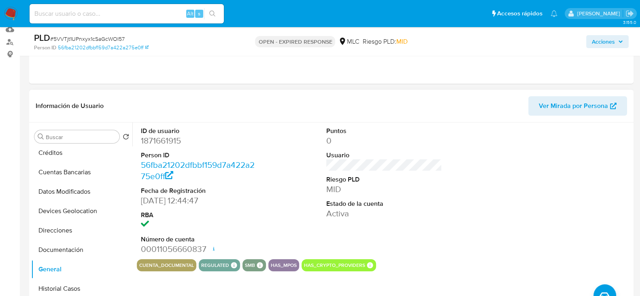
click at [182, 142] on dd "1871661915" at bounding box center [199, 140] width 116 height 11
click at [172, 138] on dd "1871661915" at bounding box center [199, 140] width 116 height 11
copy dd "1871661915"
click at [157, 142] on dd "1871661915" at bounding box center [199, 140] width 116 height 11
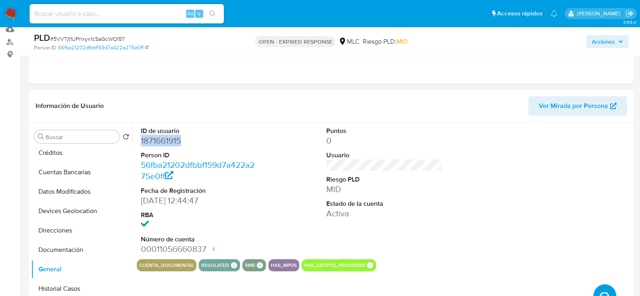
click at [157, 142] on dd "1871661915" at bounding box center [199, 140] width 116 height 11
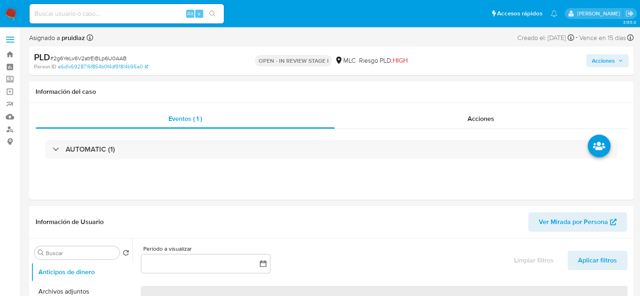
select select "10"
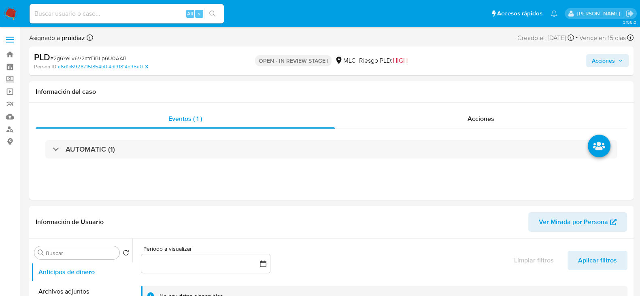
click at [605, 63] on span "Acciones" at bounding box center [603, 60] width 23 height 13
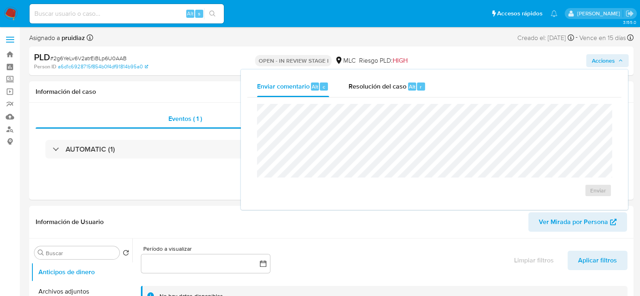
click at [364, 98] on div "Enviar" at bounding box center [434, 151] width 374 height 106
click at [395, 78] on div "Resolución del caso Alt r" at bounding box center [386, 86] width 77 height 21
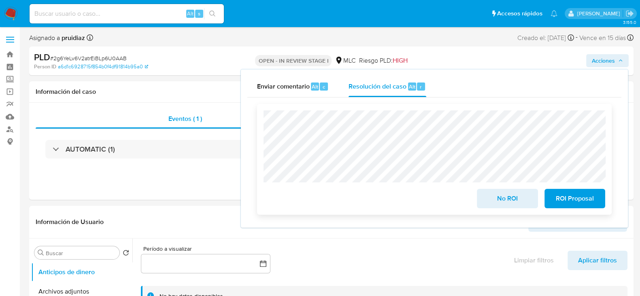
click at [579, 199] on span "ROI Proposal" at bounding box center [575, 199] width 40 height 18
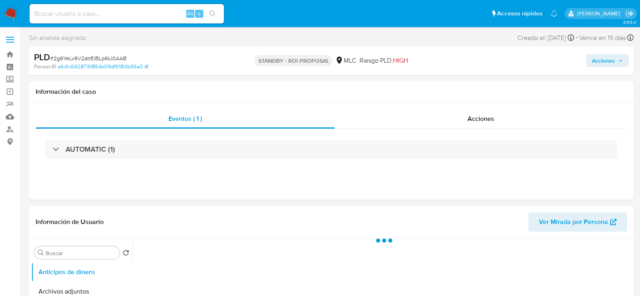
select select "10"
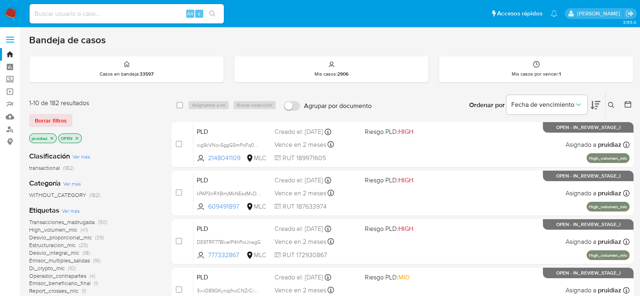
click at [597, 104] on icon at bounding box center [595, 105] width 10 height 10
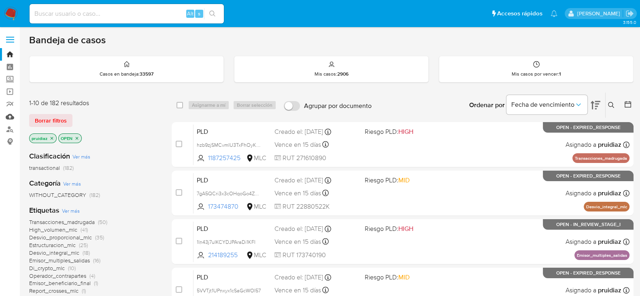
click at [8, 120] on link "Mulan" at bounding box center [48, 116] width 96 height 13
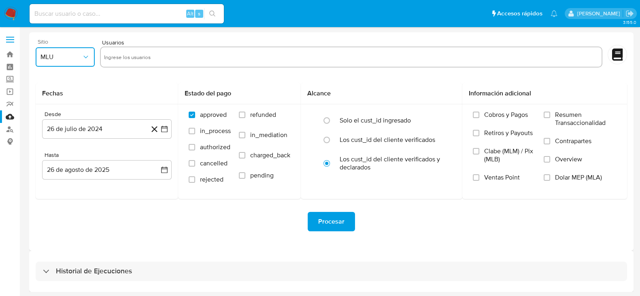
click at [69, 64] on button "MLU" at bounding box center [65, 56] width 59 height 19
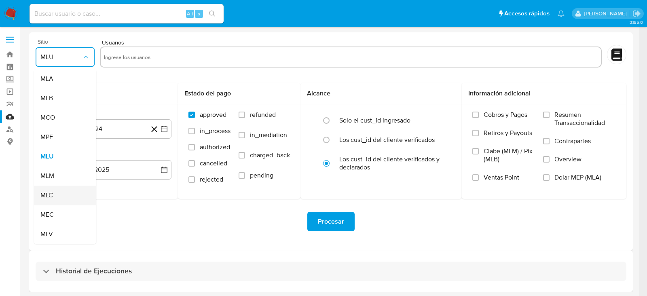
click at [49, 190] on div "MLC" at bounding box center [62, 195] width 45 height 19
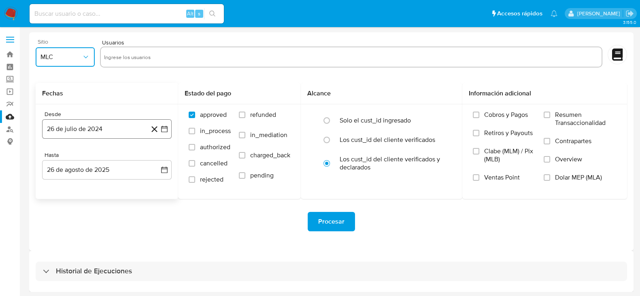
click at [161, 129] on icon "button" at bounding box center [164, 129] width 6 height 6
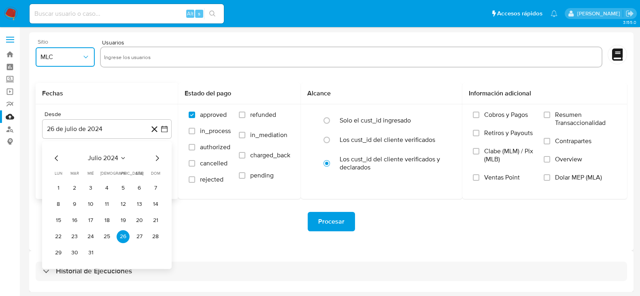
click at [153, 157] on icon "Mes siguiente" at bounding box center [157, 158] width 10 height 10
click at [90, 216] on button "14" at bounding box center [90, 220] width 13 height 13
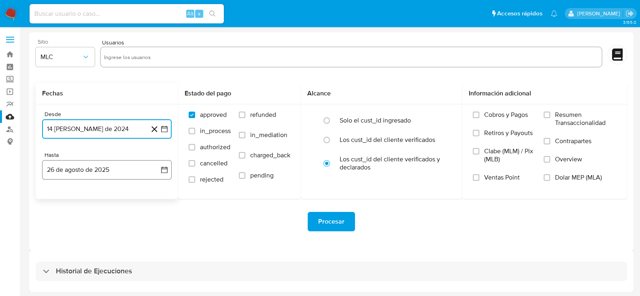
click at [166, 169] on icon "button" at bounding box center [164, 170] width 6 height 6
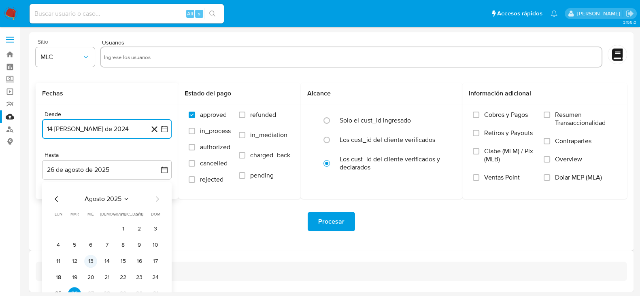
click at [91, 262] on button "13" at bounding box center [90, 261] width 13 height 13
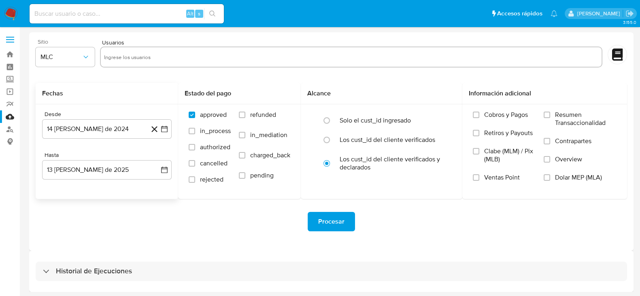
click at [210, 221] on div "Procesar" at bounding box center [331, 221] width 591 height 19
click at [161, 57] on input "text" at bounding box center [351, 56] width 494 height 13
paste input "173474870"
type input "173474870"
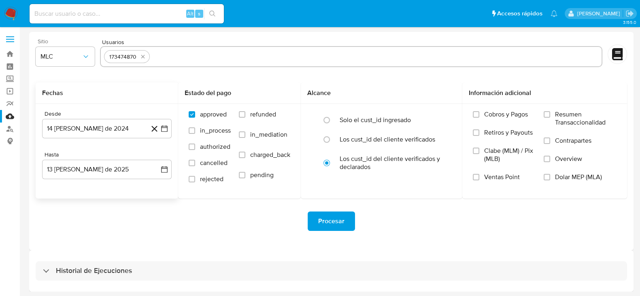
paste input "1871661915"
type input "1871661915"
click at [338, 213] on span "Procesar" at bounding box center [331, 221] width 26 height 18
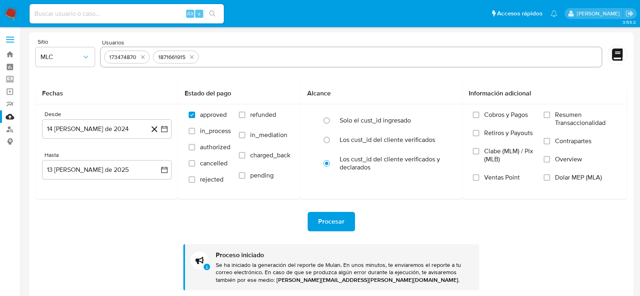
scroll to position [0, 0]
click at [4, 17] on img at bounding box center [11, 14] width 14 height 14
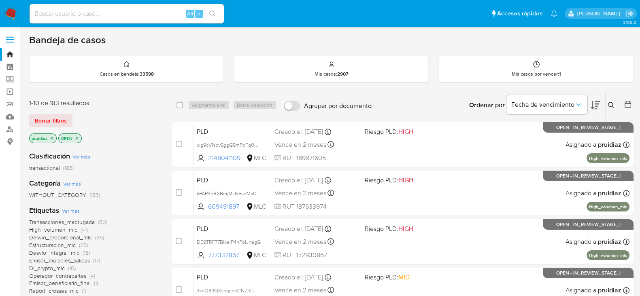
click at [612, 104] on icon at bounding box center [611, 105] width 6 height 6
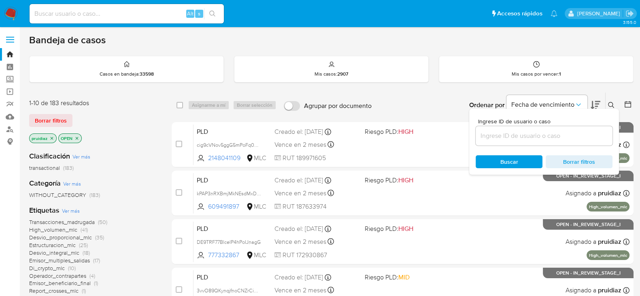
click at [536, 139] on input at bounding box center [543, 136] width 137 height 11
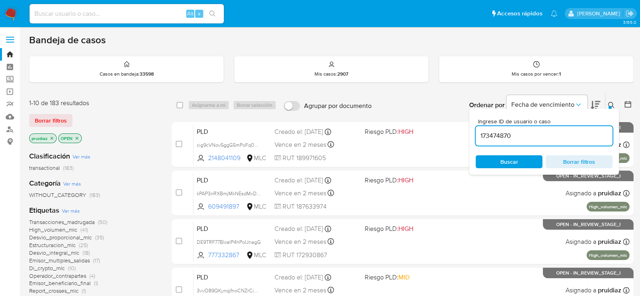
type input "173474870"
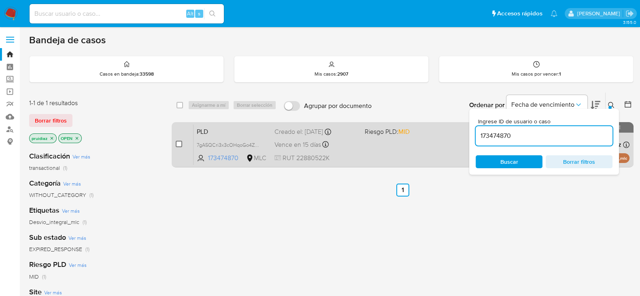
click at [178, 144] on input "checkbox" at bounding box center [179, 144] width 6 height 6
checkbox input "true"
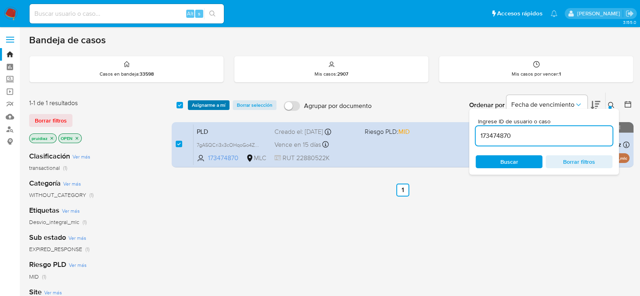
click at [213, 109] on span "Asignarme a mí" at bounding box center [209, 105] width 34 height 8
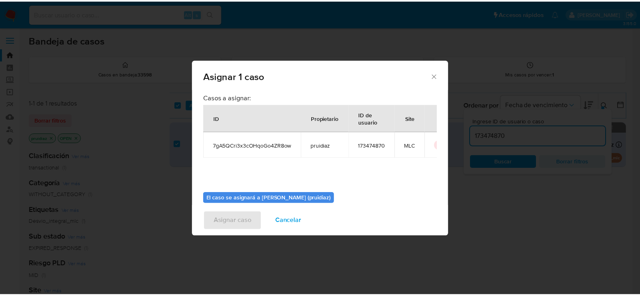
scroll to position [42, 0]
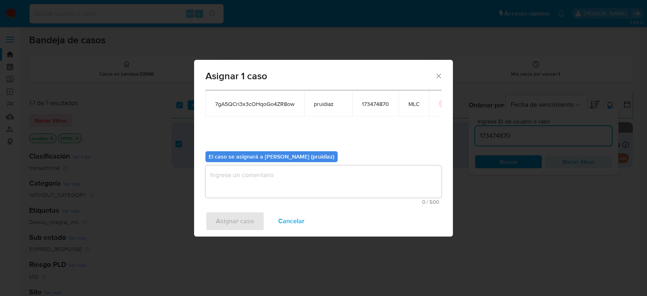
click at [262, 185] on textarea "assign-modal" at bounding box center [324, 182] width 236 height 32
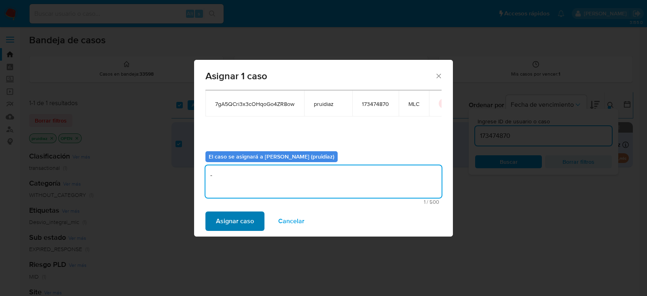
type textarea "-"
click at [244, 223] on span "Asignar caso" at bounding box center [235, 221] width 38 height 18
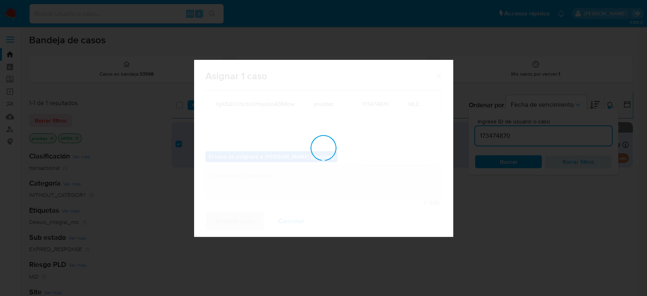
checkbox input "false"
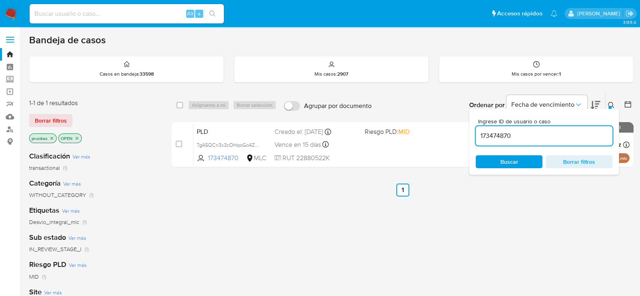
click at [14, 7] on img at bounding box center [11, 14] width 14 height 14
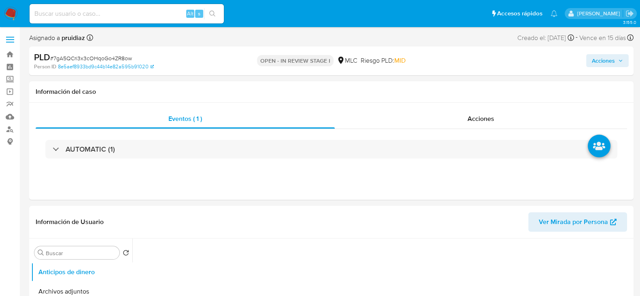
click at [600, 64] on span "Acciones" at bounding box center [603, 60] width 23 height 13
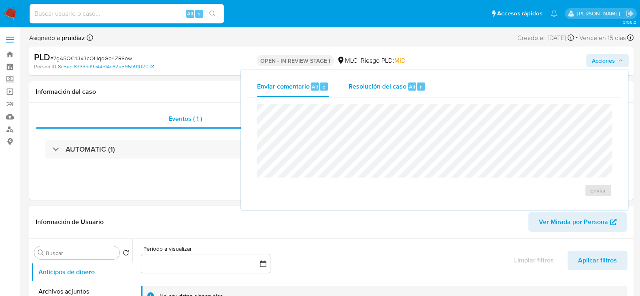
click at [405, 88] on span "Resolución del caso" at bounding box center [377, 86] width 58 height 9
select select "10"
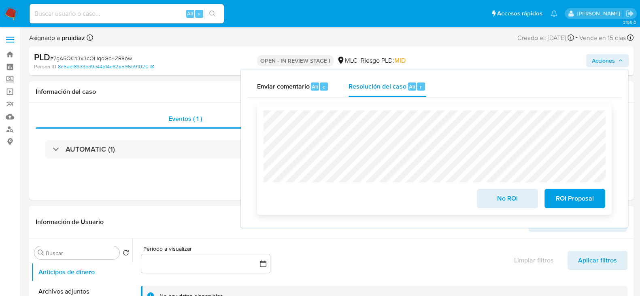
click at [509, 203] on span "No ROI" at bounding box center [507, 199] width 40 height 18
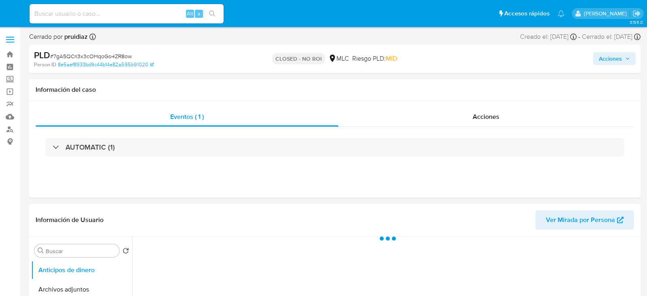
select select "10"
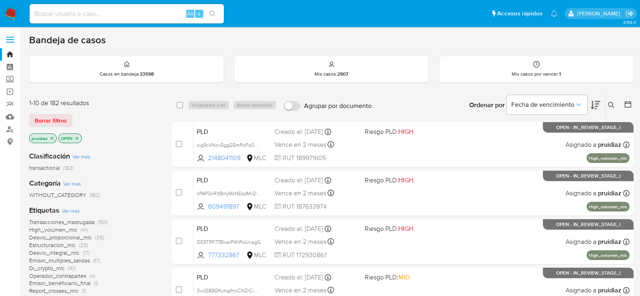
click at [605, 105] on div "Ingrese ID de usuario o caso Buscar Borrar filtros" at bounding box center [612, 105] width 14 height 25
click at [601, 105] on div "Ordenar por Fecha de vencimiento" at bounding box center [534, 105] width 142 height 25
click at [598, 104] on icon at bounding box center [595, 105] width 10 height 10
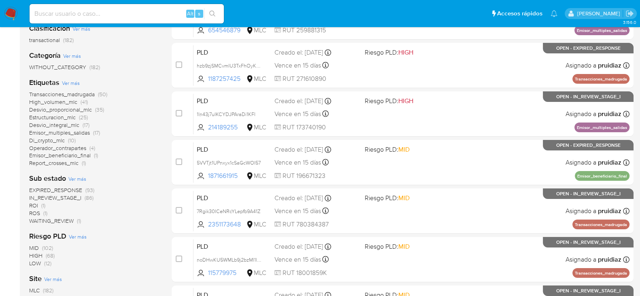
scroll to position [127, 0]
click at [35, 206] on span "ROI" at bounding box center [33, 206] width 9 height 8
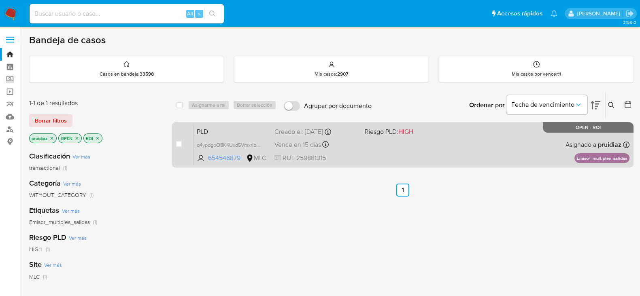
click at [434, 161] on div "PLD q4ypdgoO8K4Uxd5VmxrIbIkc 654546879 MLC Riesgo PLD: HIGH Creado el: 12/06/20…" at bounding box center [411, 144] width 436 height 41
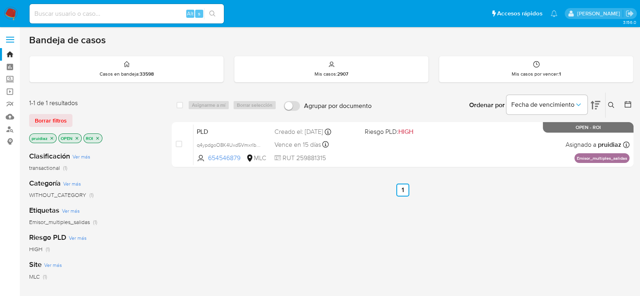
click at [8, 12] on img at bounding box center [11, 14] width 14 height 14
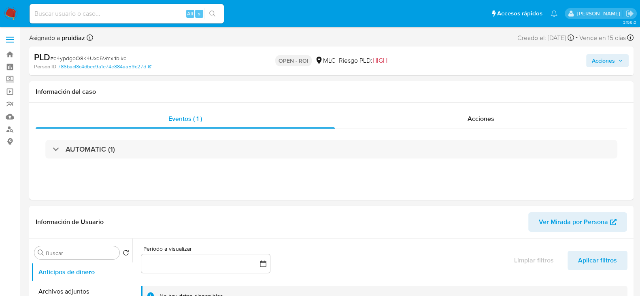
select select "10"
click at [477, 123] on span "Acciones" at bounding box center [480, 118] width 27 height 9
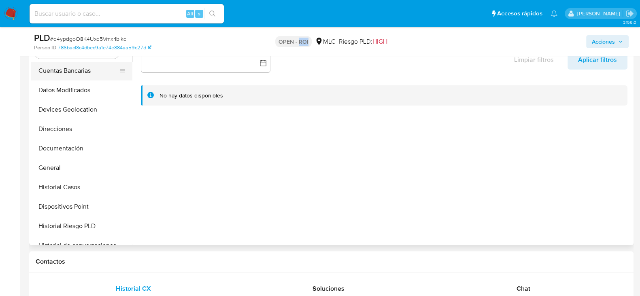
scroll to position [101, 0]
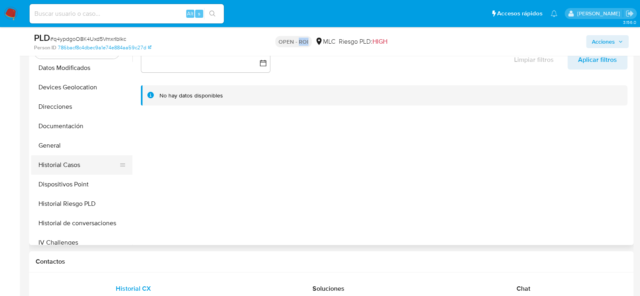
click at [68, 161] on button "Historial Casos" at bounding box center [78, 164] width 95 height 19
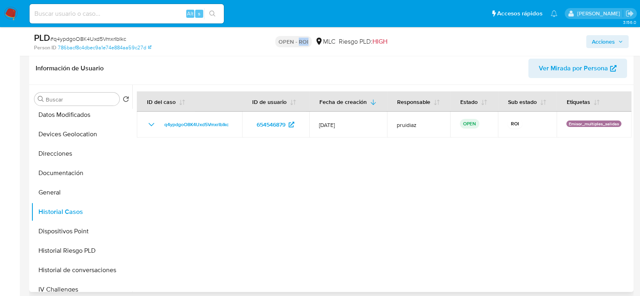
scroll to position [0, 0]
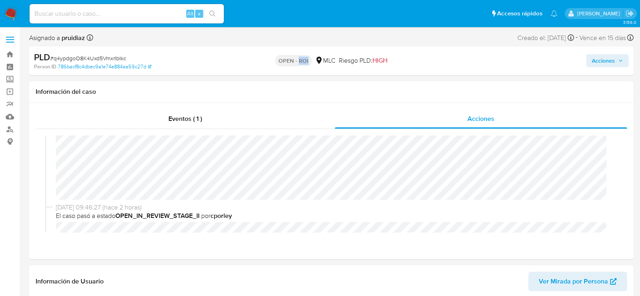
click at [607, 62] on span "Acciones" at bounding box center [603, 60] width 23 height 13
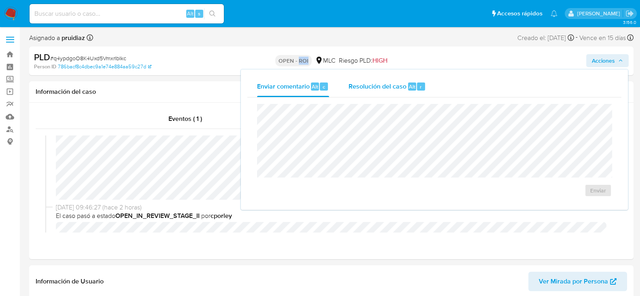
click at [380, 84] on span "Resolución del caso" at bounding box center [377, 86] width 58 height 9
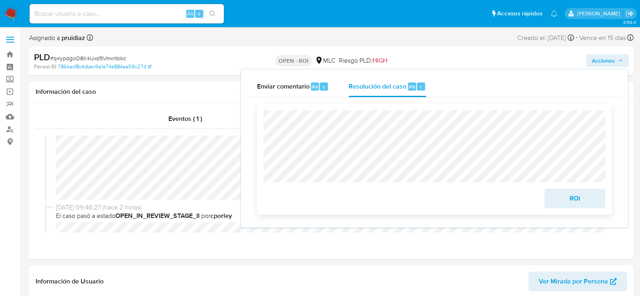
click at [572, 199] on span "ROI" at bounding box center [575, 199] width 40 height 18
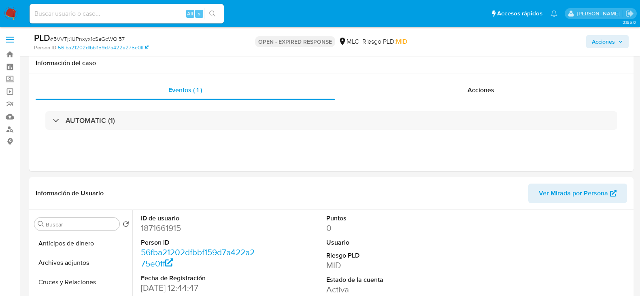
select select "10"
click at [155, 223] on dd "1871661915" at bounding box center [199, 228] width 116 height 11
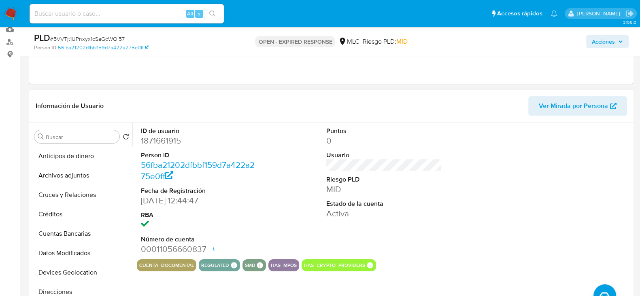
scroll to position [62, 0]
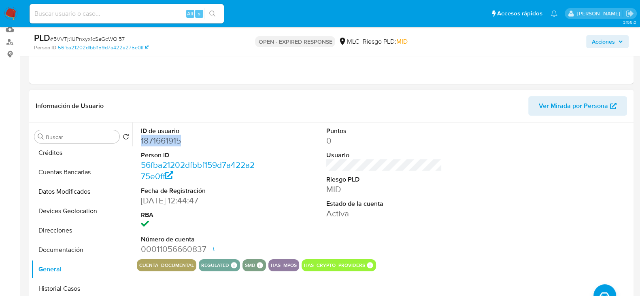
click at [155, 140] on dd "1871661915" at bounding box center [199, 140] width 116 height 11
click at [162, 141] on dd "1871661915" at bounding box center [199, 140] width 116 height 11
click at [95, 41] on span "# 5VVTjt1UPnxyx1cSaGcWOI57" at bounding box center [87, 39] width 74 height 8
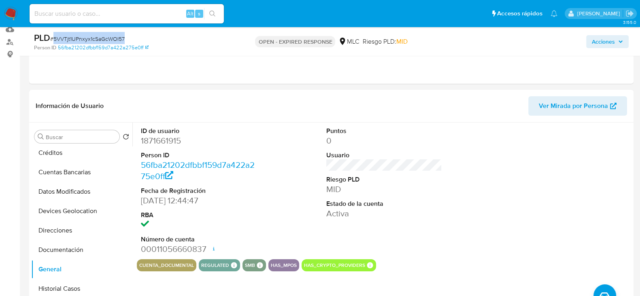
copy span "5VVTjt1UPnxyx1cSaGcWOI57"
